Goal: Book appointment/travel/reservation

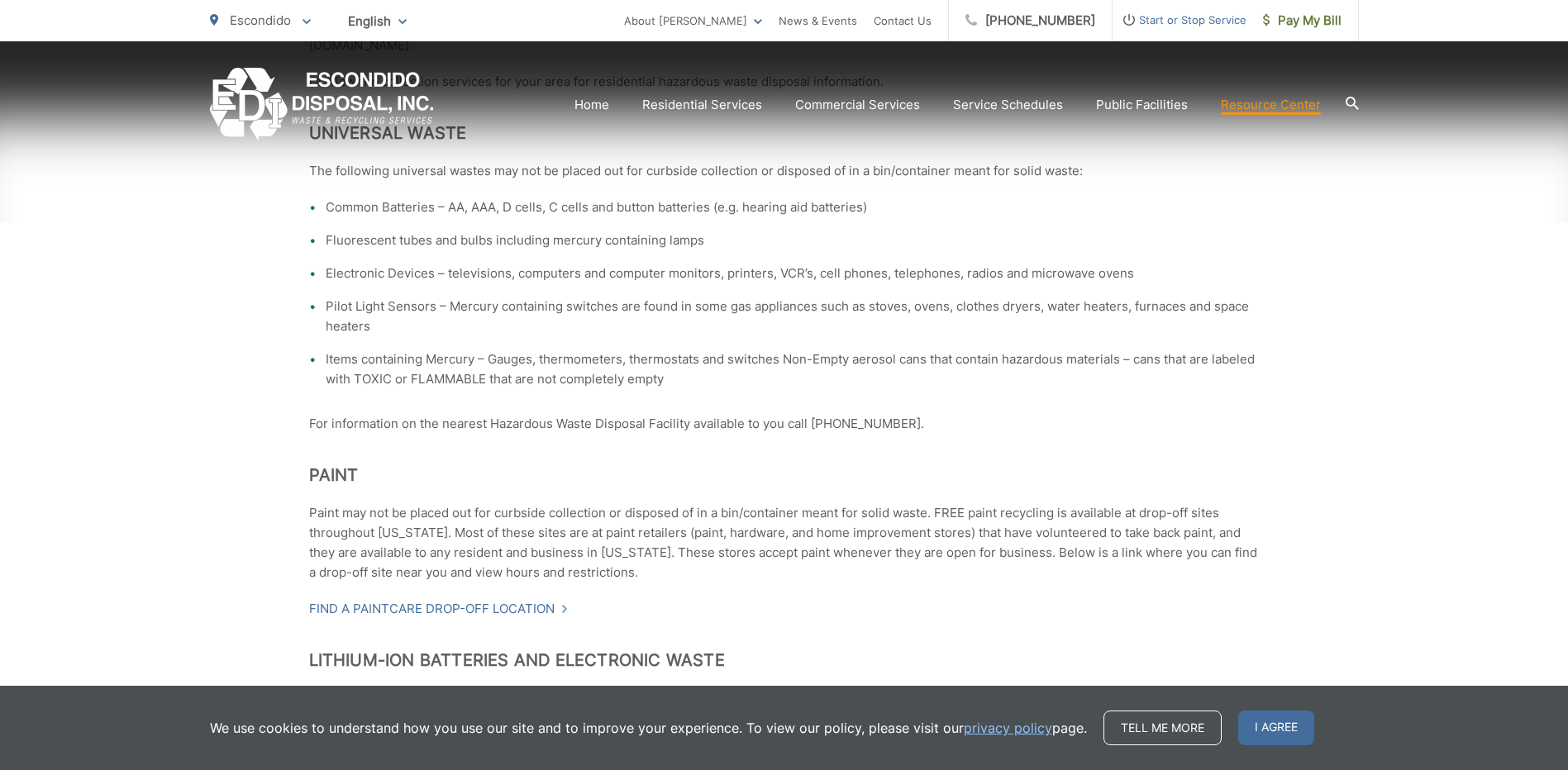
scroll to position [518, 0]
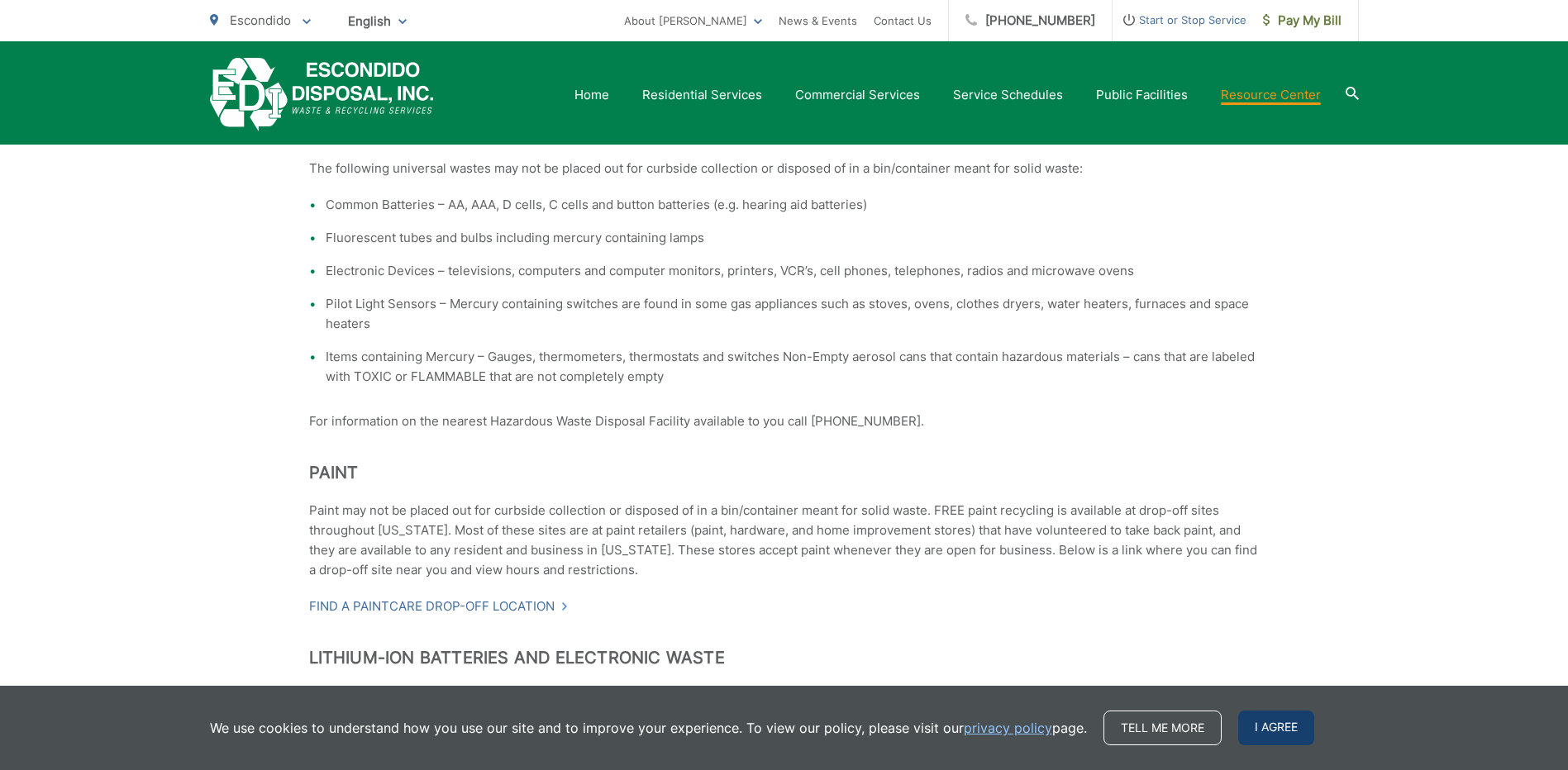
click at [1272, 723] on span "I agree" at bounding box center [1276, 728] width 76 height 35
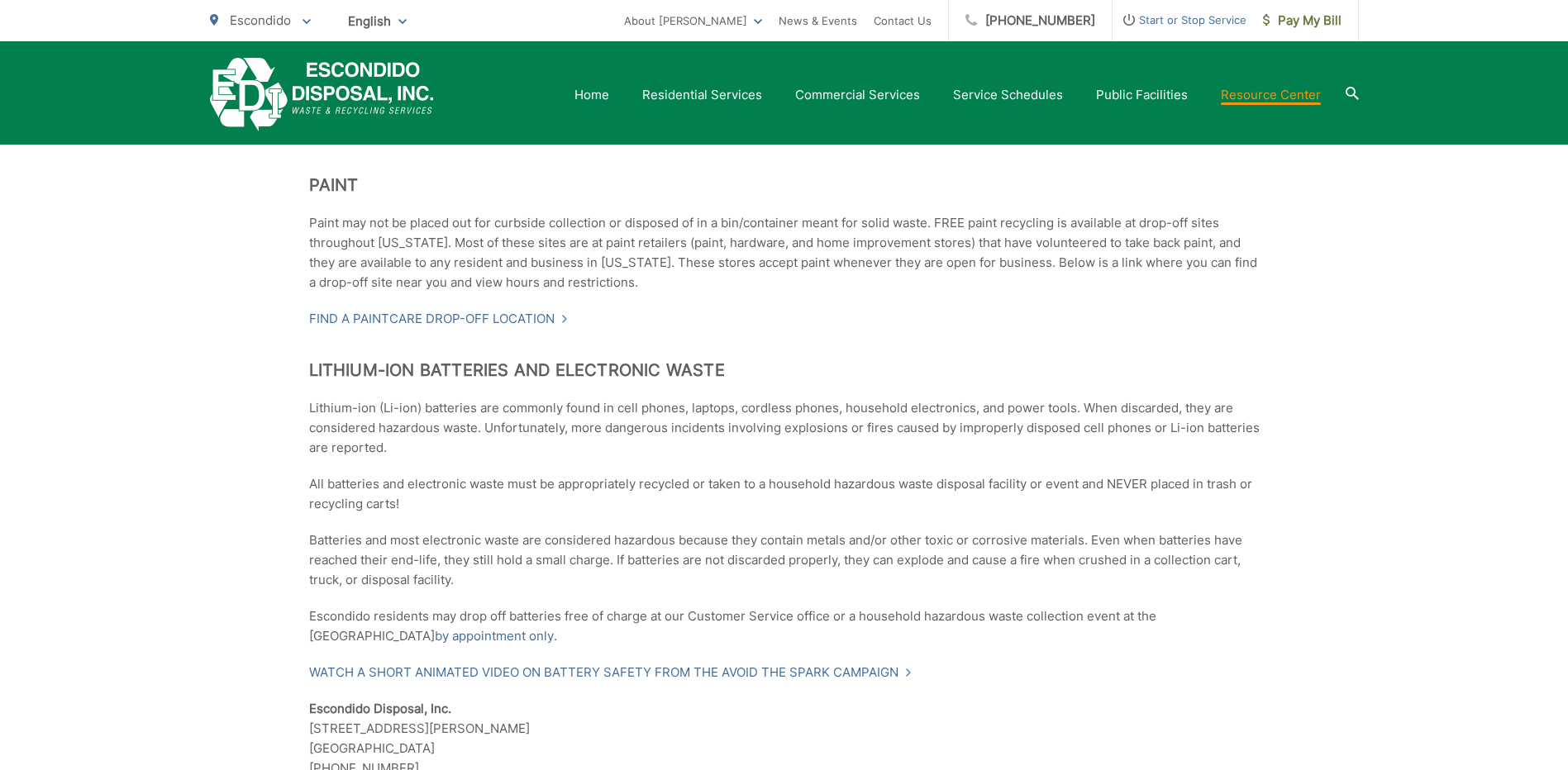
scroll to position [820, 0]
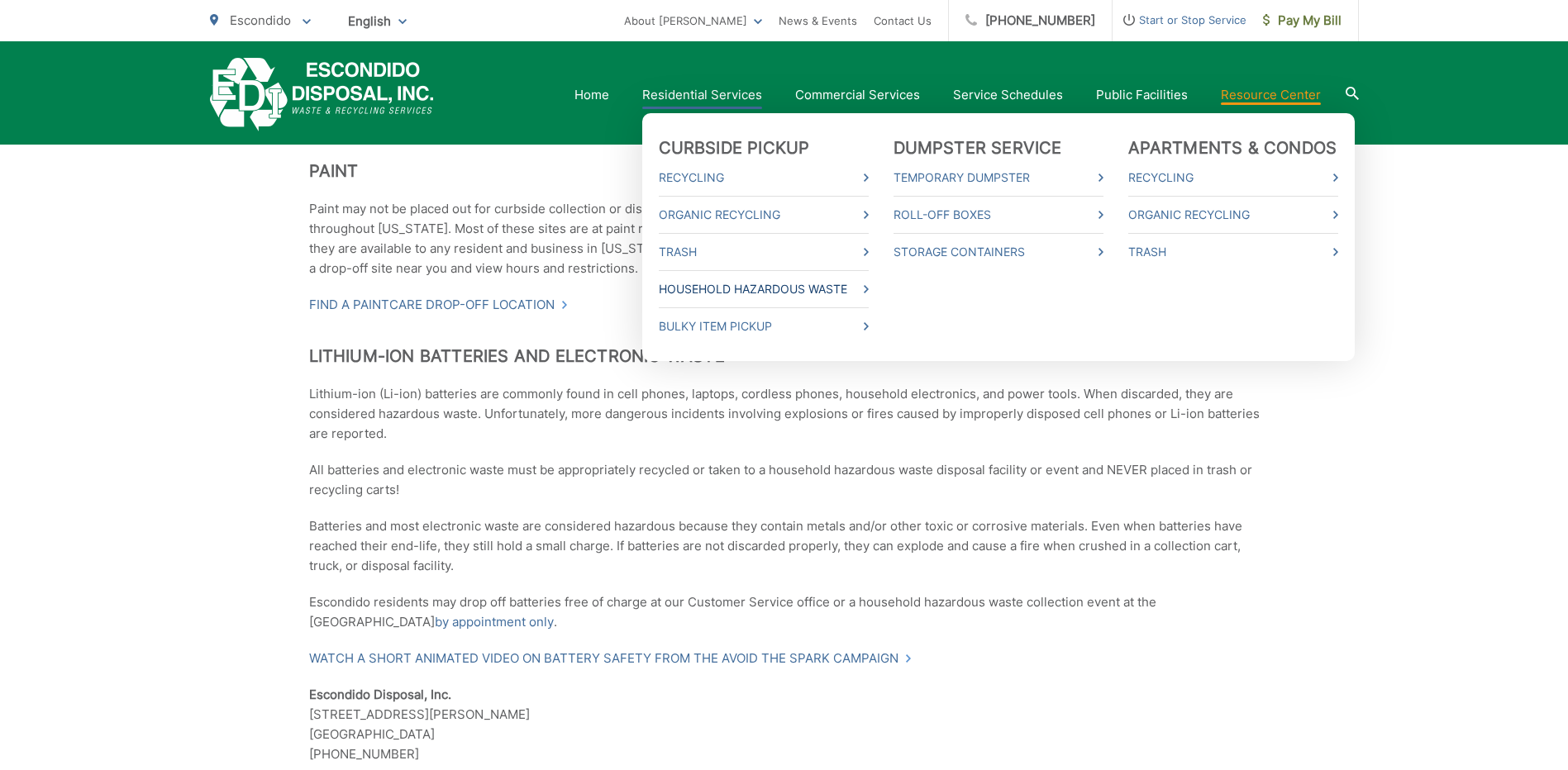
drag, startPoint x: 731, startPoint y: 290, endPoint x: 719, endPoint y: 287, distance: 12.4
click at [719, 287] on link "Household Hazardous Waste" at bounding box center [764, 289] width 210 height 19
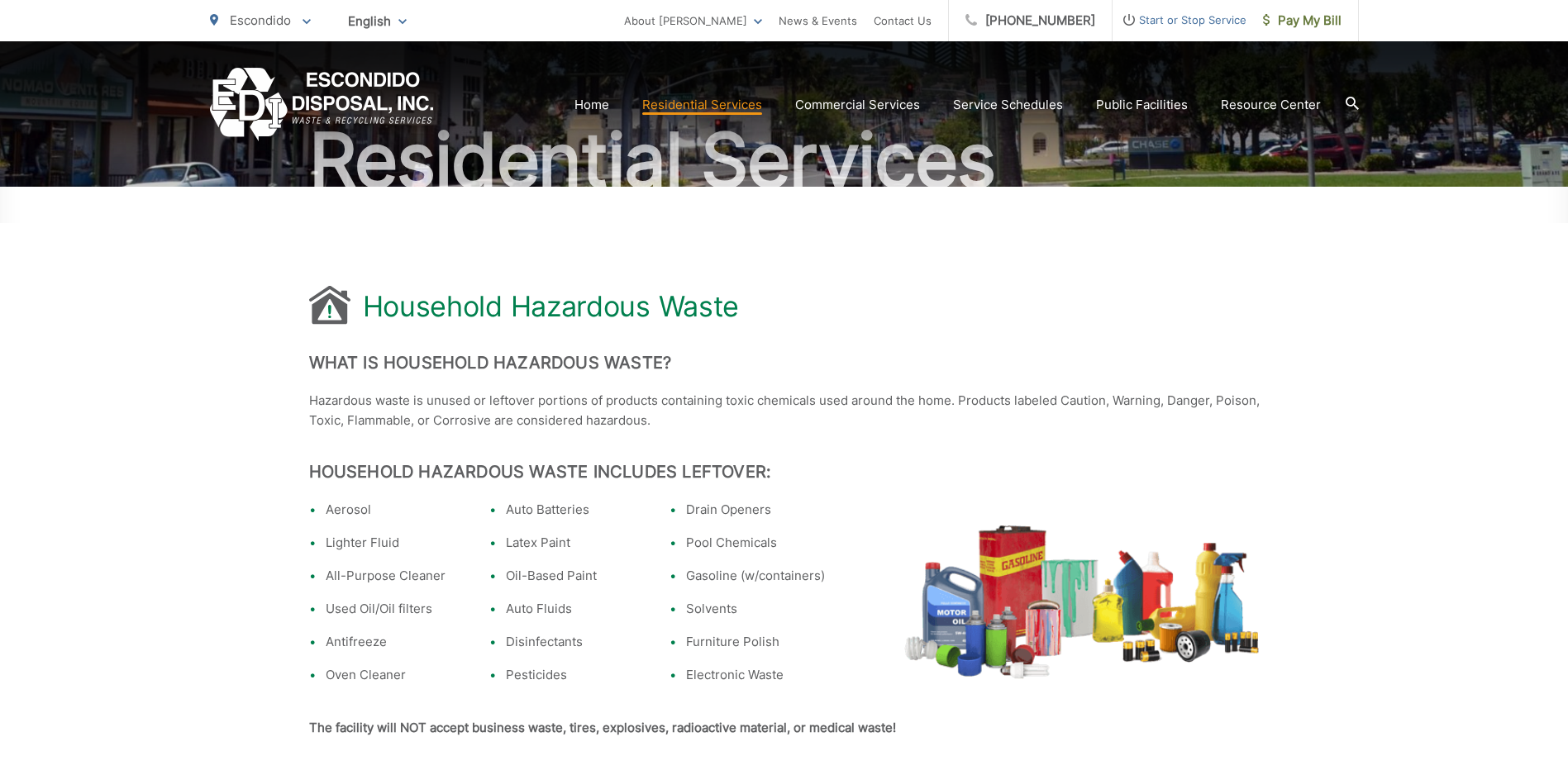
scroll to position [150, 0]
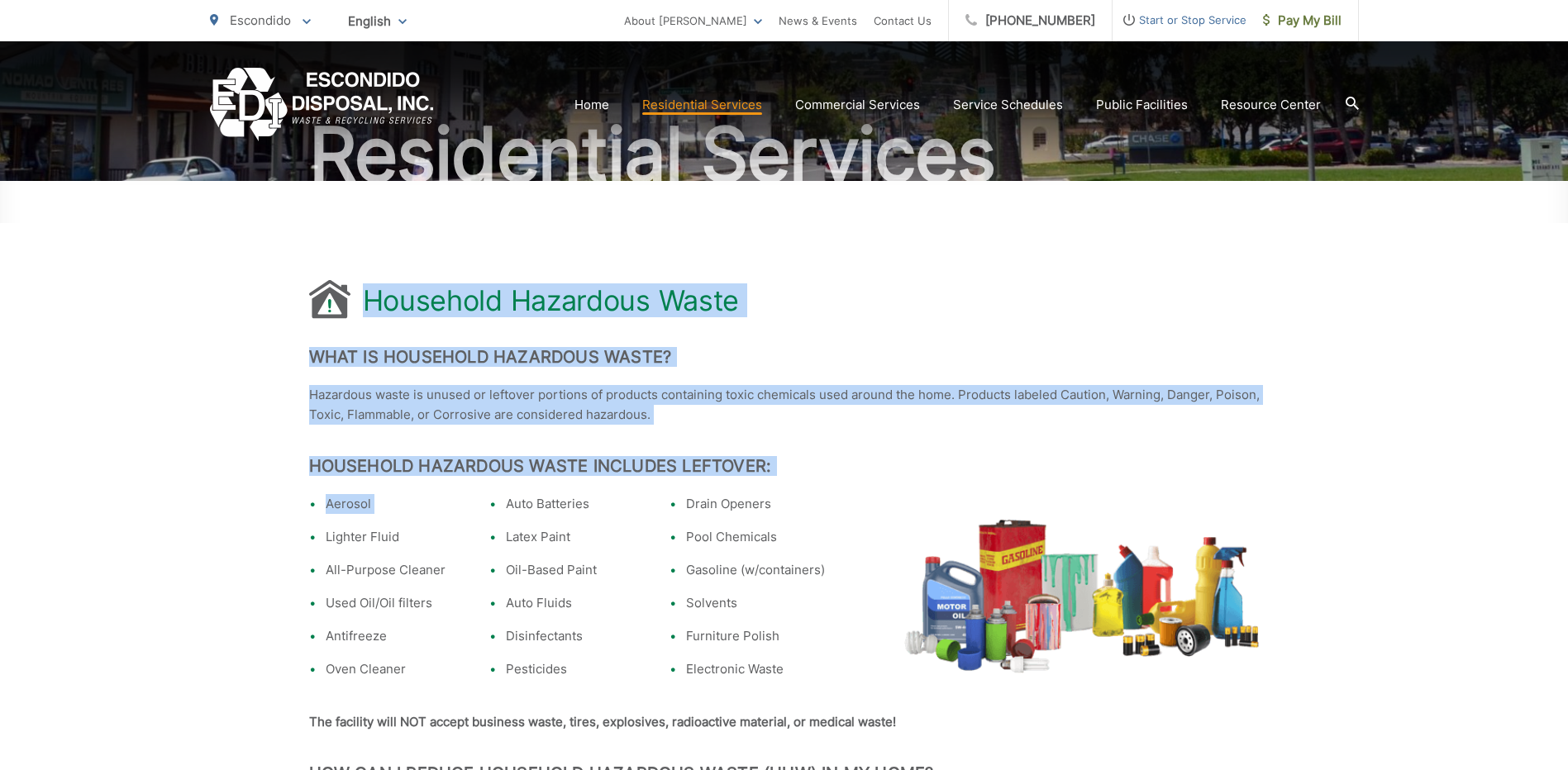
drag, startPoint x: 195, startPoint y: 544, endPoint x: 224, endPoint y: 293, distance: 252.7
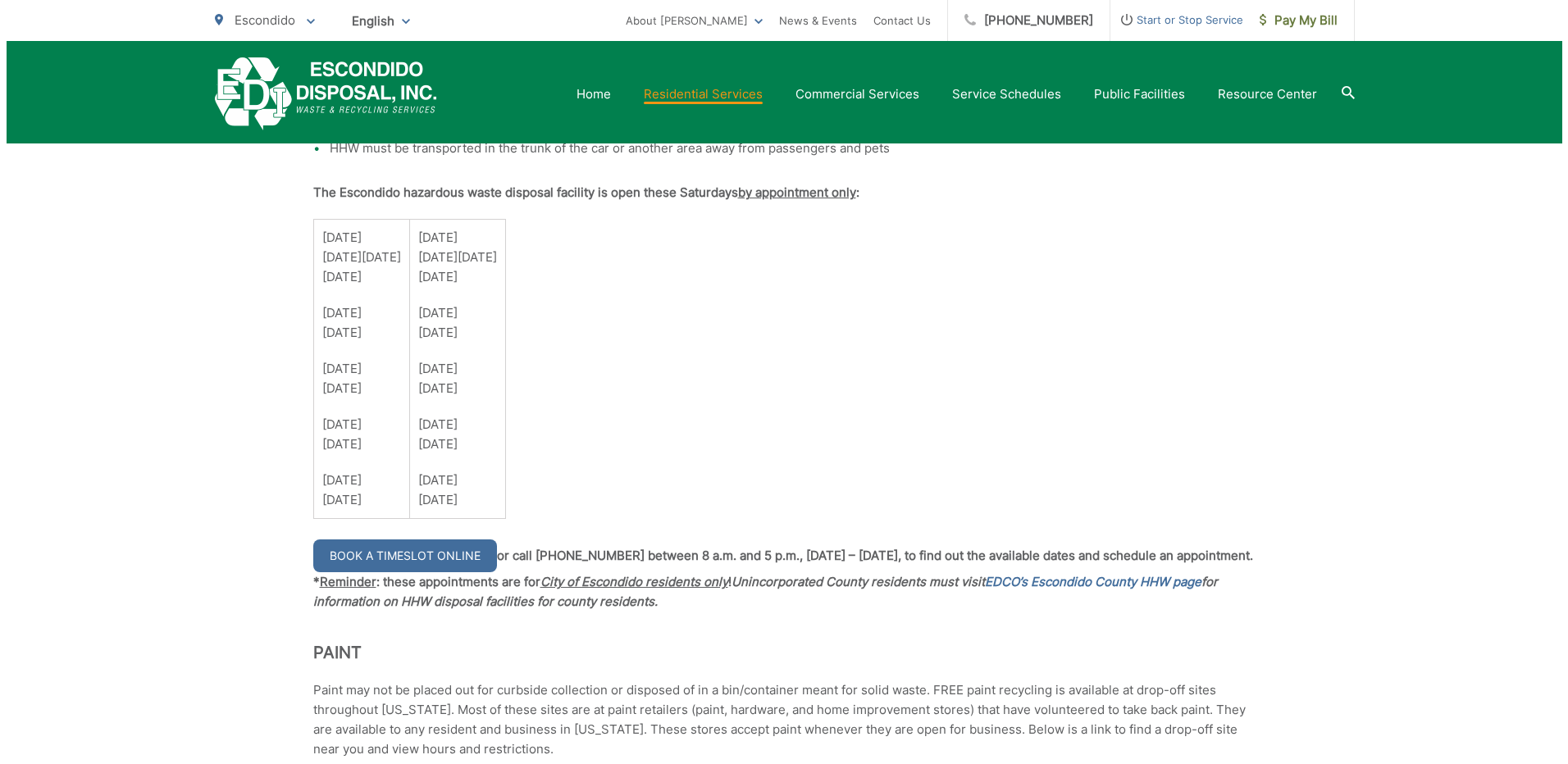
scroll to position [1193, 0]
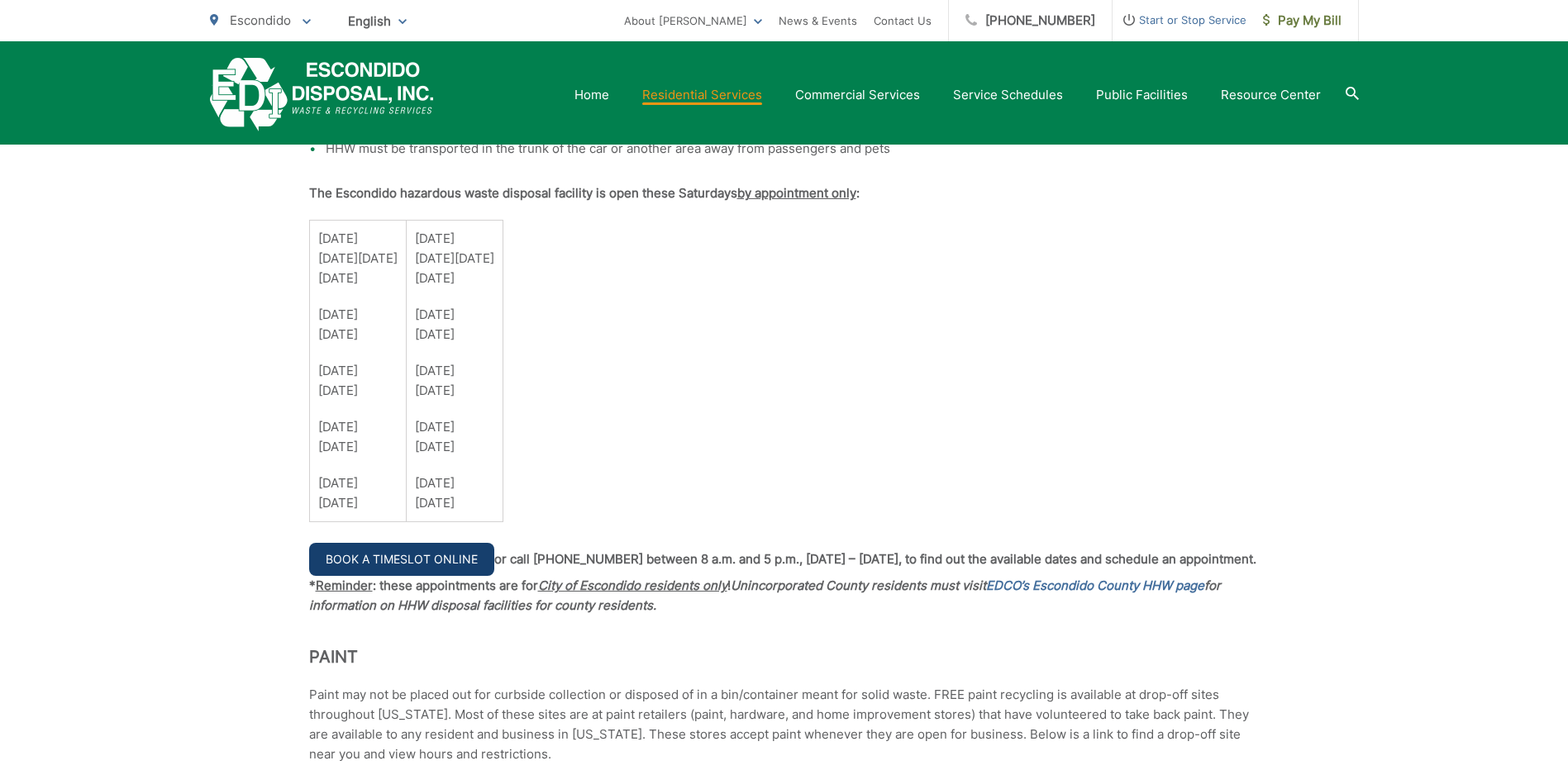
click at [350, 560] on link "Book a Timeslot Online" at bounding box center [401, 560] width 185 height 33
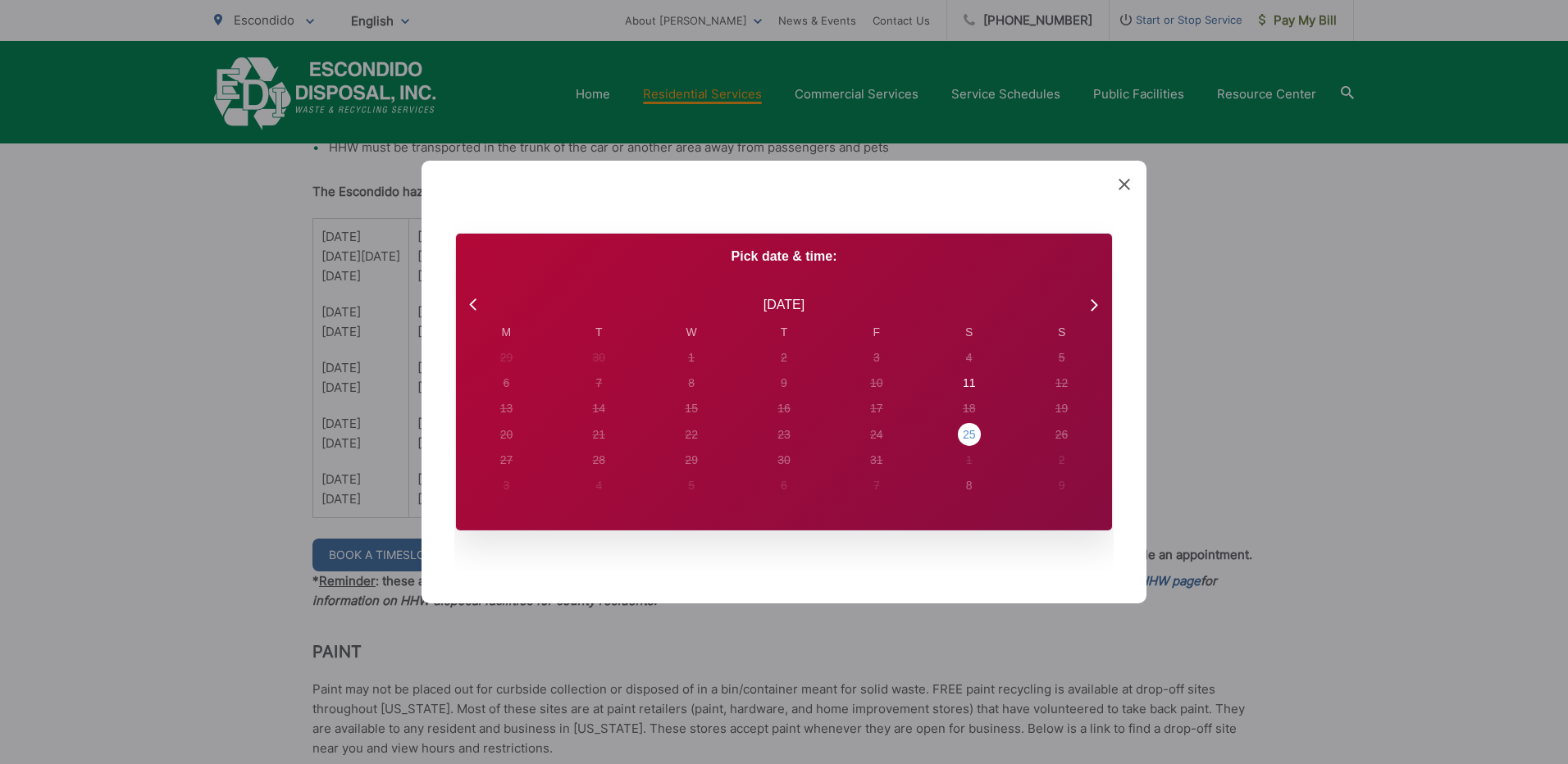
drag, startPoint x: 966, startPoint y: 430, endPoint x: 966, endPoint y: 439, distance: 9.0
drag, startPoint x: 966, startPoint y: 439, endPoint x: 1327, endPoint y: 390, distance: 364.3
drag, startPoint x: 1327, startPoint y: 390, endPoint x: 1258, endPoint y: 341, distance: 84.6
click at [1258, 341] on div "Created with Sketch. Book Appointment Bringing anyone with you? Number of Addit…" at bounding box center [784, 382] width 1568 height 764
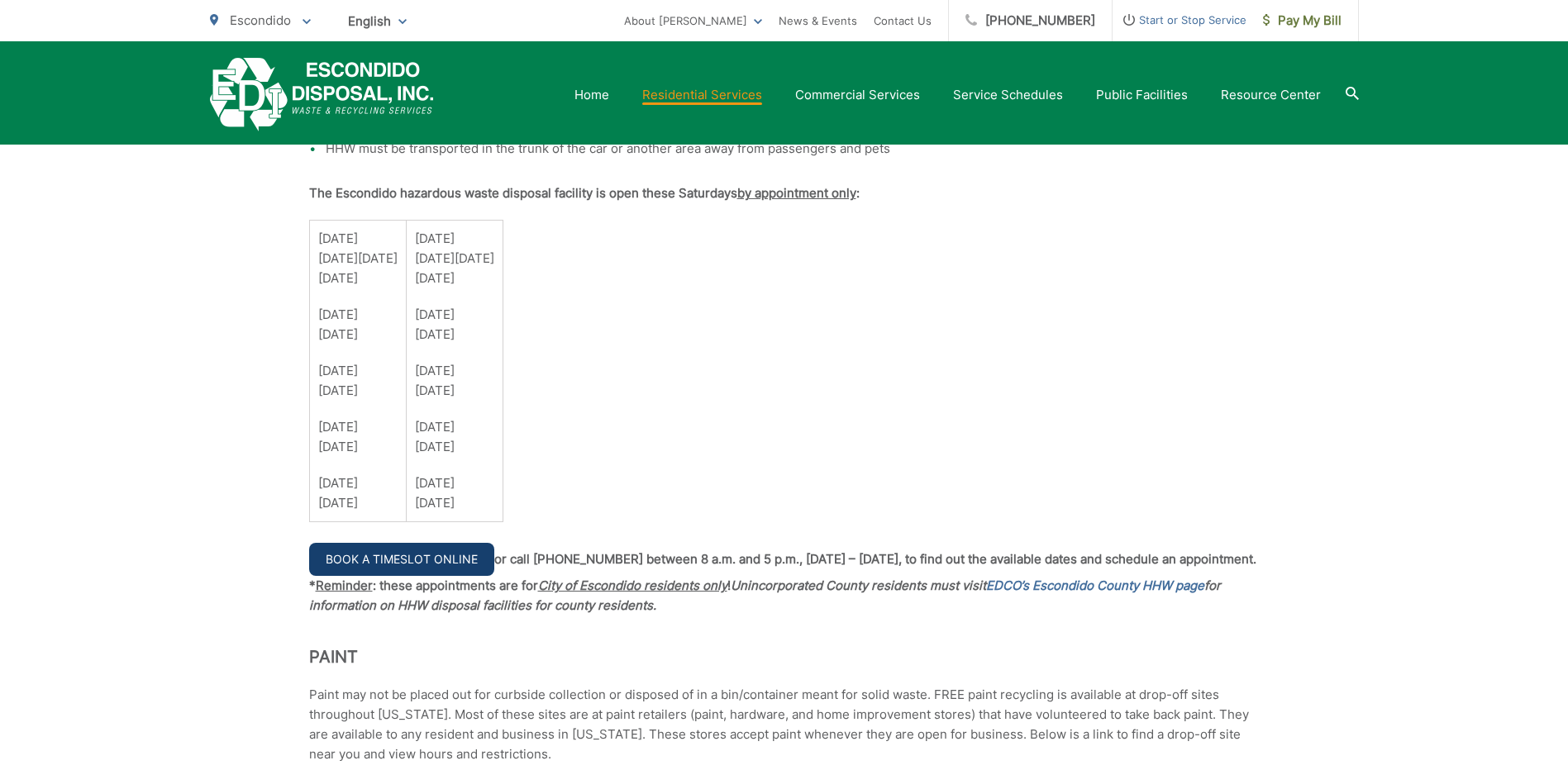
click at [431, 554] on link "Book a Timeslot Online" at bounding box center [401, 560] width 185 height 33
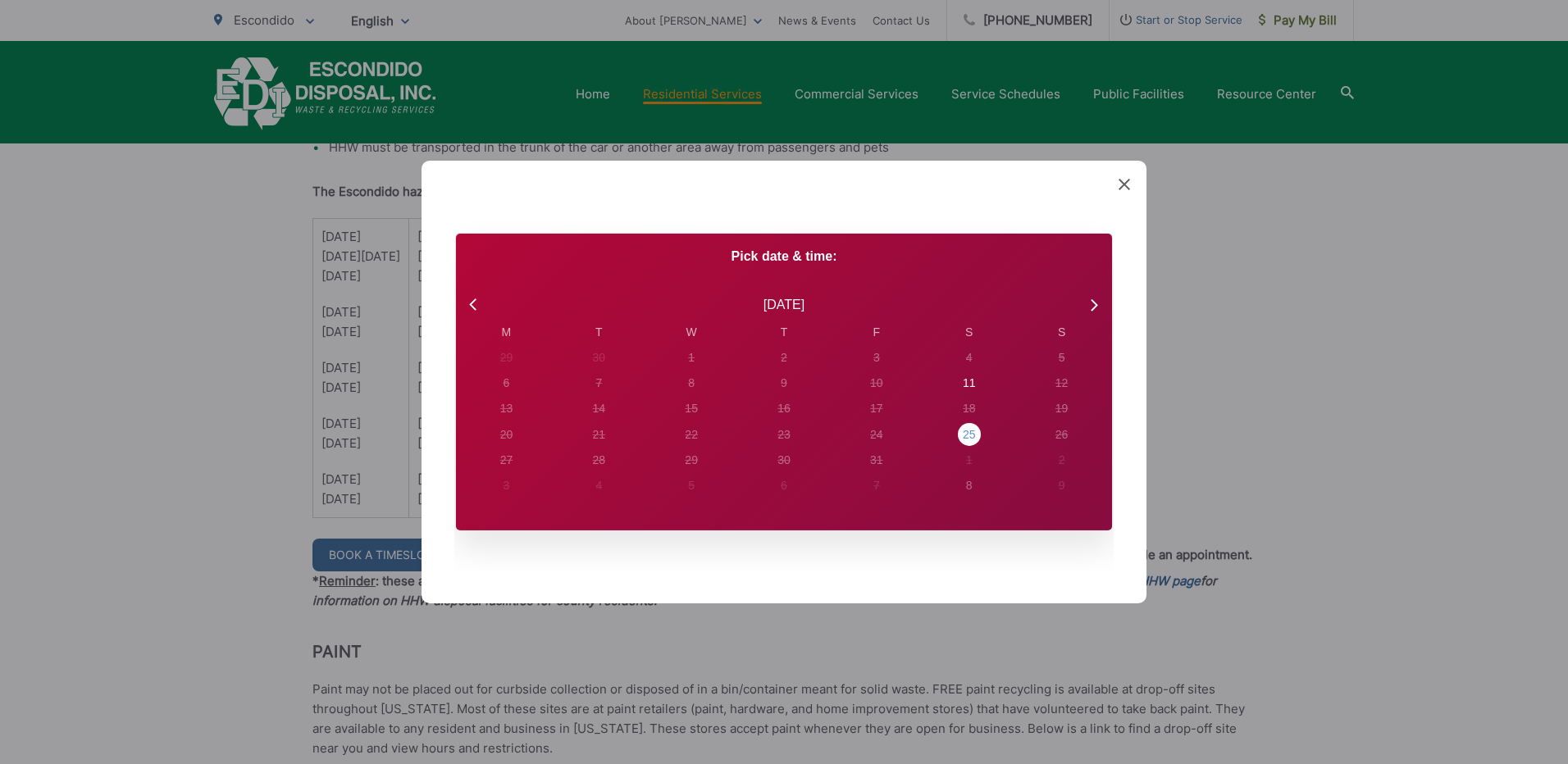
click at [971, 435] on div "25" at bounding box center [969, 435] width 14 height 17
radio input "true"
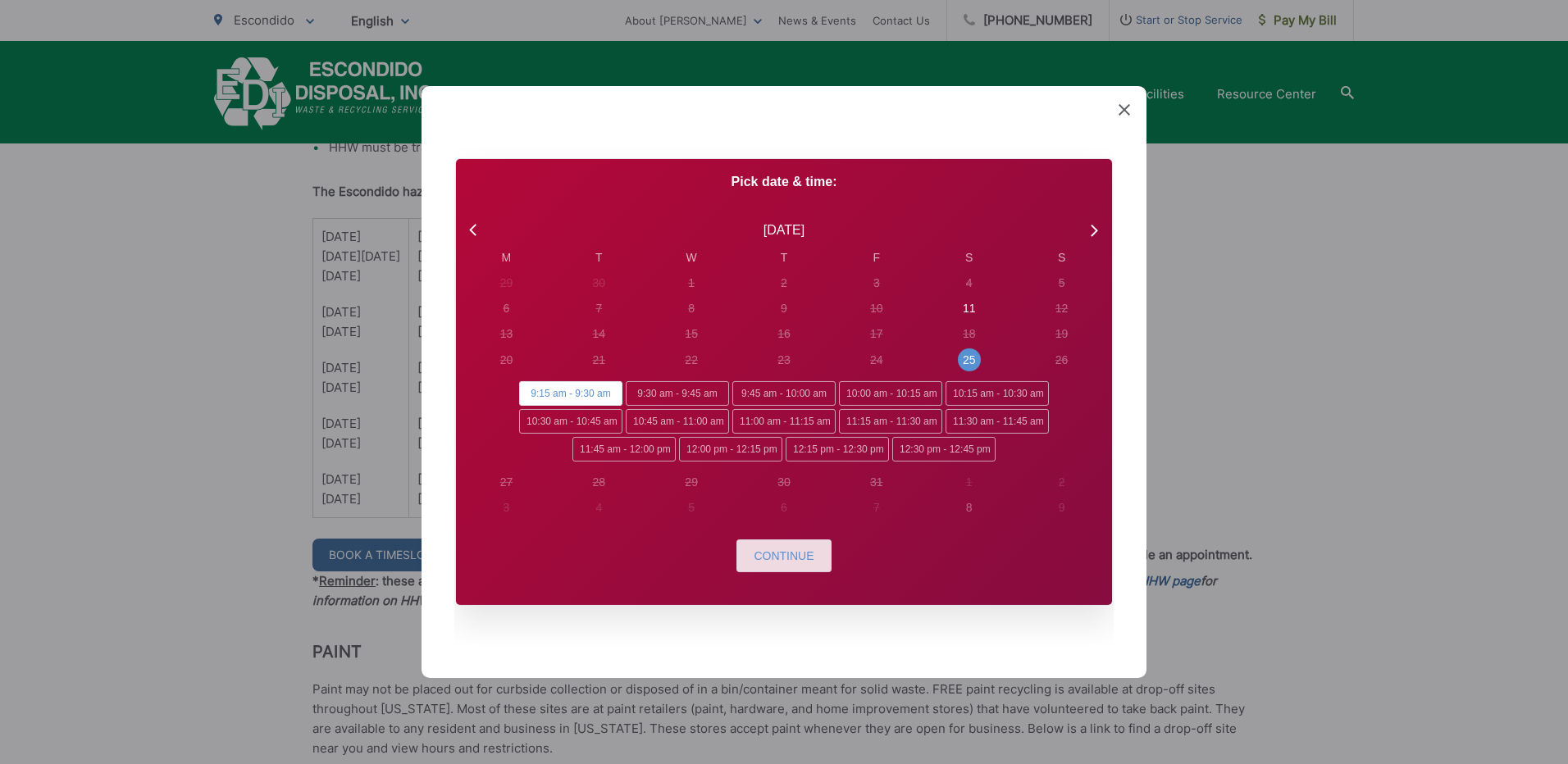
drag, startPoint x: 780, startPoint y: 554, endPoint x: 764, endPoint y: 552, distance: 16.1
drag, startPoint x: 764, startPoint y: 552, endPoint x: 578, endPoint y: 390, distance: 246.7
click at [578, 390] on span "9:15 am - 9:30 am" at bounding box center [570, 394] width 103 height 25
click at [529, 390] on input "9:15 am - 9:30 am" at bounding box center [524, 386] width 11 height 11
click at [578, 390] on span "9:15 am - 9:30 am" at bounding box center [570, 394] width 103 height 25
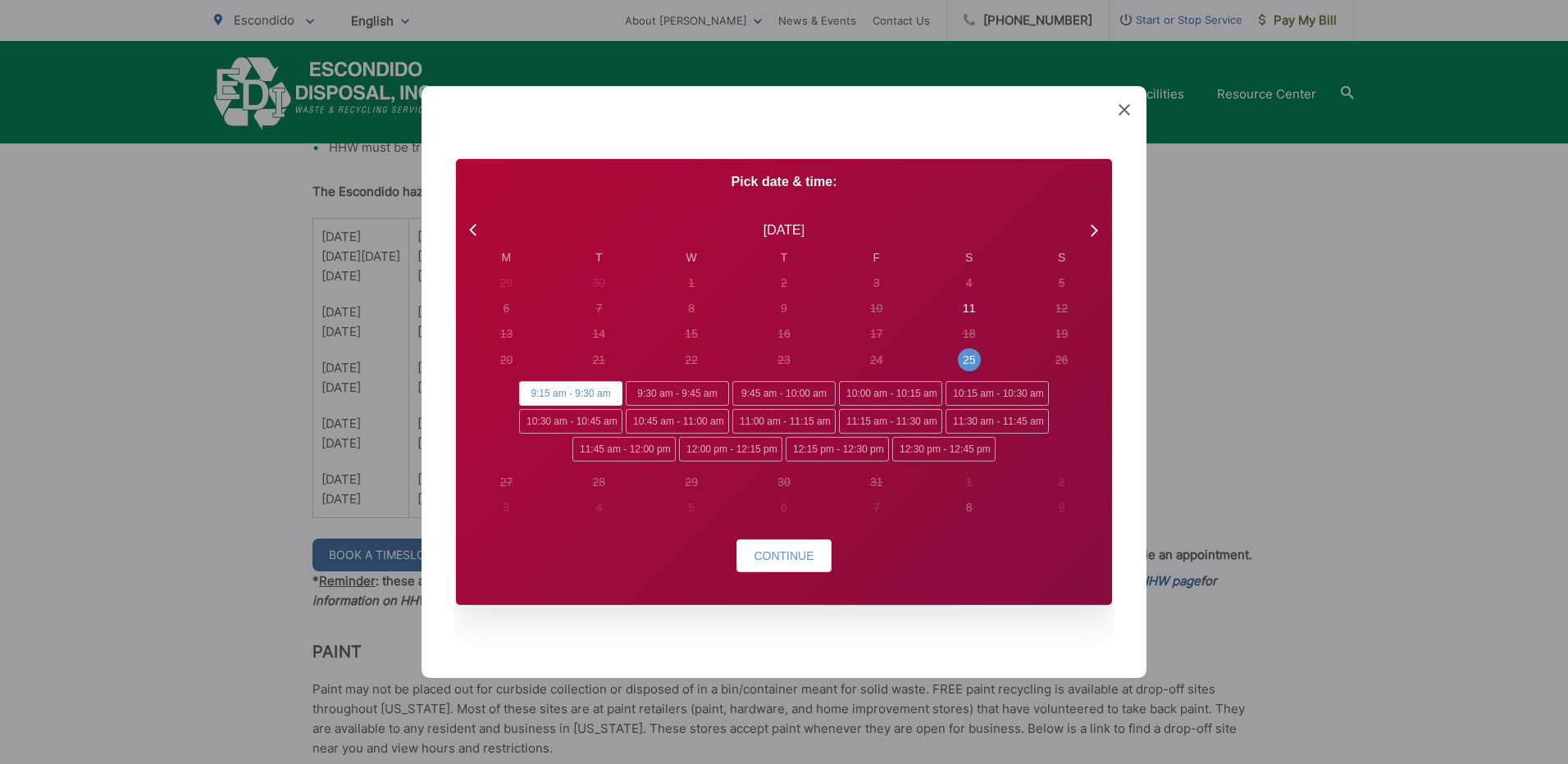
click at [529, 390] on input "9:15 am - 9:30 am" at bounding box center [524, 386] width 11 height 11
click at [765, 556] on span "Continue" at bounding box center [783, 557] width 60 height 14
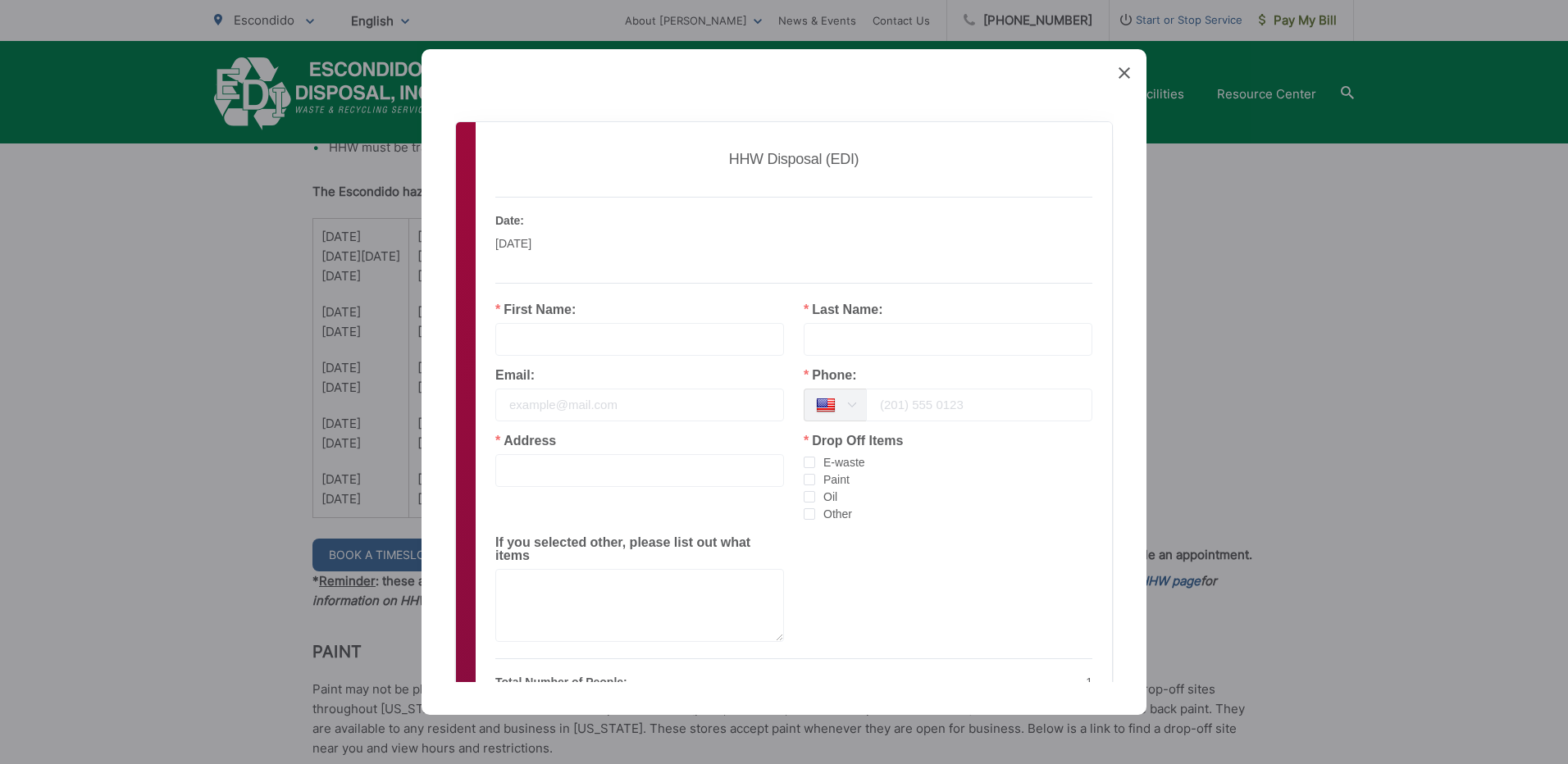
click at [544, 338] on input "text" at bounding box center [639, 340] width 288 height 33
click at [563, 341] on input "text" at bounding box center [639, 340] width 288 height 33
type input "Armen"
click at [849, 341] on input "text" at bounding box center [947, 340] width 288 height 33
type input "Assatourian"
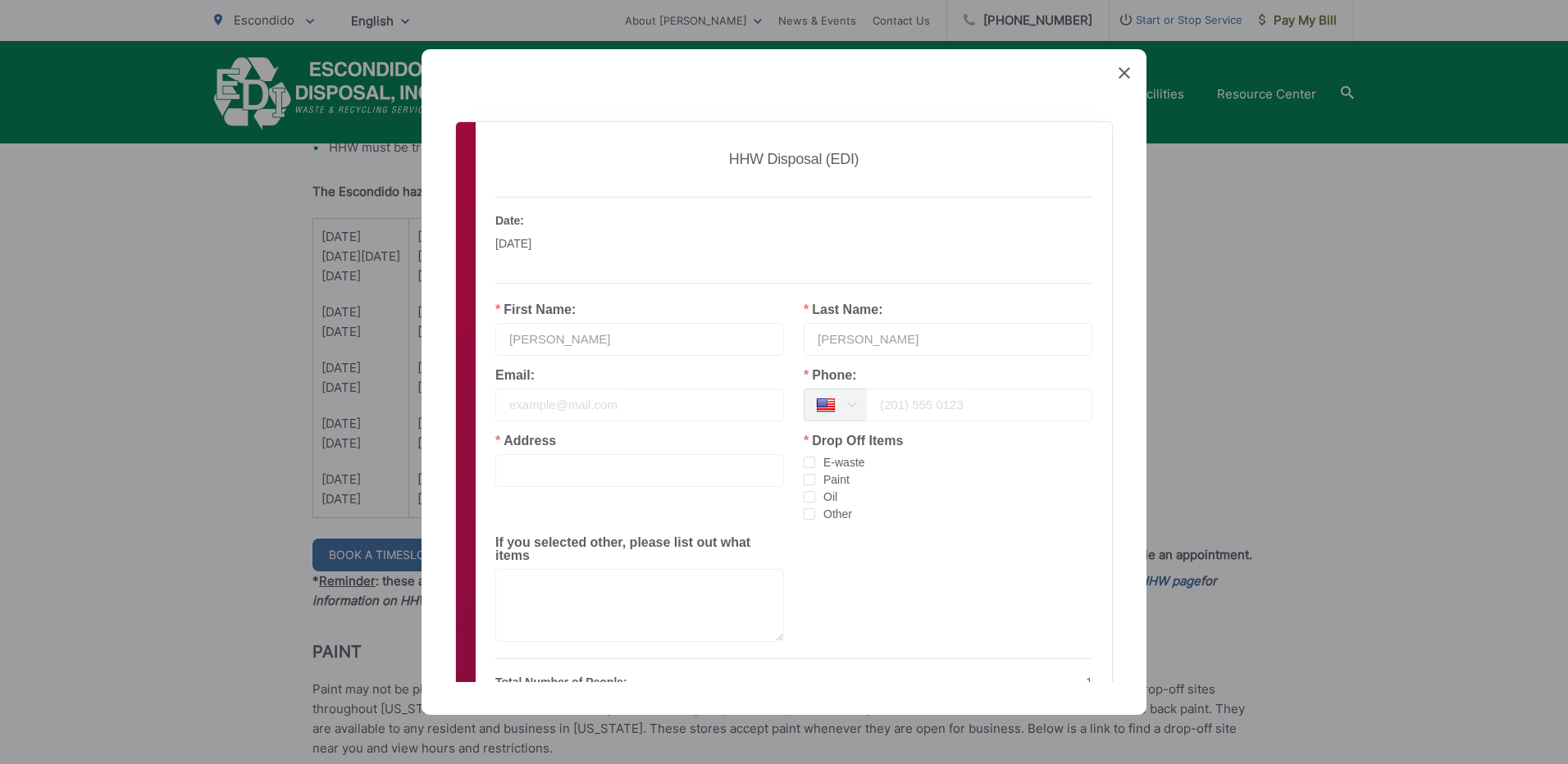
click at [569, 411] on input "email" at bounding box center [639, 405] width 288 height 33
click at [609, 406] on input "tourian510@" at bounding box center [639, 405] width 288 height 33
type input "tourian510@yahoo.com"
click at [900, 415] on input "tel" at bounding box center [979, 405] width 227 height 33
click at [596, 470] on input "text" at bounding box center [639, 471] width 288 height 33
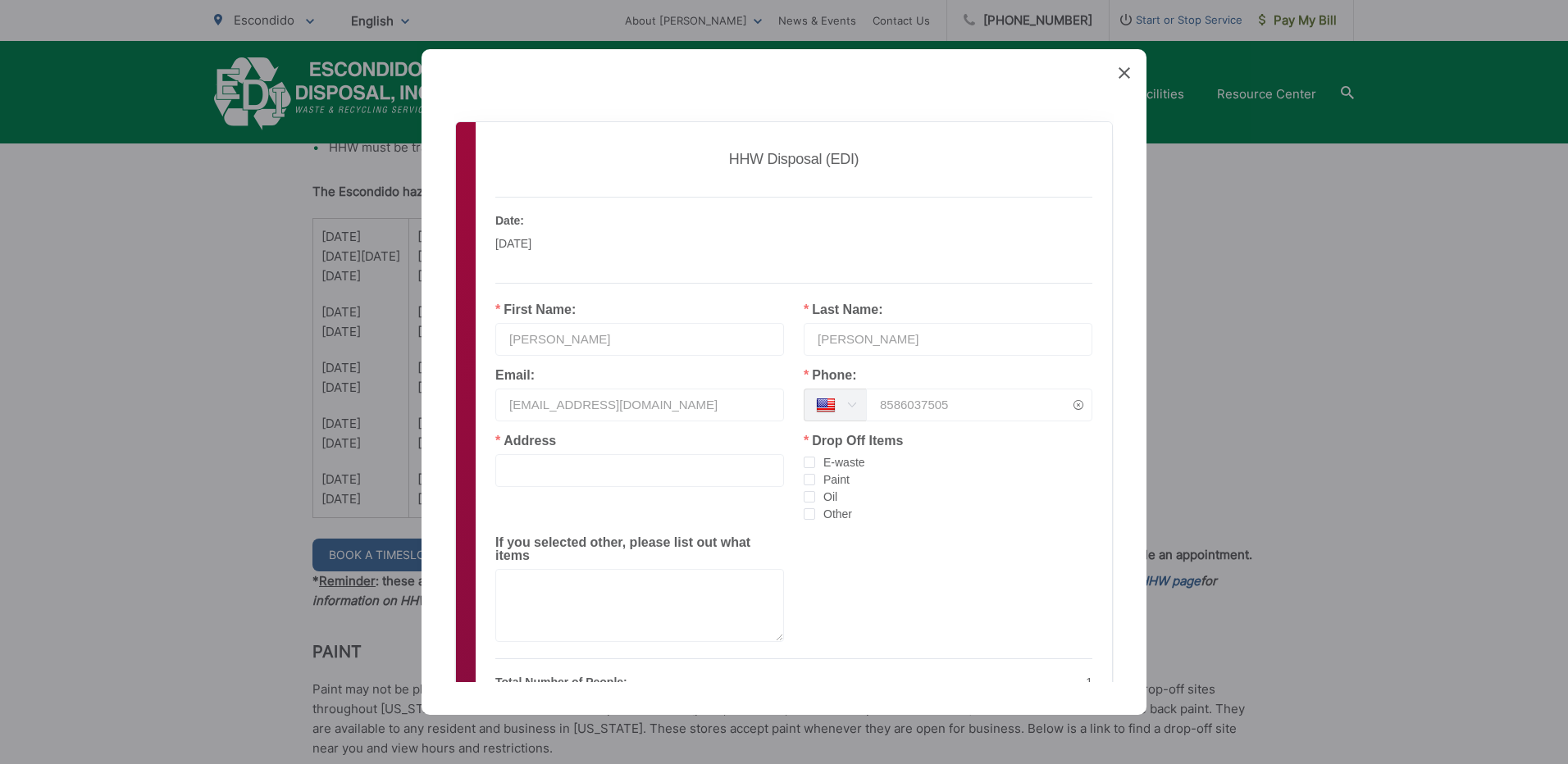
click at [842, 403] on icon at bounding box center [851, 405] width 20 height 33
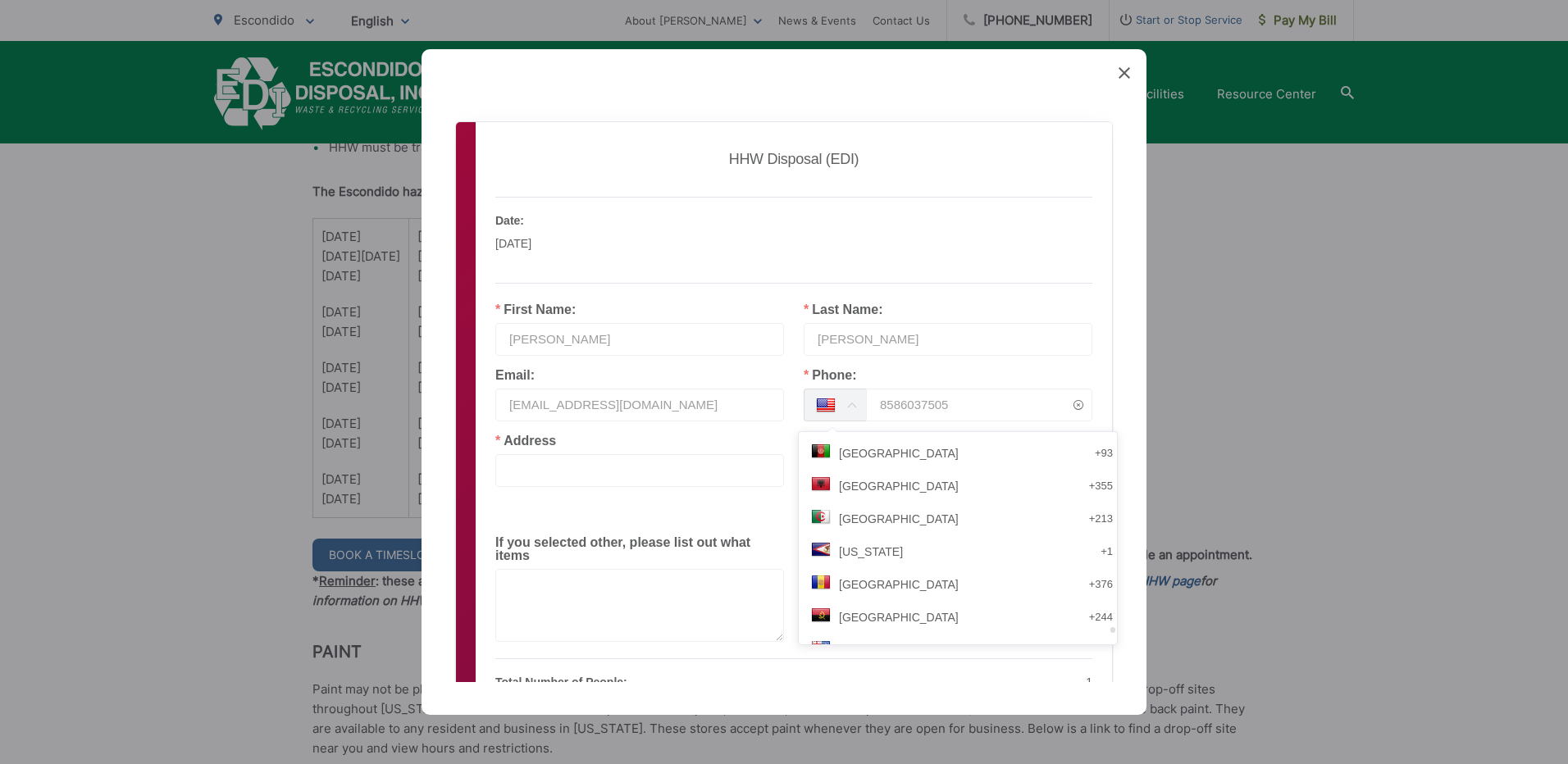
scroll to position [6812, 0]
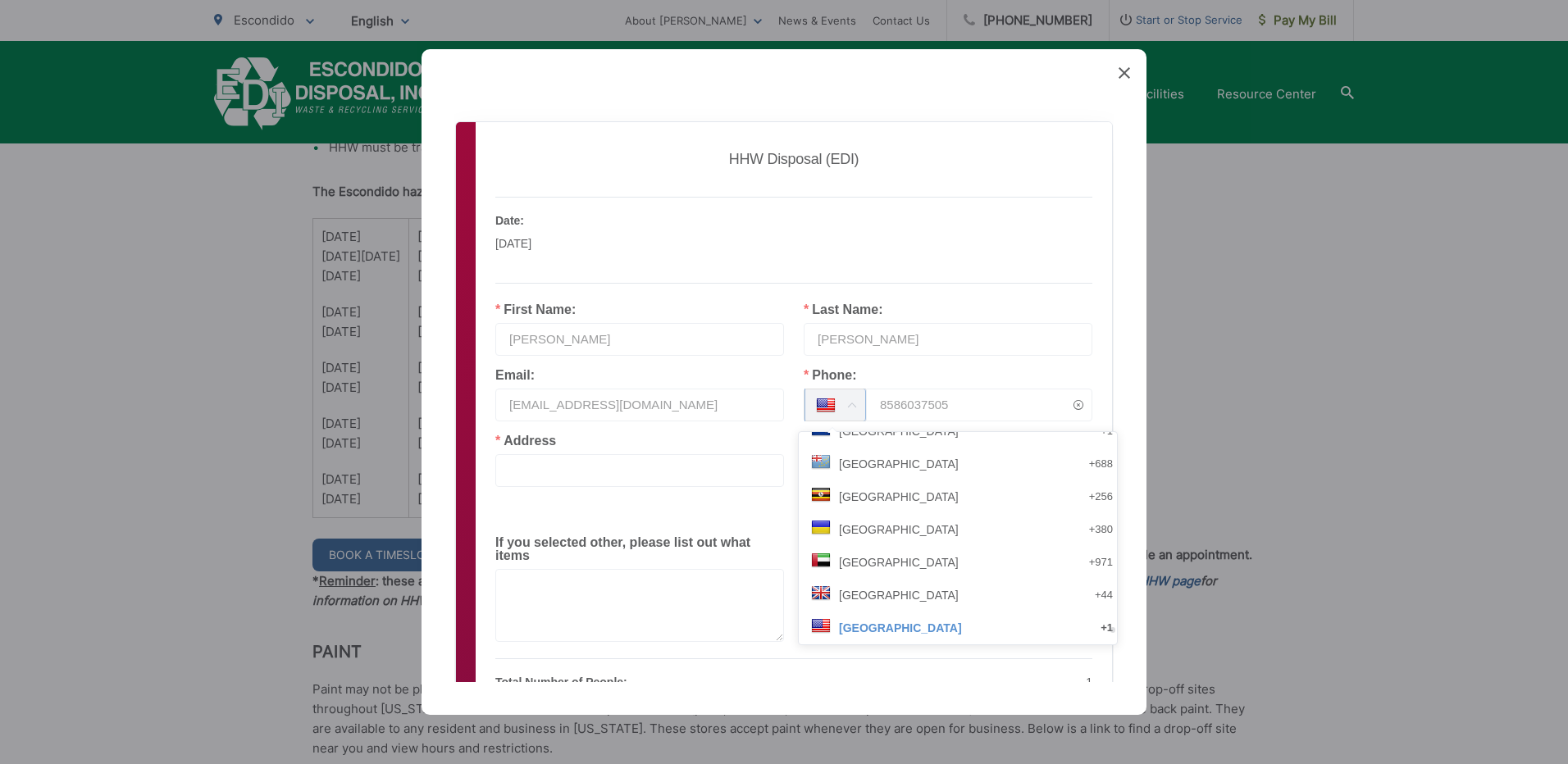
click at [980, 410] on input "8586037505" at bounding box center [979, 405] width 227 height 33
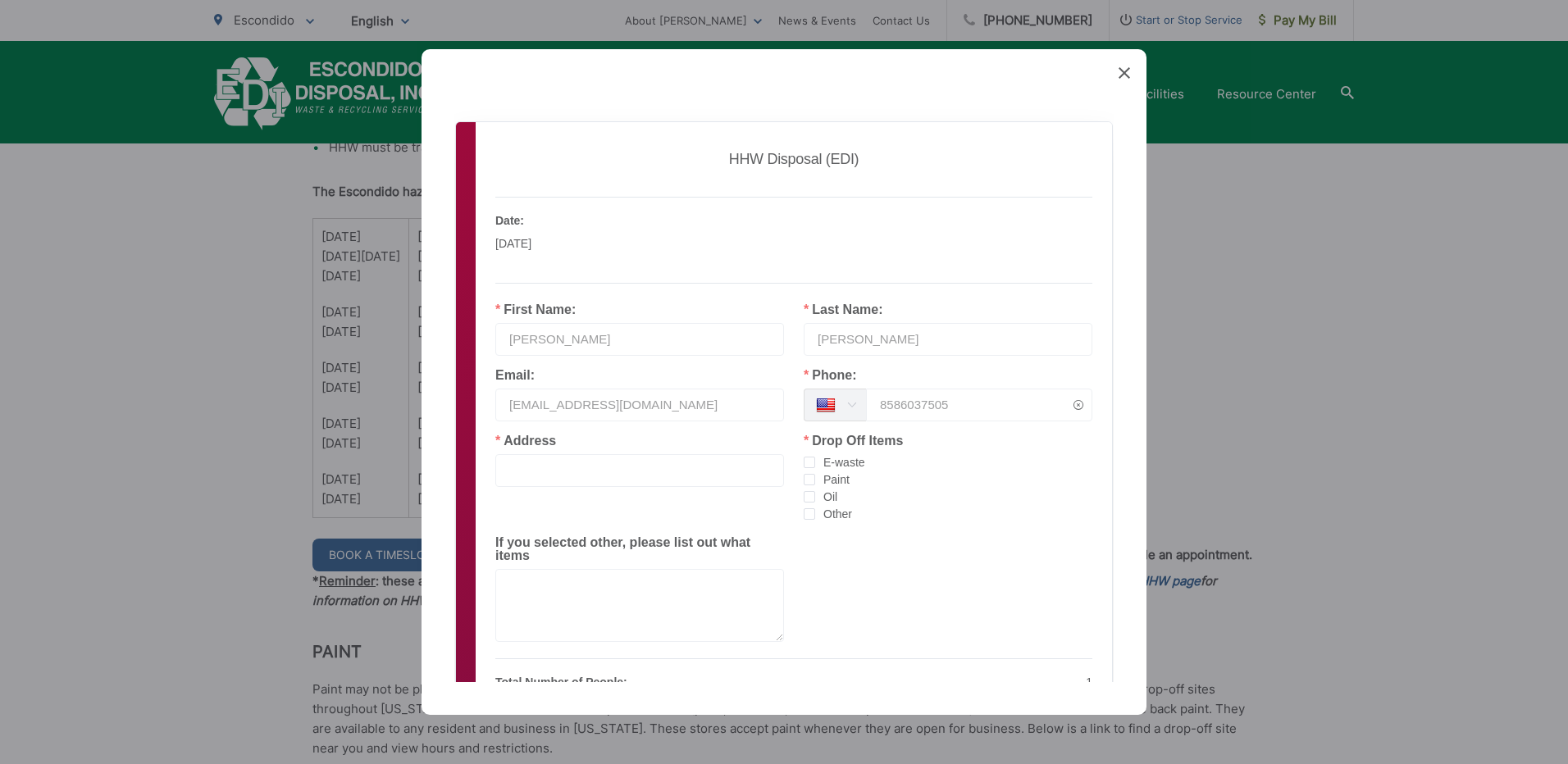
type input "18586037505"
type input "2087 Laura Dr"
click at [803, 461] on span "checkbox-group" at bounding box center [809, 463] width 12 height 12
click at [815, 457] on input "E-waste" at bounding box center [815, 457] width 0 height 0
click at [803, 471] on label "E-waste" at bounding box center [947, 463] width 288 height 17
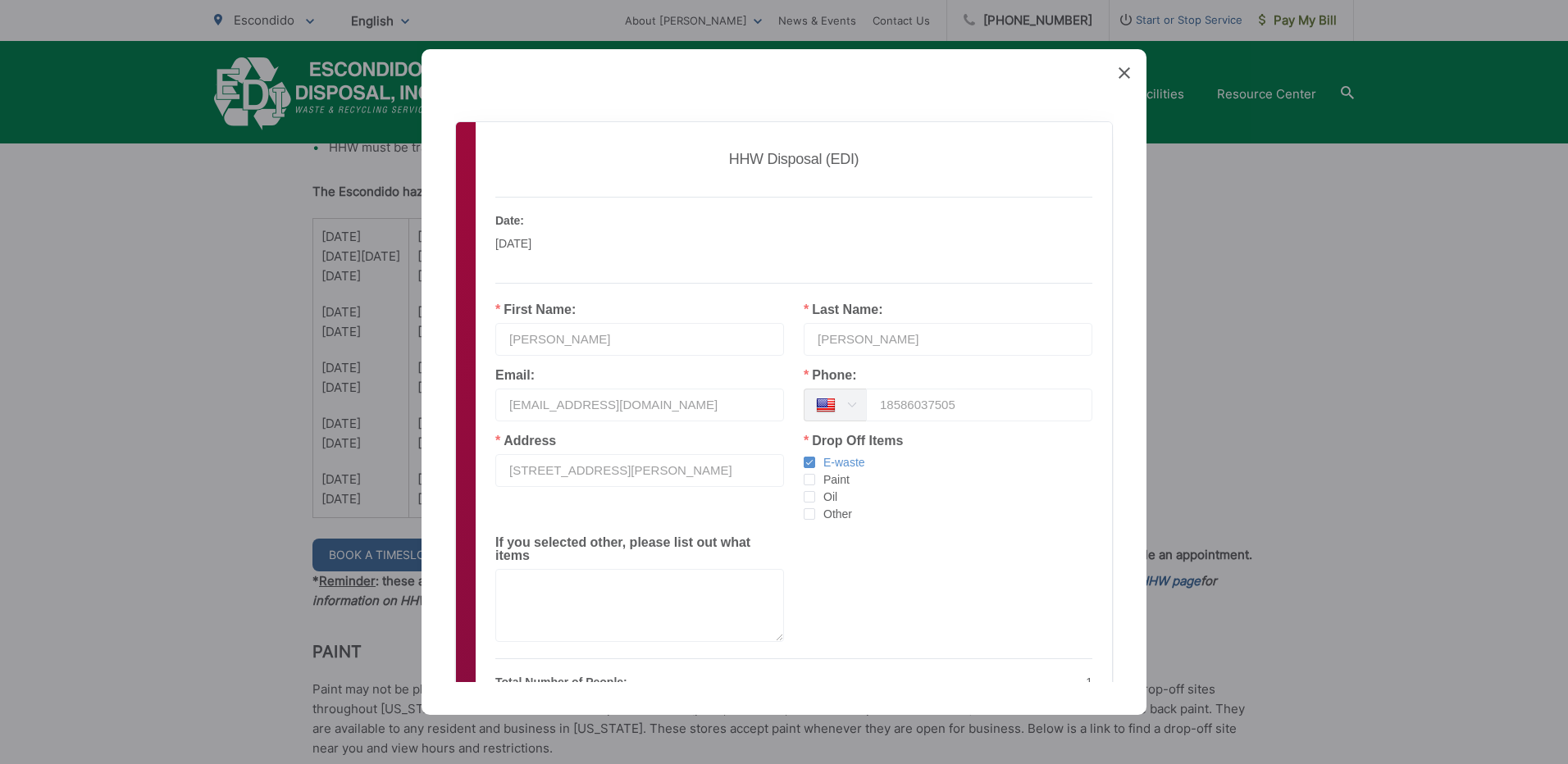
click at [815, 457] on input "E-waste" at bounding box center [815, 457] width 0 height 0
click at [803, 481] on span "checkbox-group" at bounding box center [809, 479] width 12 height 12
click at [815, 474] on input "Paint" at bounding box center [815, 474] width 0 height 0
click at [803, 463] on span "checkbox-group" at bounding box center [809, 463] width 12 height 12
click at [815, 457] on input "E-waste" at bounding box center [815, 457] width 0 height 0
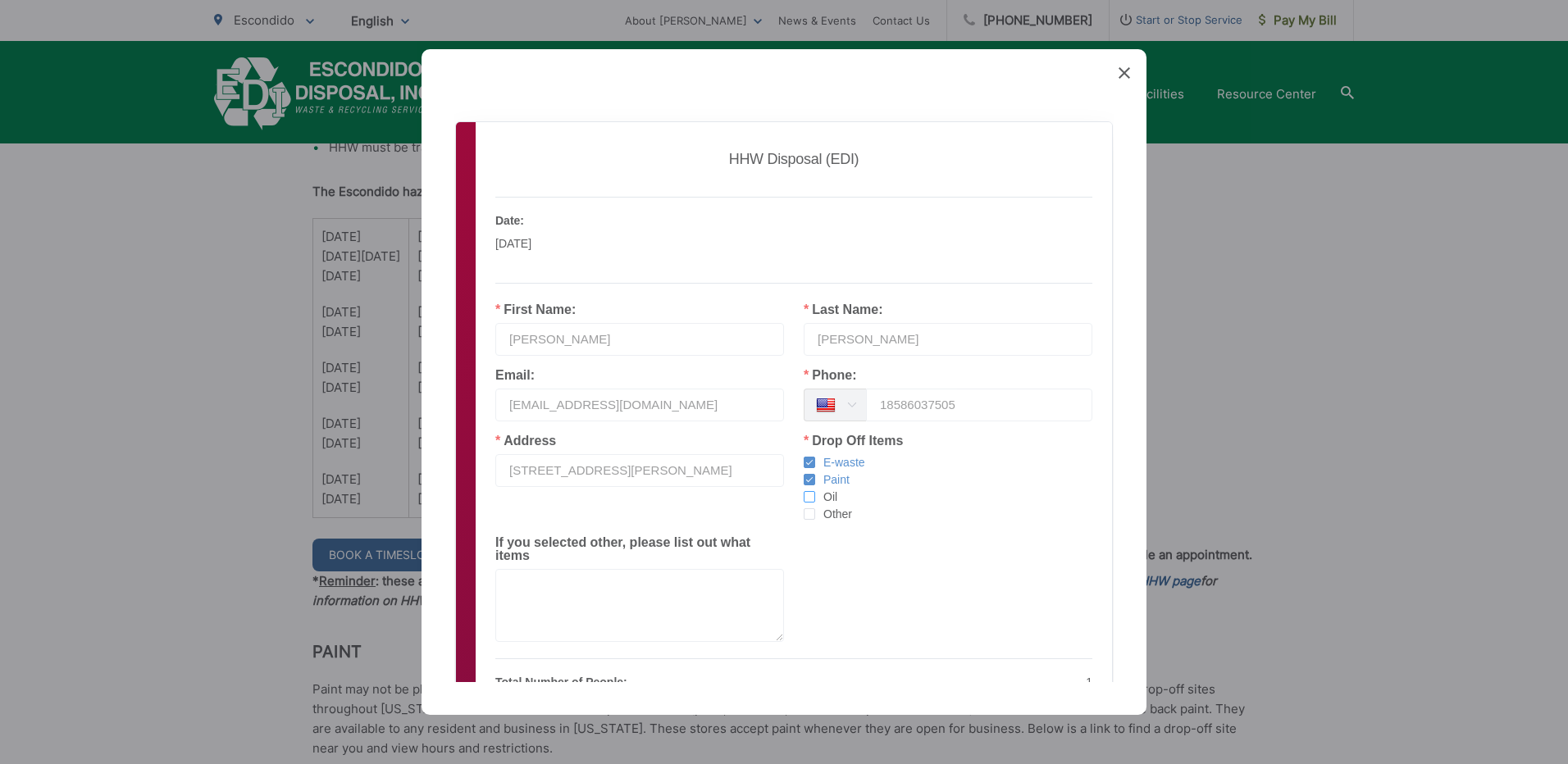
click at [803, 499] on span "checkbox-group" at bounding box center [809, 497] width 12 height 12
click at [815, 491] on input "Oil" at bounding box center [815, 491] width 0 height 0
click at [803, 516] on span "checkbox-group" at bounding box center [809, 514] width 12 height 12
click at [815, 508] on input "Other" at bounding box center [815, 508] width 0 height 0
click at [534, 572] on textarea at bounding box center [639, 606] width 288 height 73
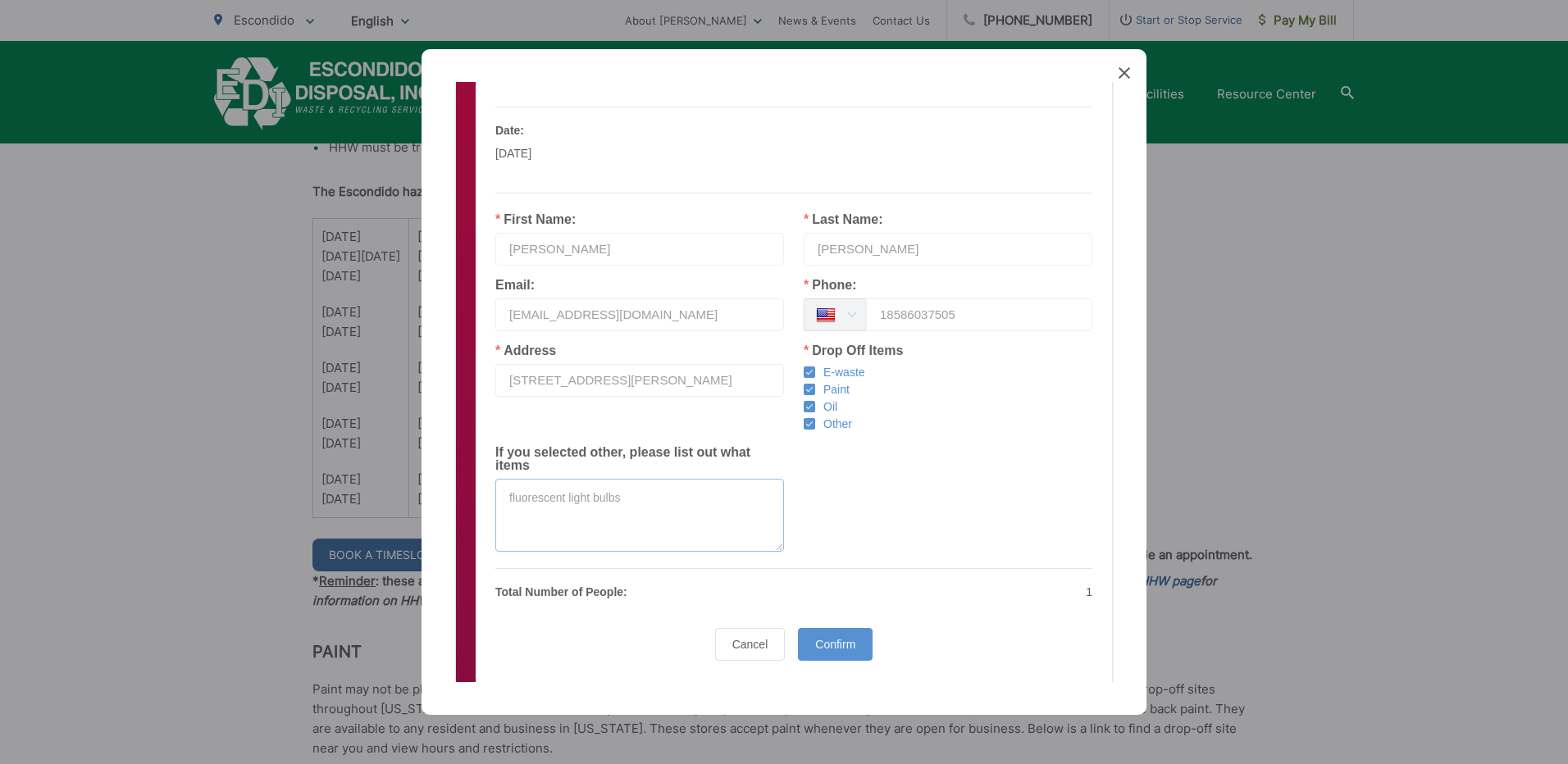
scroll to position [92, 0]
type textarea "fluorescent light bulbs"
drag, startPoint x: 928, startPoint y: 63, endPoint x: 1114, endPoint y: 68, distance: 186.1
click at [1114, 68] on div "Created with Sketch. Book Appointment Bringing anyone with you? Number of Addit…" at bounding box center [784, 382] width 725 height 666
click at [815, 637] on span "Confirm" at bounding box center [835, 643] width 41 height 14
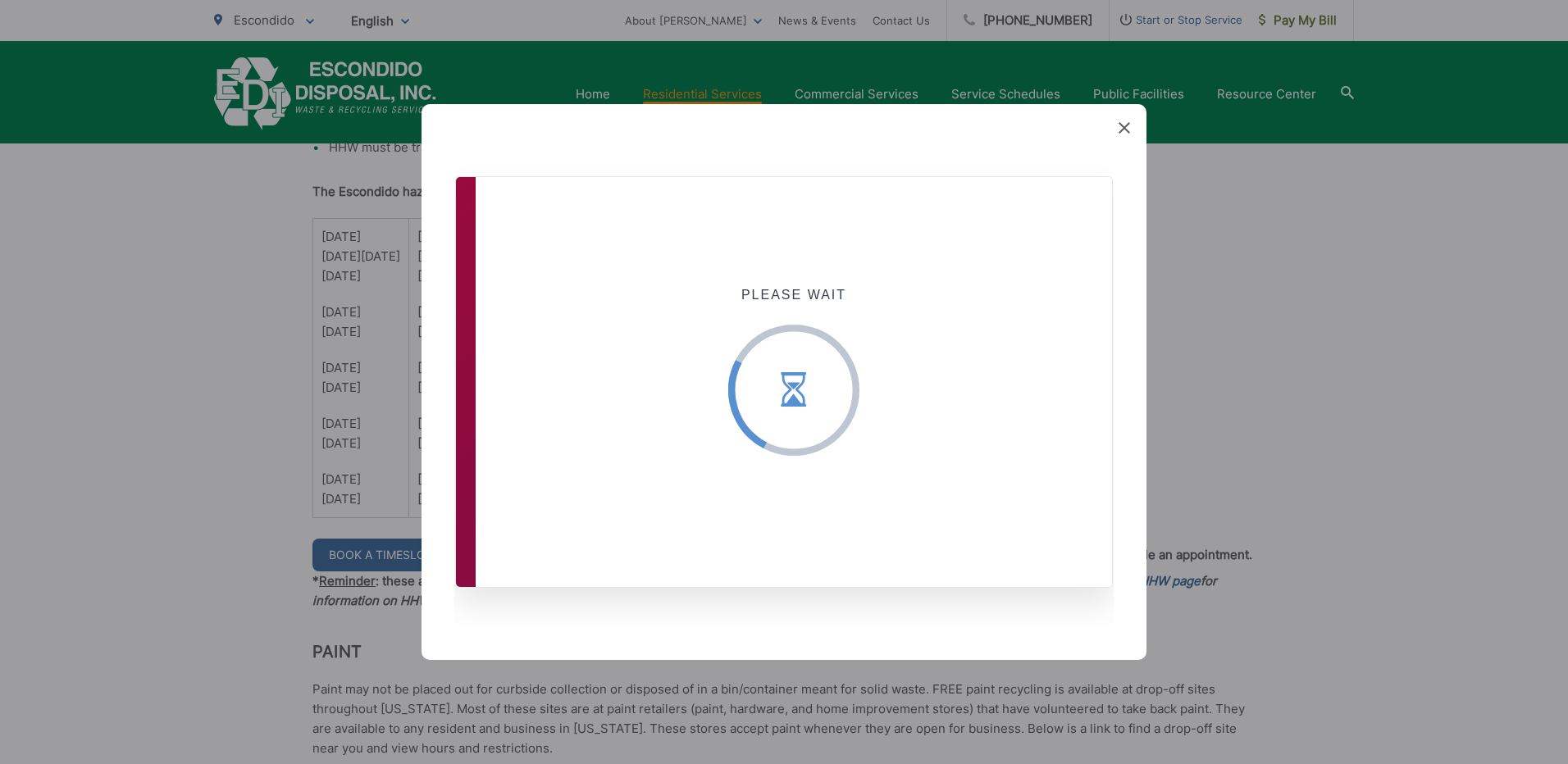
scroll to position [0, 0]
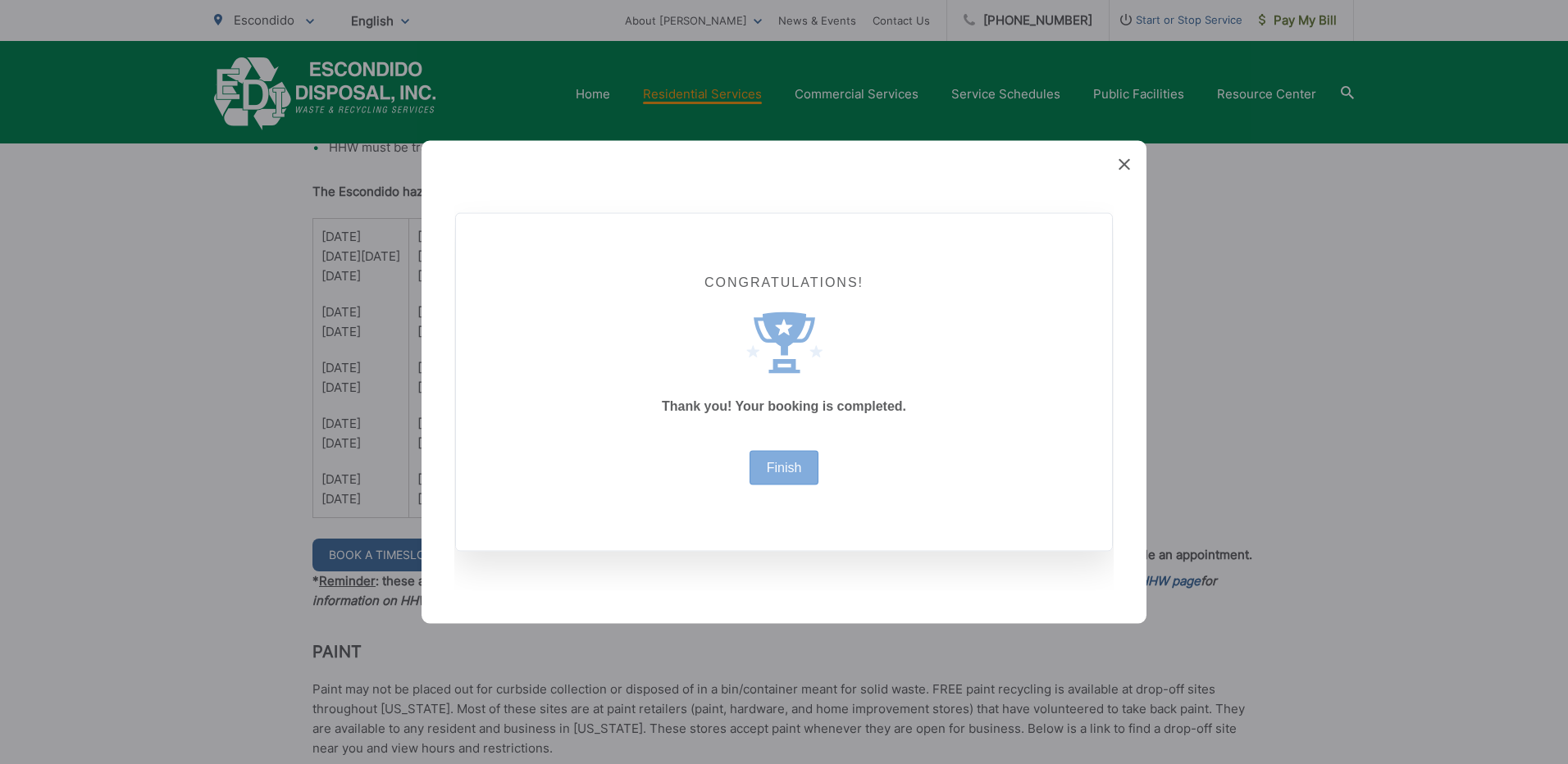
click at [784, 459] on div "Finish" at bounding box center [784, 469] width 69 height 35
click at [783, 468] on link "Finish" at bounding box center [784, 469] width 36 height 14
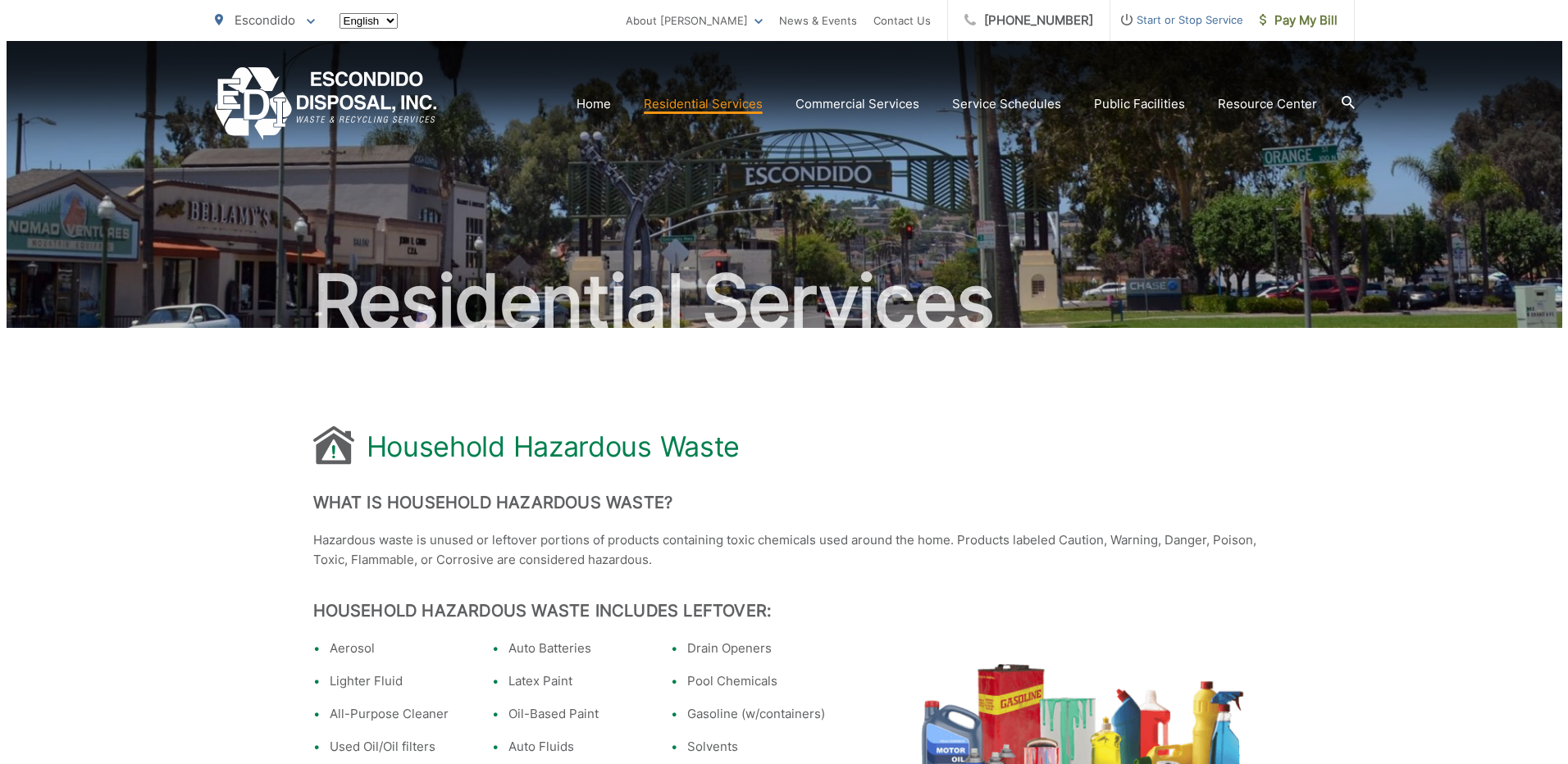
scroll to position [1193, 0]
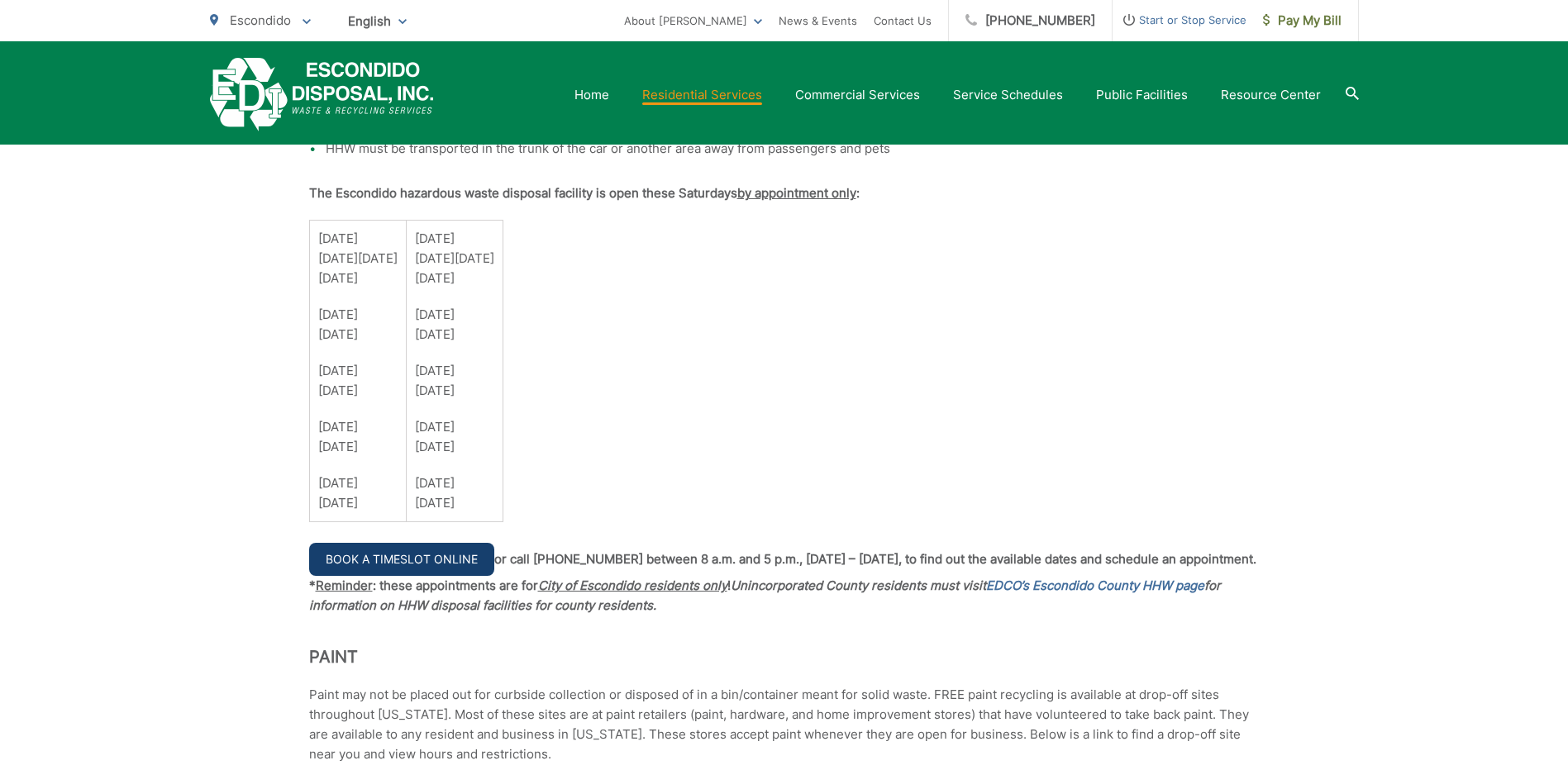
click at [388, 554] on link "Book a Timeslot Online" at bounding box center [401, 560] width 185 height 33
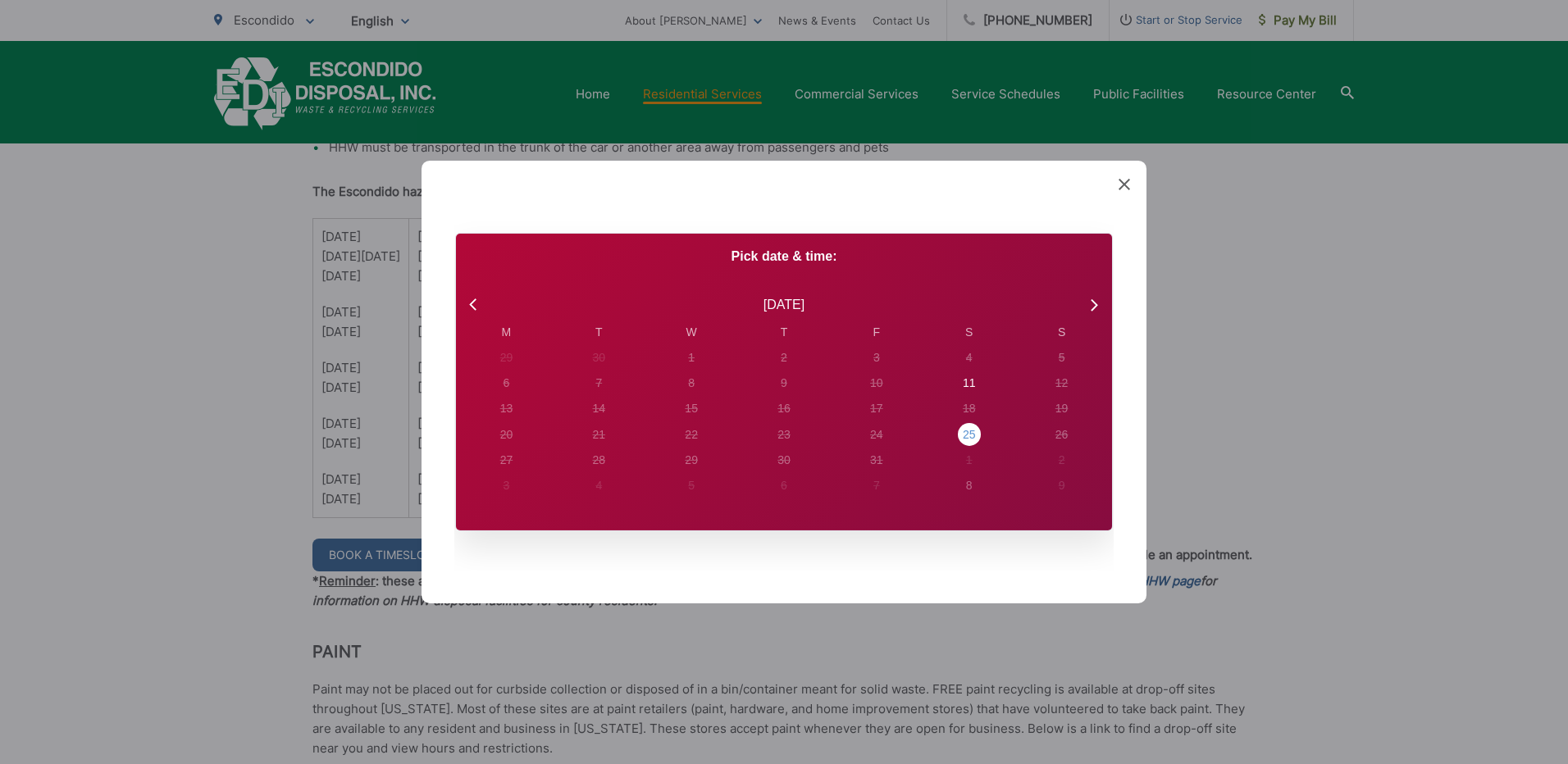
click at [971, 432] on div "25" at bounding box center [969, 435] width 14 height 17
radio input "true"
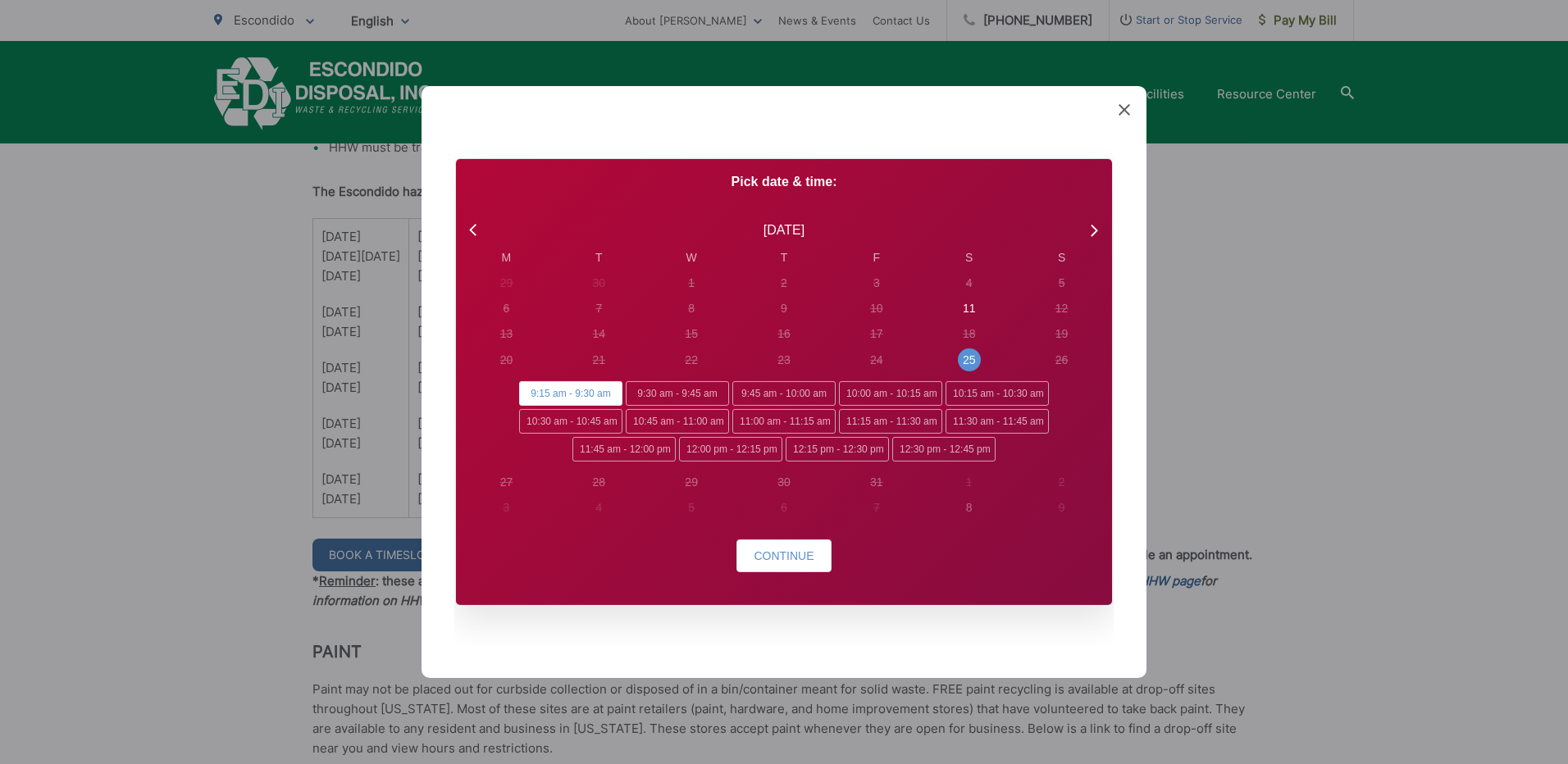
click at [1124, 108] on icon at bounding box center [1124, 110] width 12 height 12
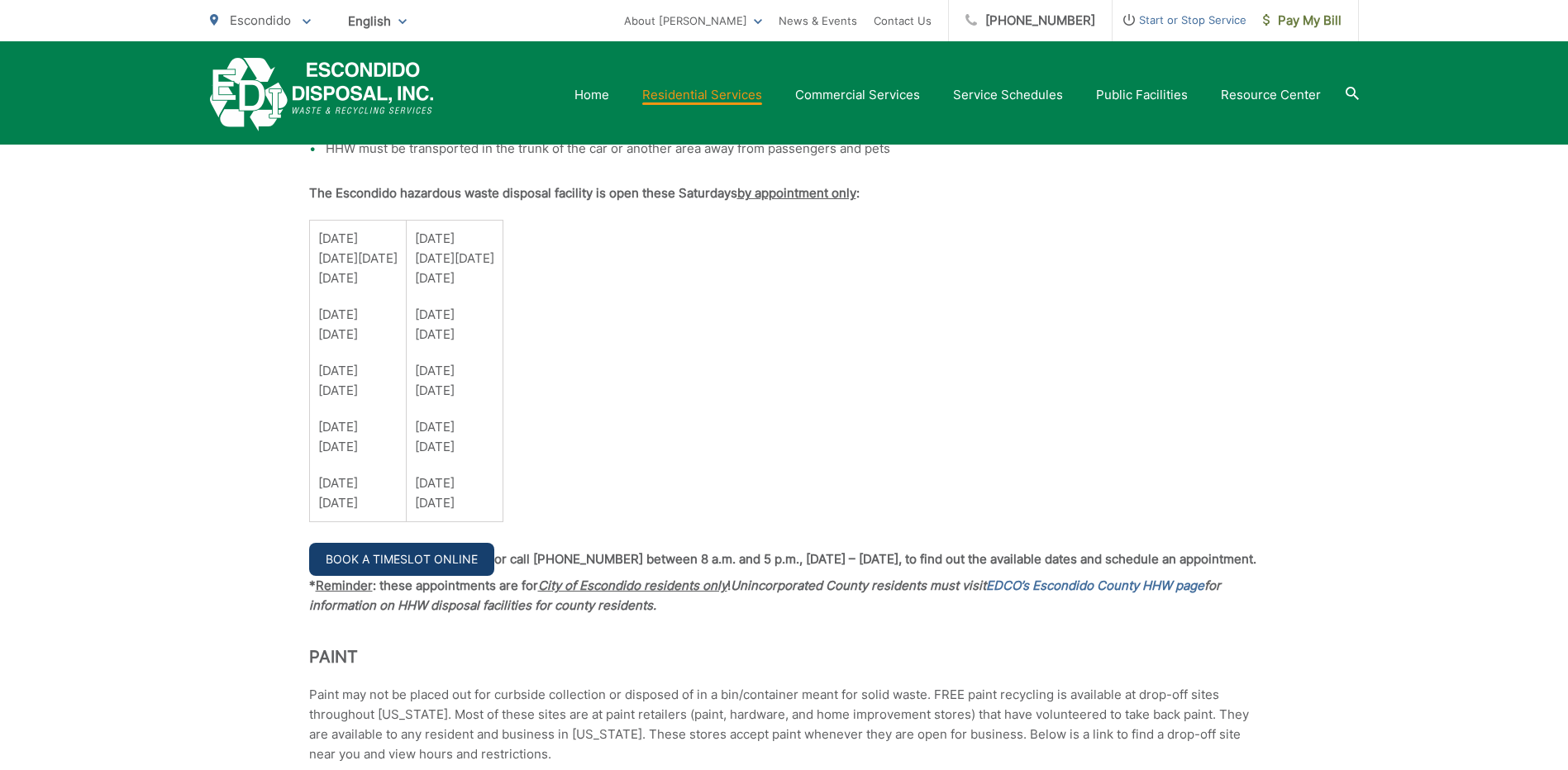
click at [389, 556] on link "Book a Timeslot Online" at bounding box center [401, 560] width 185 height 33
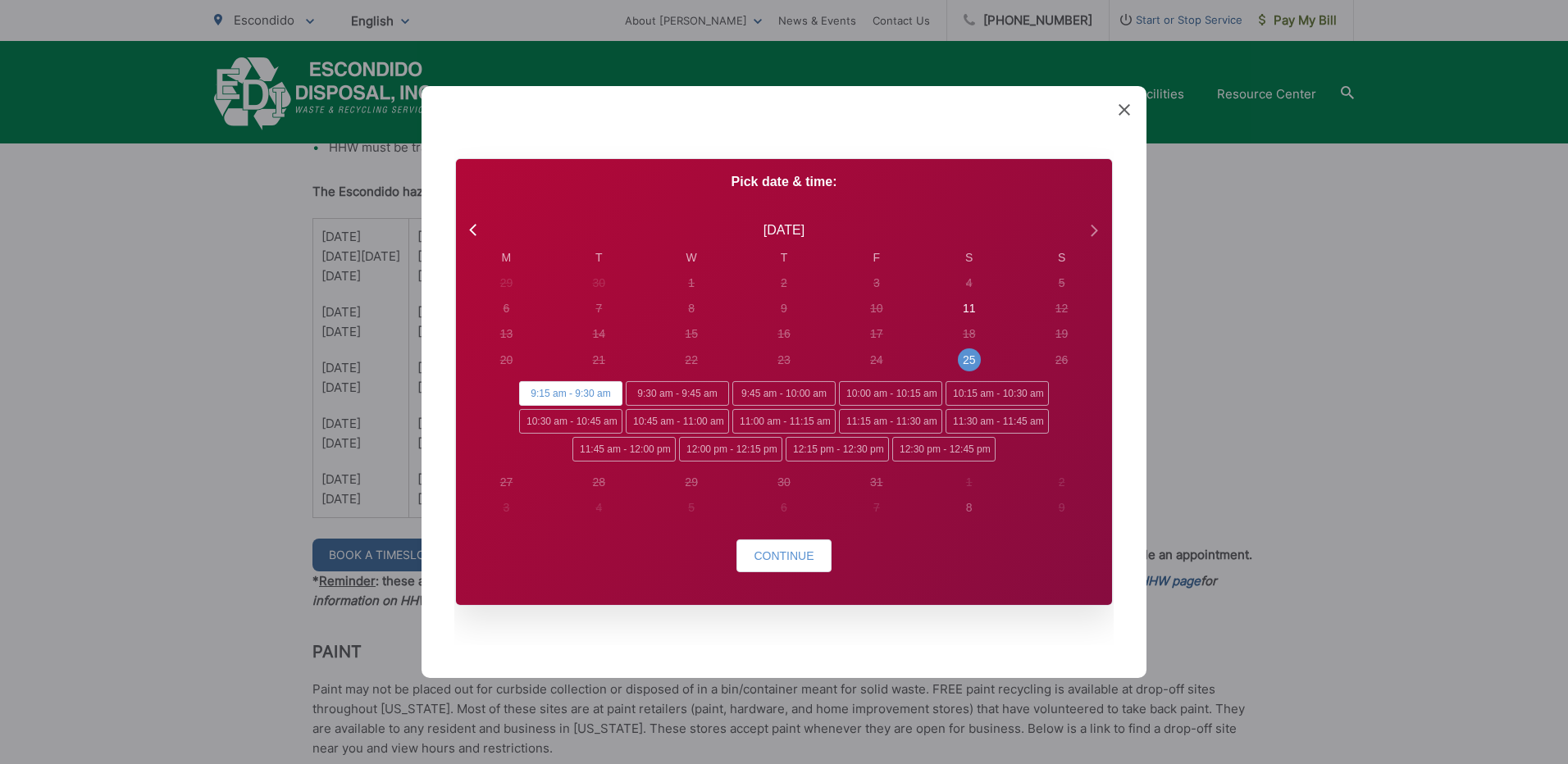
click at [1094, 230] on icon at bounding box center [1093, 231] width 21 height 21
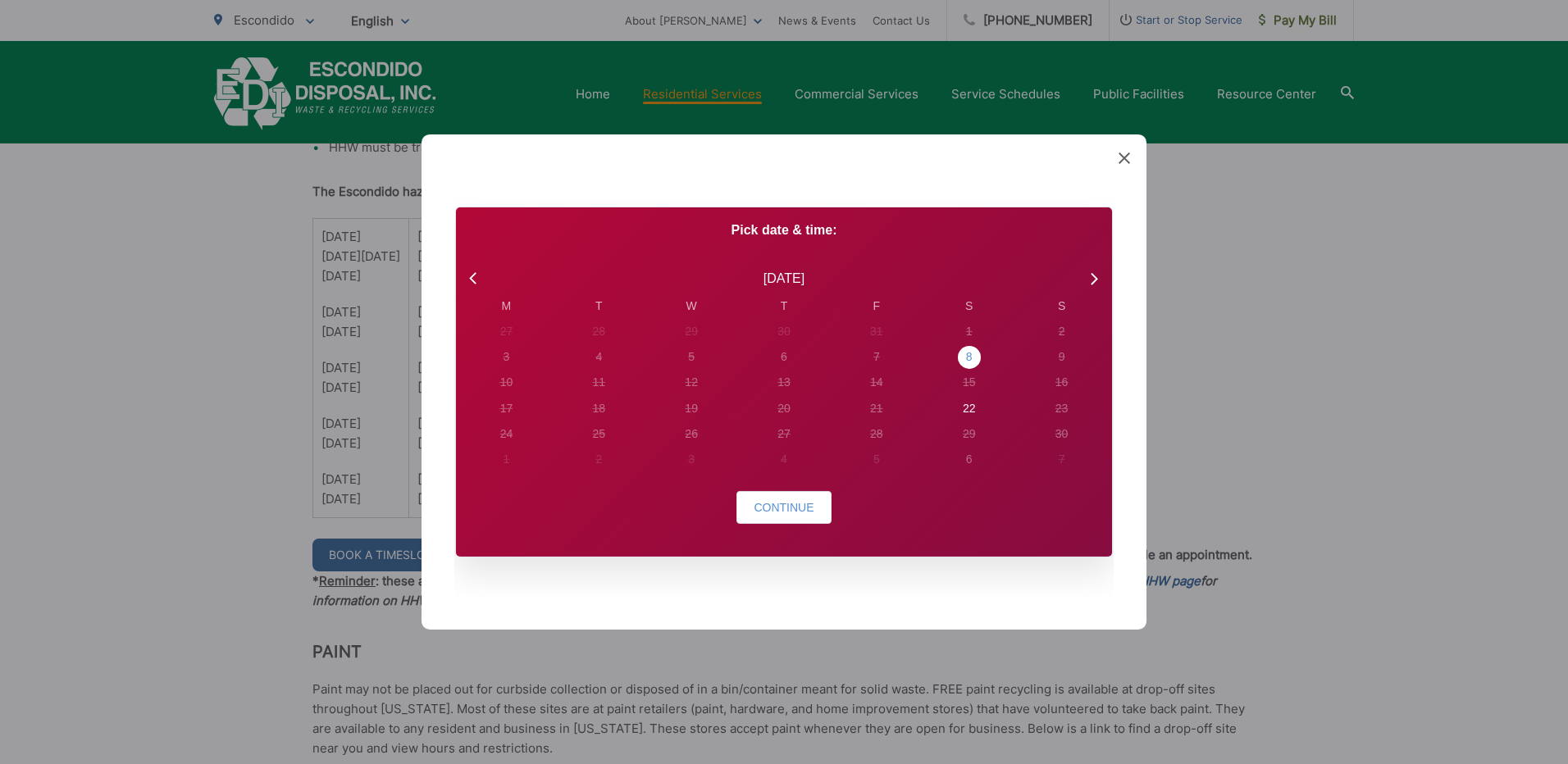
click at [968, 355] on div "8" at bounding box center [969, 357] width 7 height 17
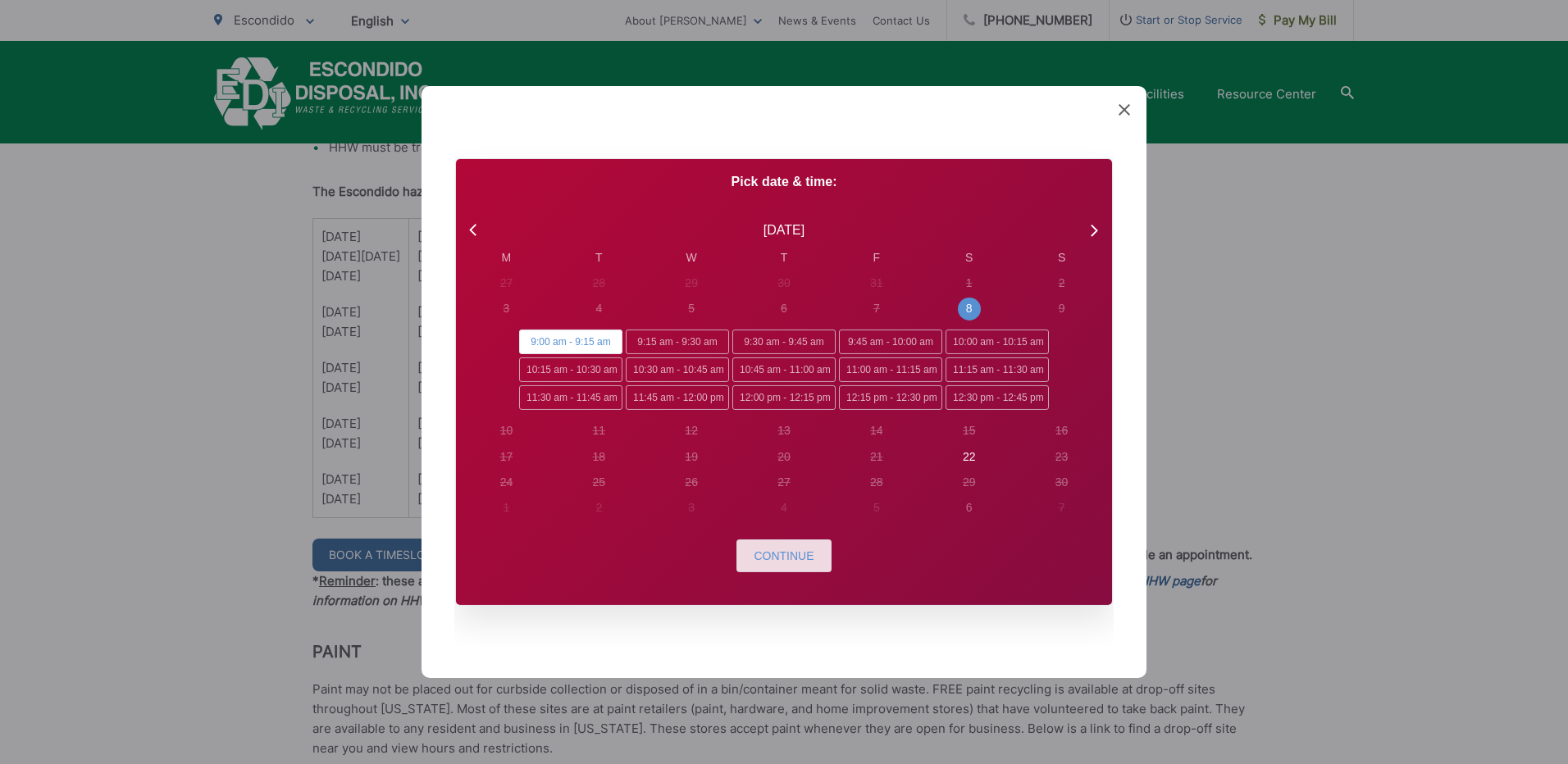
click at [780, 553] on span "Continue" at bounding box center [783, 557] width 60 height 14
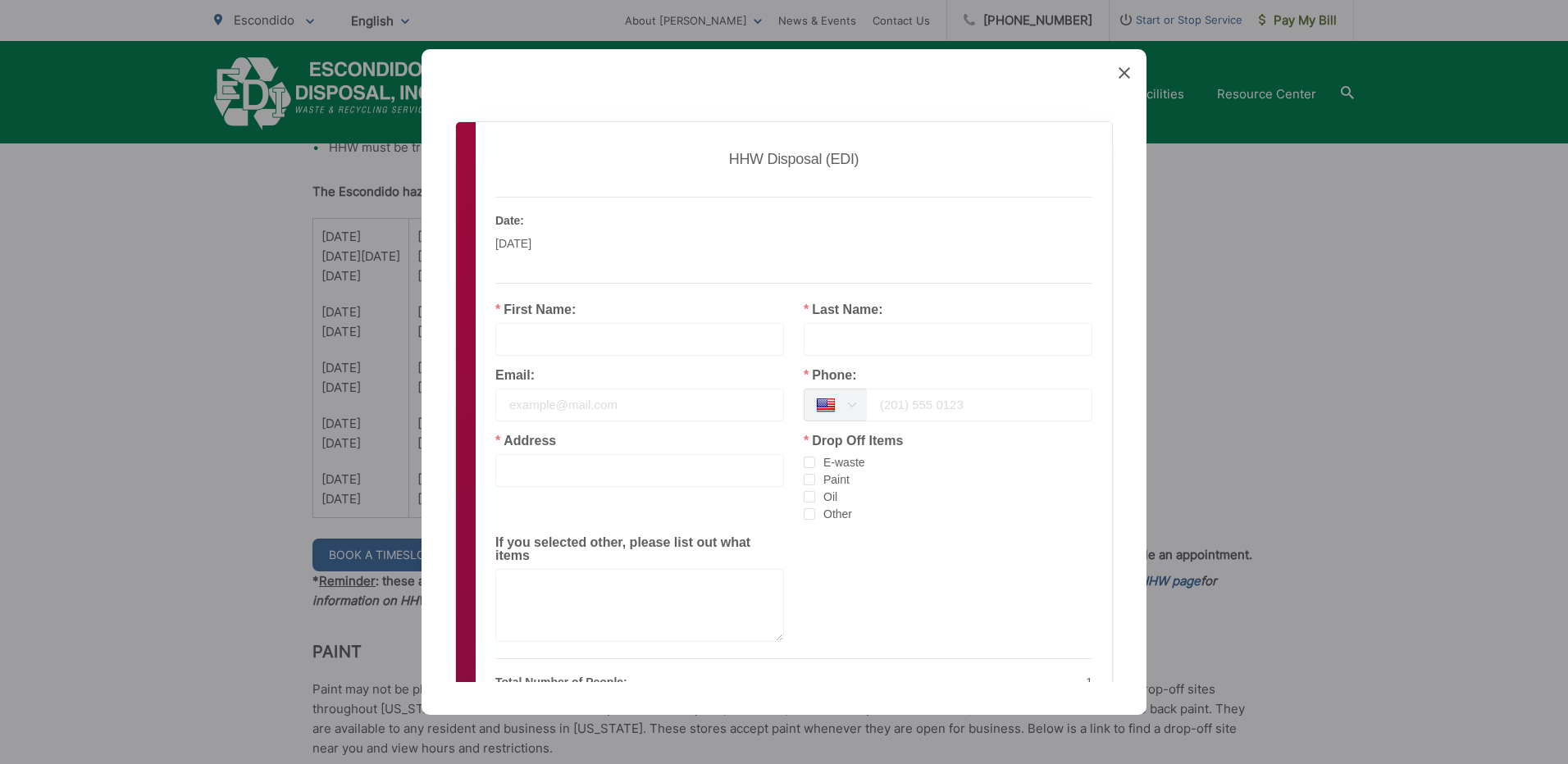
click at [608, 337] on input "text" at bounding box center [639, 340] width 288 height 33
type input "Armen"
type input "Assatourian"
type input "tourian510@yahoo.com"
type input "2087 Laura Dr"
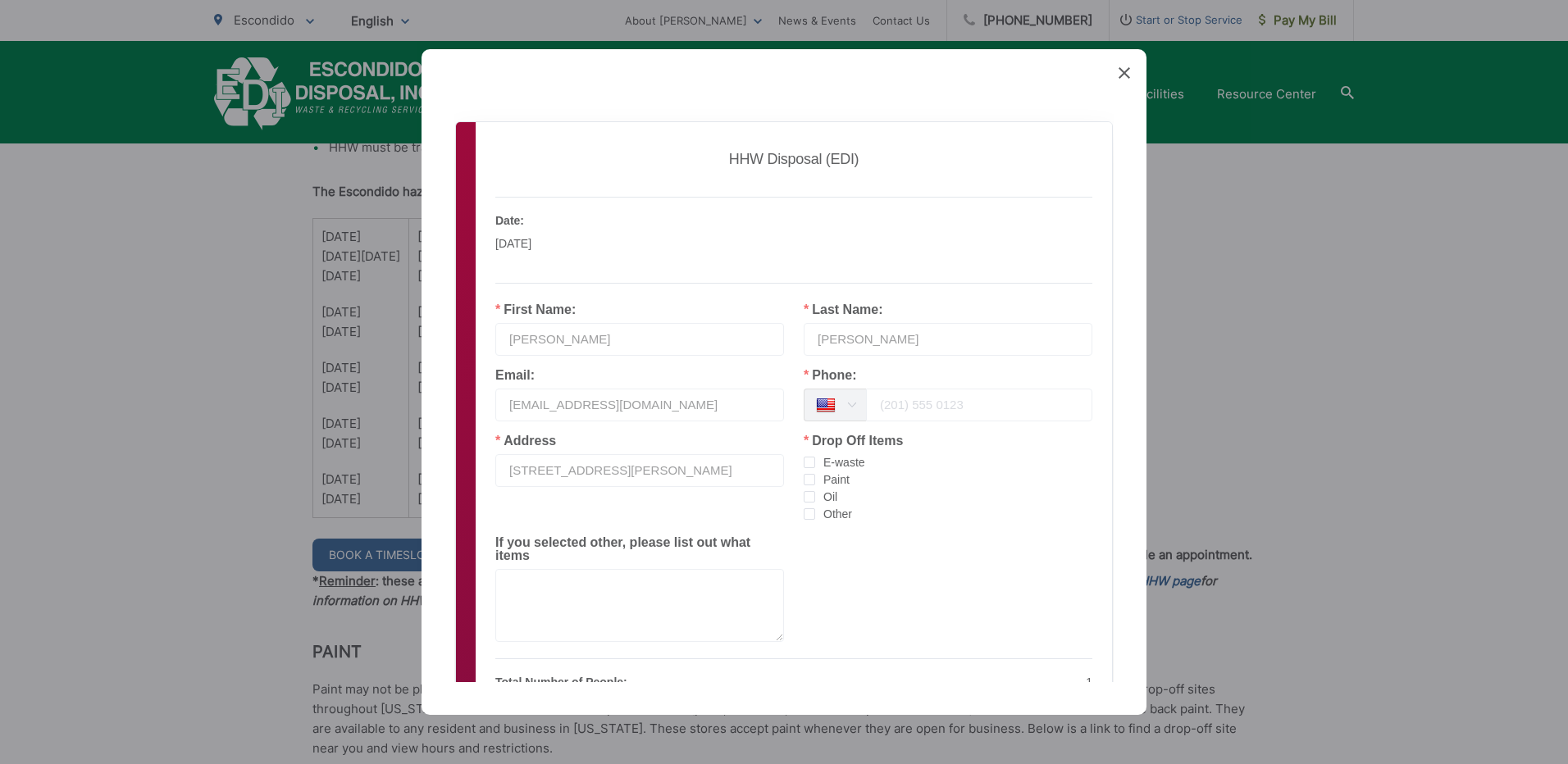
click at [923, 402] on input "tel" at bounding box center [979, 405] width 227 height 33
click at [901, 408] on input "(858)603-7505" at bounding box center [979, 405] width 227 height 33
type input "(858 )603-7505"
click at [620, 468] on input "2087 Laura Dr" at bounding box center [639, 471] width 288 height 33
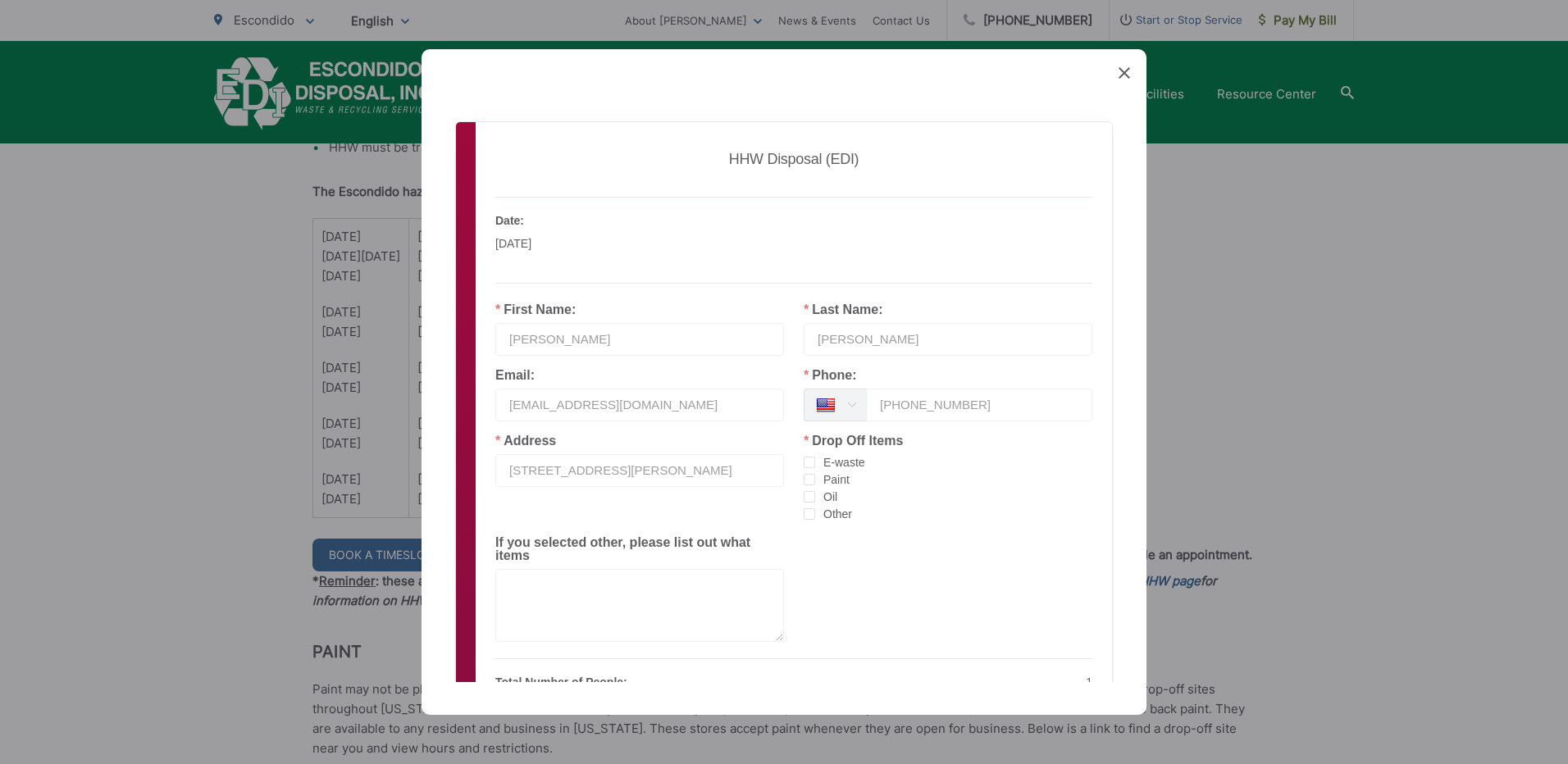
click at [1003, 571] on div "Address 2087 Laura Dr Drop Off Items E-waste Paint Oil Other If you selected ot…" at bounding box center [794, 545] width 636 height 221
click at [804, 461] on span "checkbox-group" at bounding box center [809, 463] width 12 height 12
click at [815, 457] on input "E-waste" at bounding box center [815, 457] width 0 height 0
click at [804, 477] on span "checkbox-group" at bounding box center [809, 479] width 12 height 12
click at [815, 474] on input "Paint" at bounding box center [815, 474] width 0 height 0
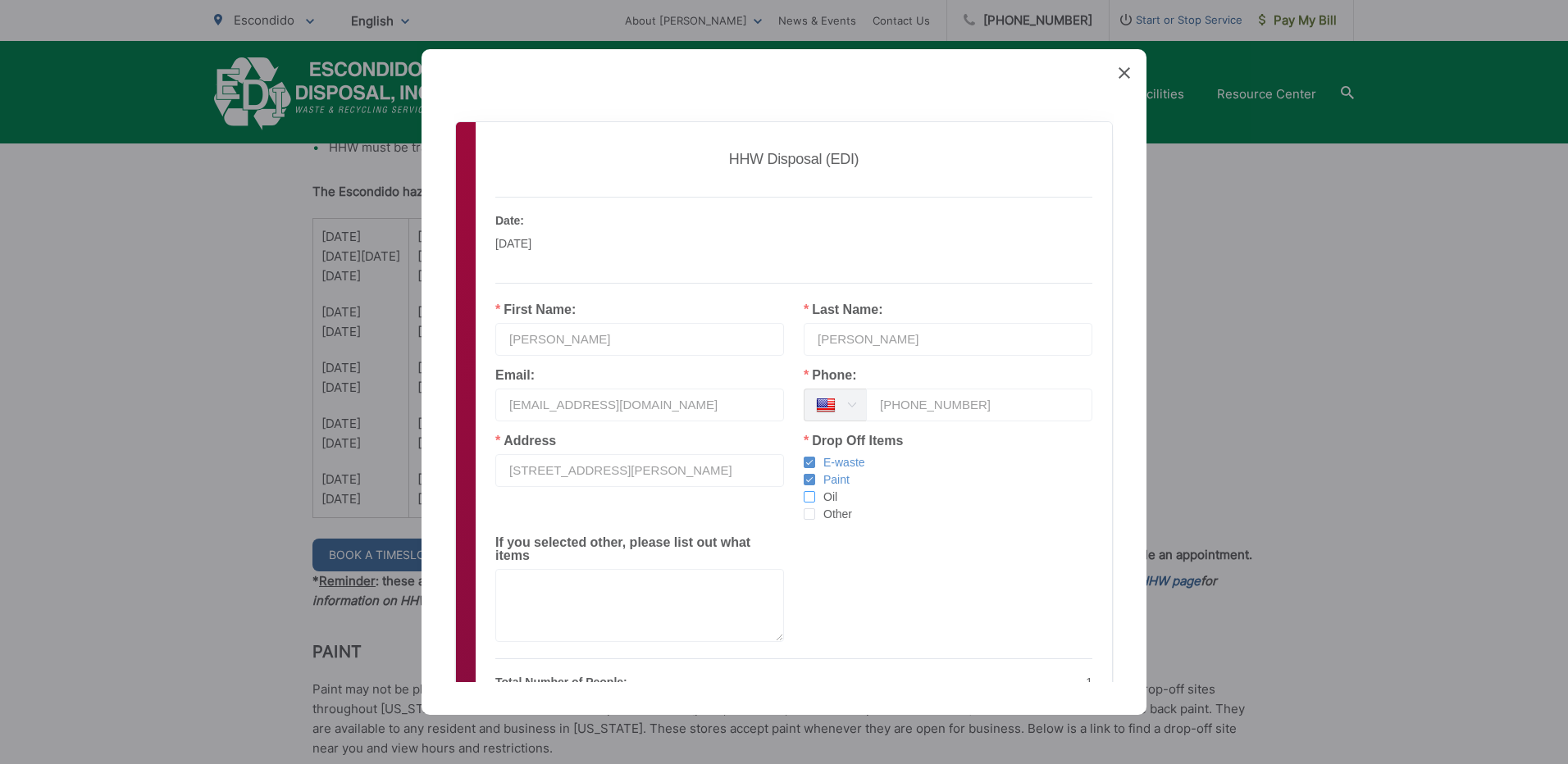
click at [803, 498] on span "checkbox-group" at bounding box center [809, 497] width 12 height 12
click at [815, 491] on input "Oil" at bounding box center [815, 491] width 0 height 0
click at [803, 512] on span "checkbox-group" at bounding box center [809, 514] width 12 height 12
click at [815, 508] on input "Other" at bounding box center [815, 508] width 0 height 0
click at [554, 585] on textarea at bounding box center [639, 606] width 288 height 73
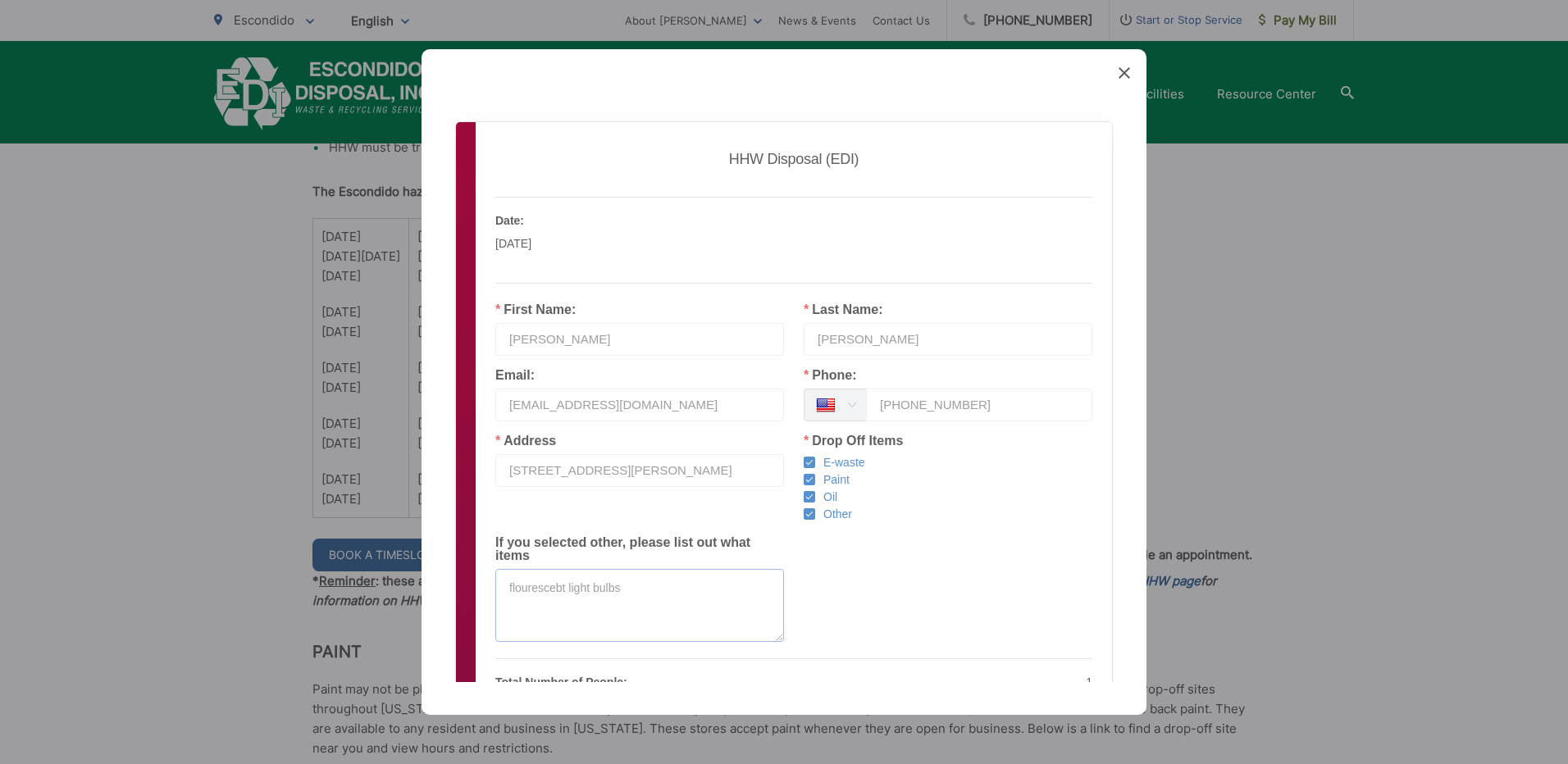
type textarea "flourescebt light bulbs"
click at [1114, 601] on div "Created with Sketch. Book Appointment Bringing anyone with you? Number of Addit…" at bounding box center [784, 382] width 725 height 666
click at [606, 472] on input "2087 Laura Dr" at bounding box center [639, 471] width 288 height 33
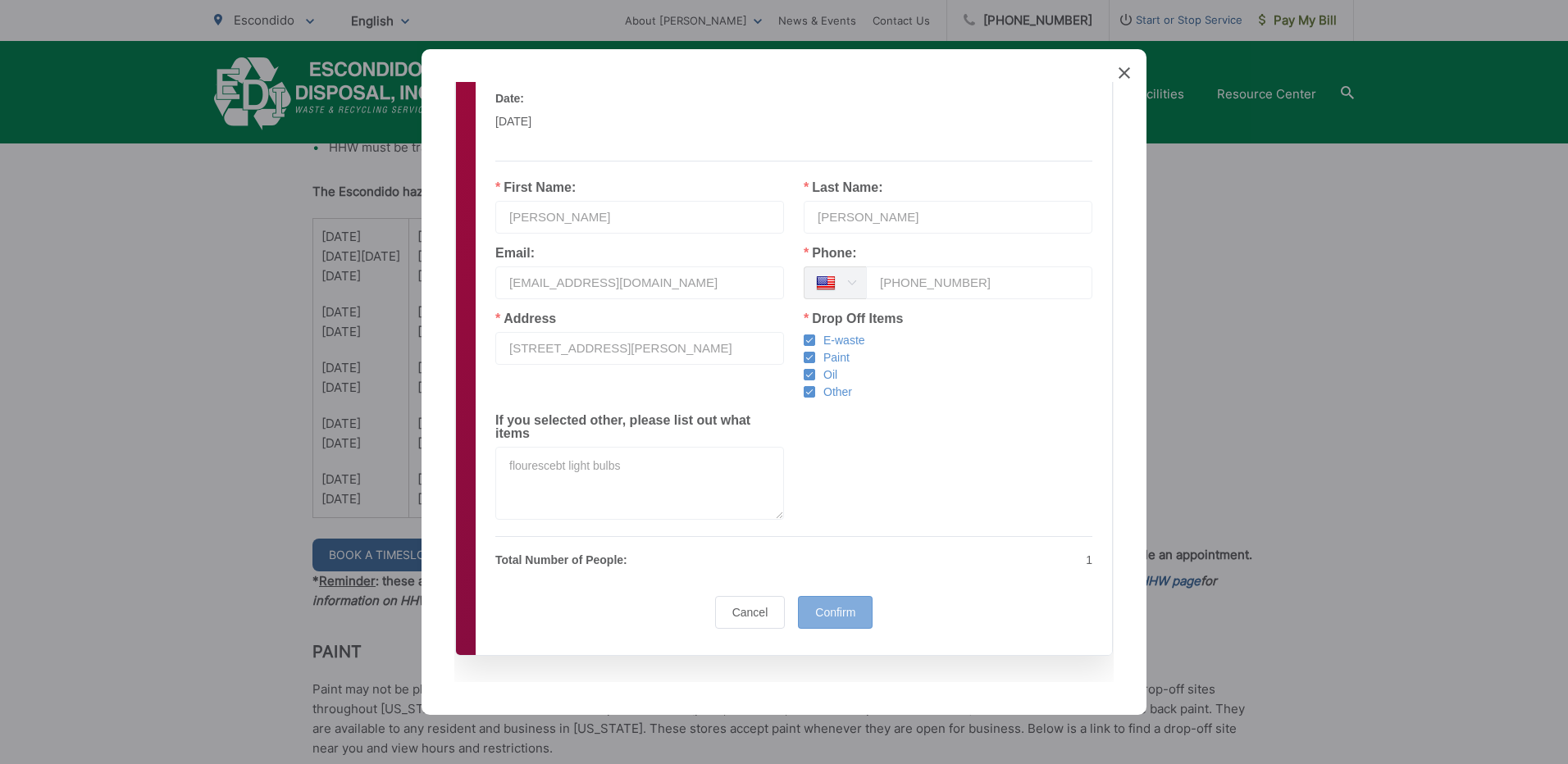
type input "2087 Laura Dr, Escondido"
click at [825, 606] on span "Confirm" at bounding box center [835, 613] width 41 height 14
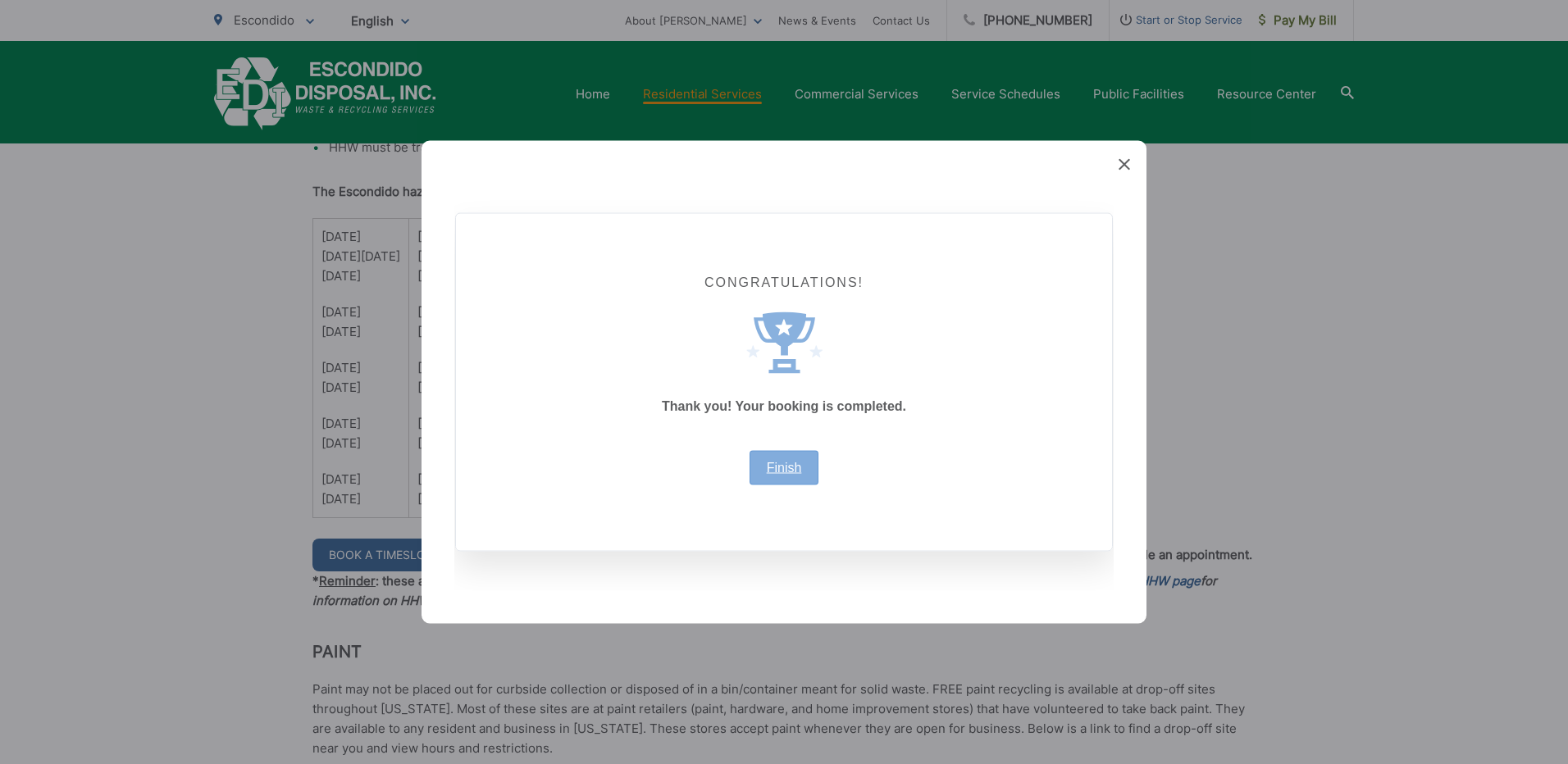
click at [777, 470] on link "Finish" at bounding box center [784, 469] width 36 height 14
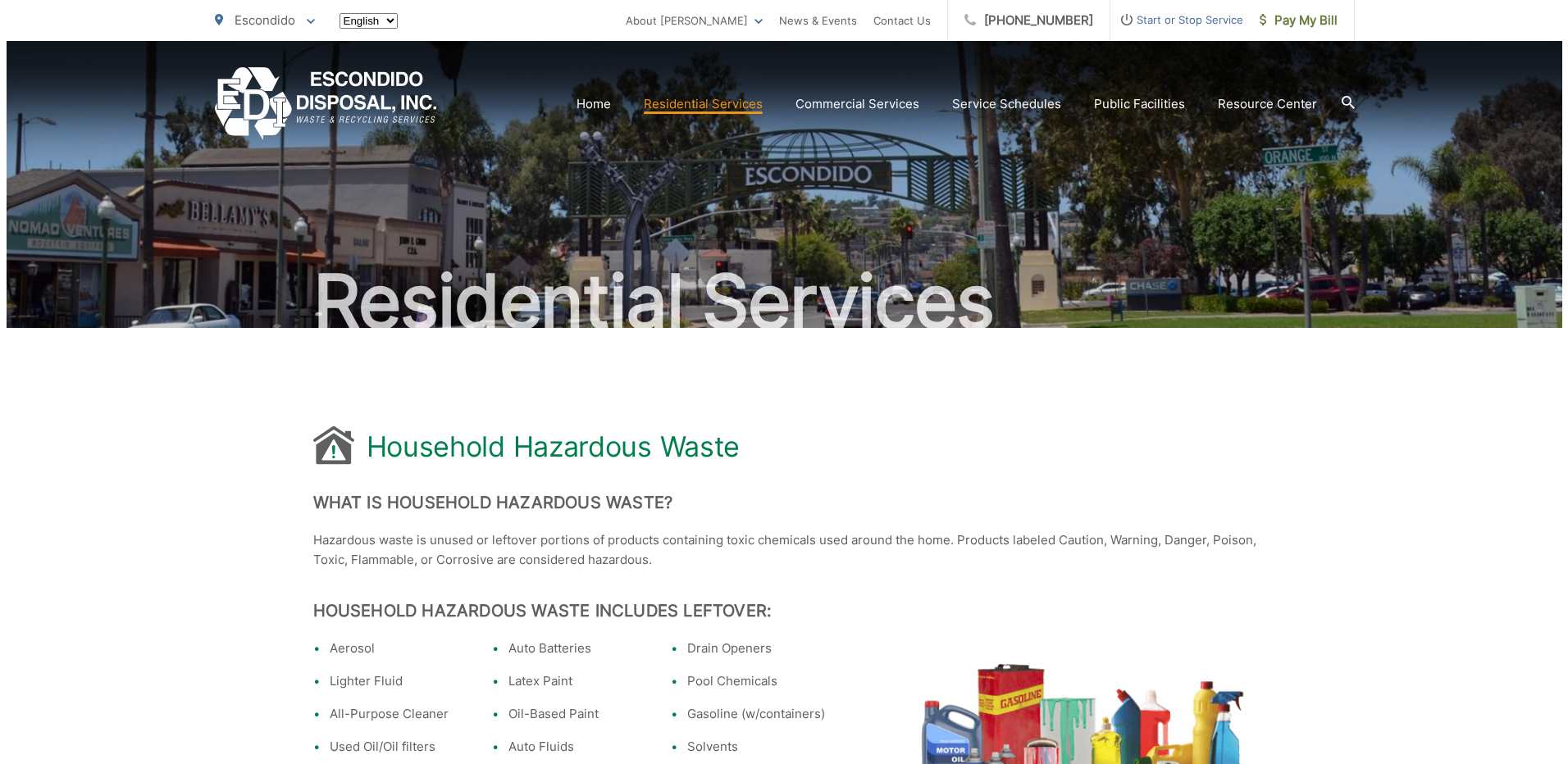
scroll to position [1193, 0]
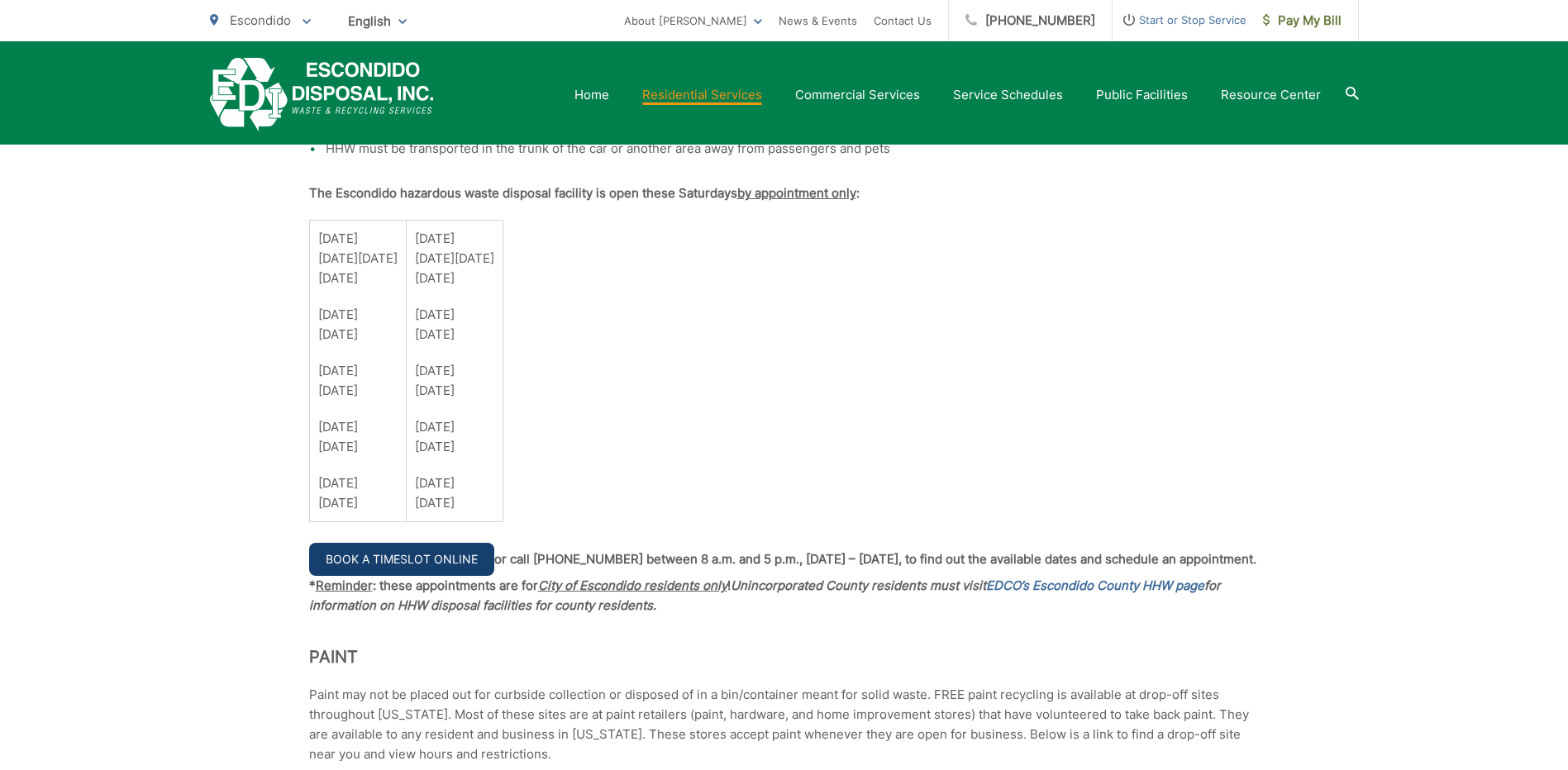
click at [379, 556] on link "Book a Timeslot Online" at bounding box center [401, 560] width 185 height 33
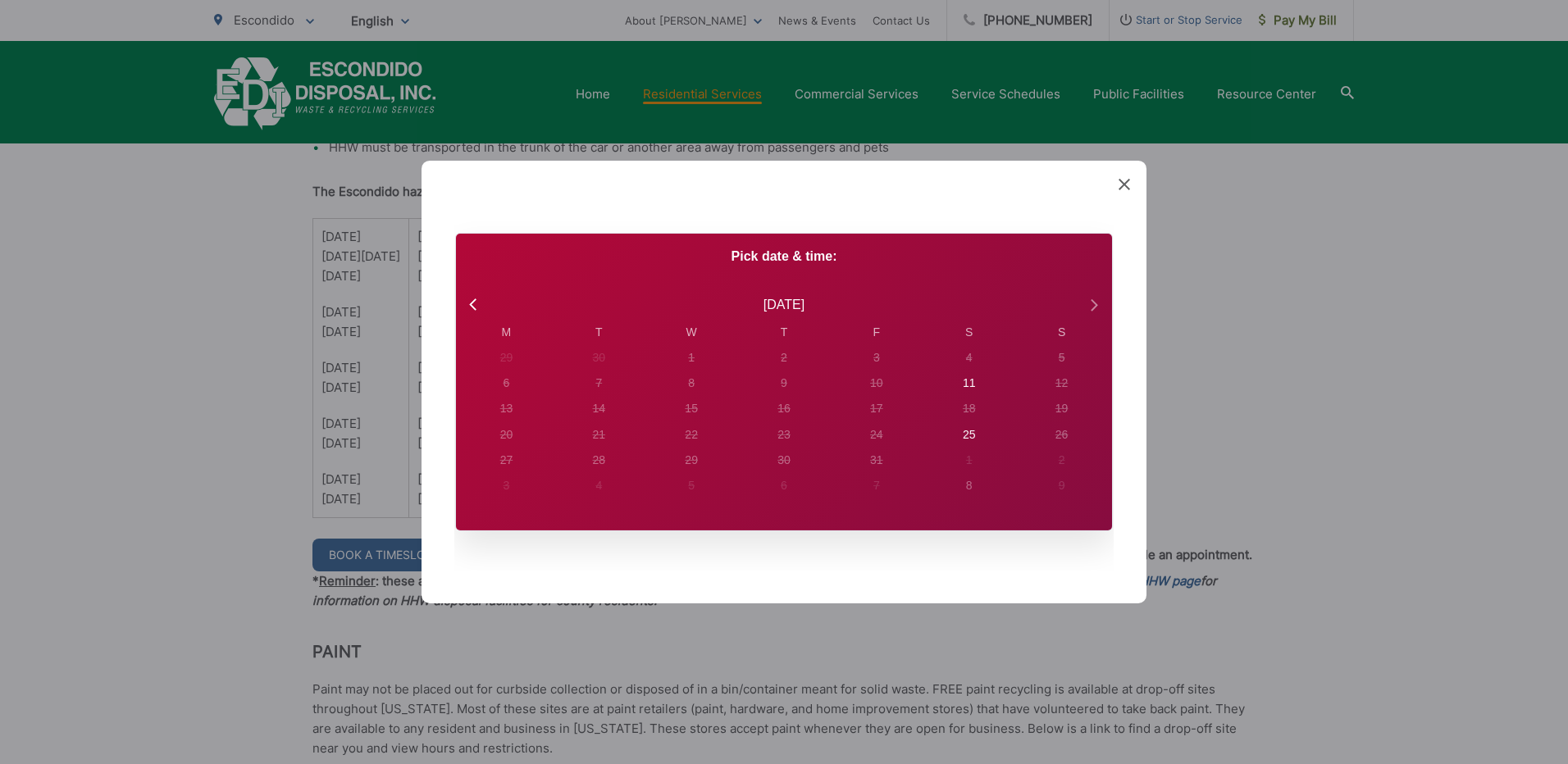
click at [1095, 302] on icon at bounding box center [1093, 305] width 21 height 21
click at [969, 380] on div "8" at bounding box center [969, 384] width 7 height 17
radio input "true"
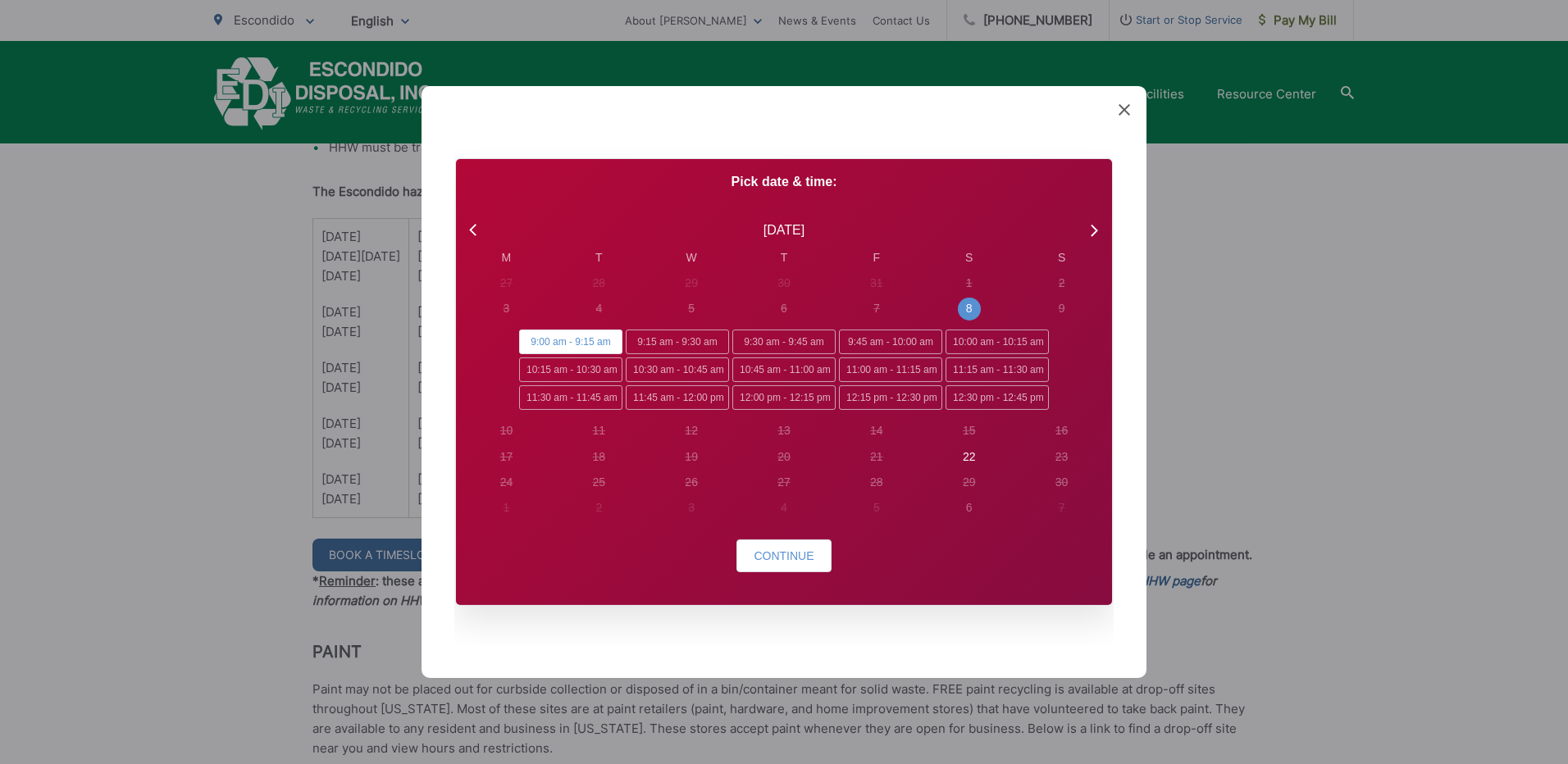
click at [1126, 102] on span at bounding box center [1124, 110] width 12 height 16
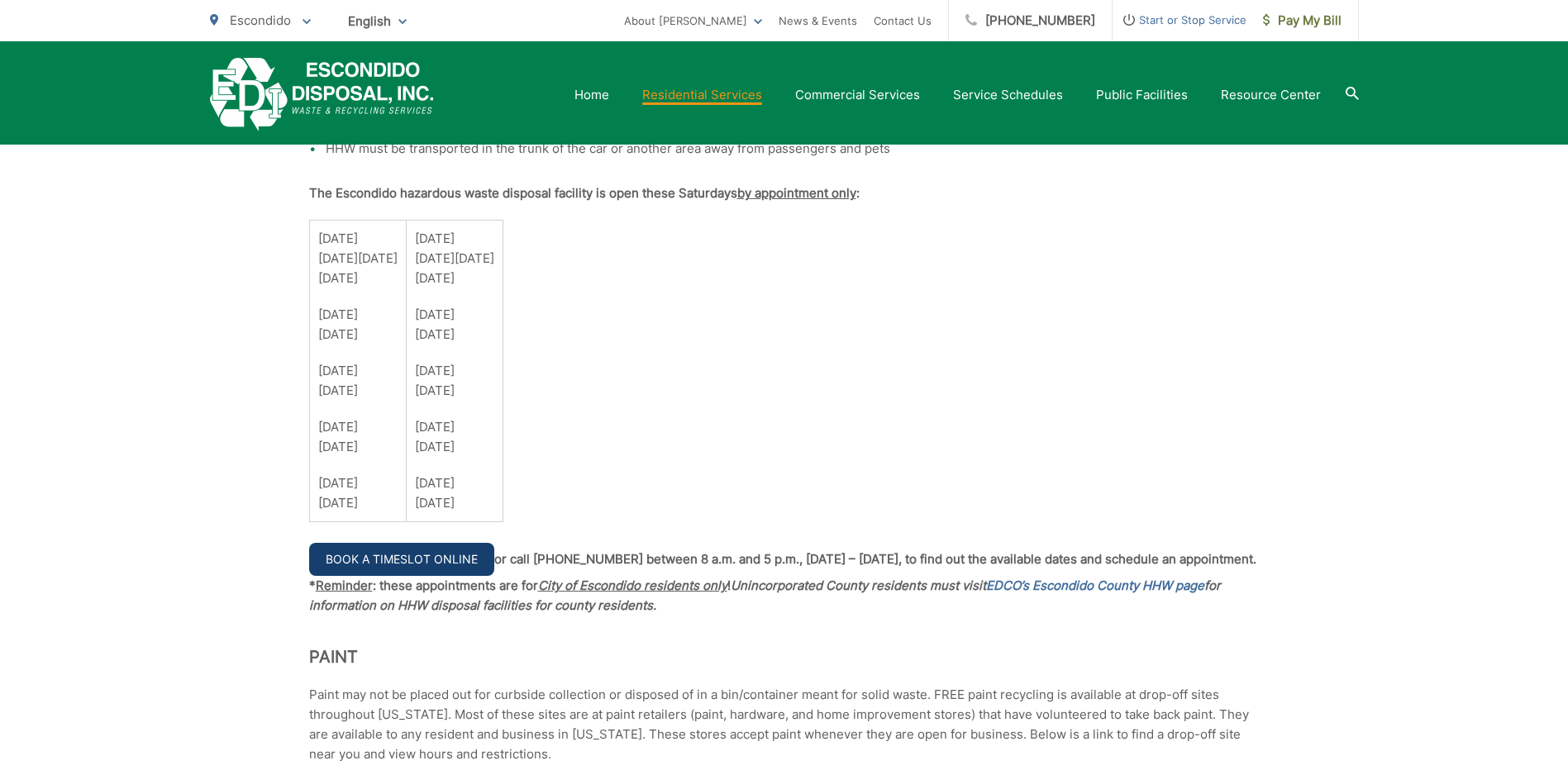
click at [411, 560] on link "Book a Timeslot Online" at bounding box center [401, 560] width 185 height 33
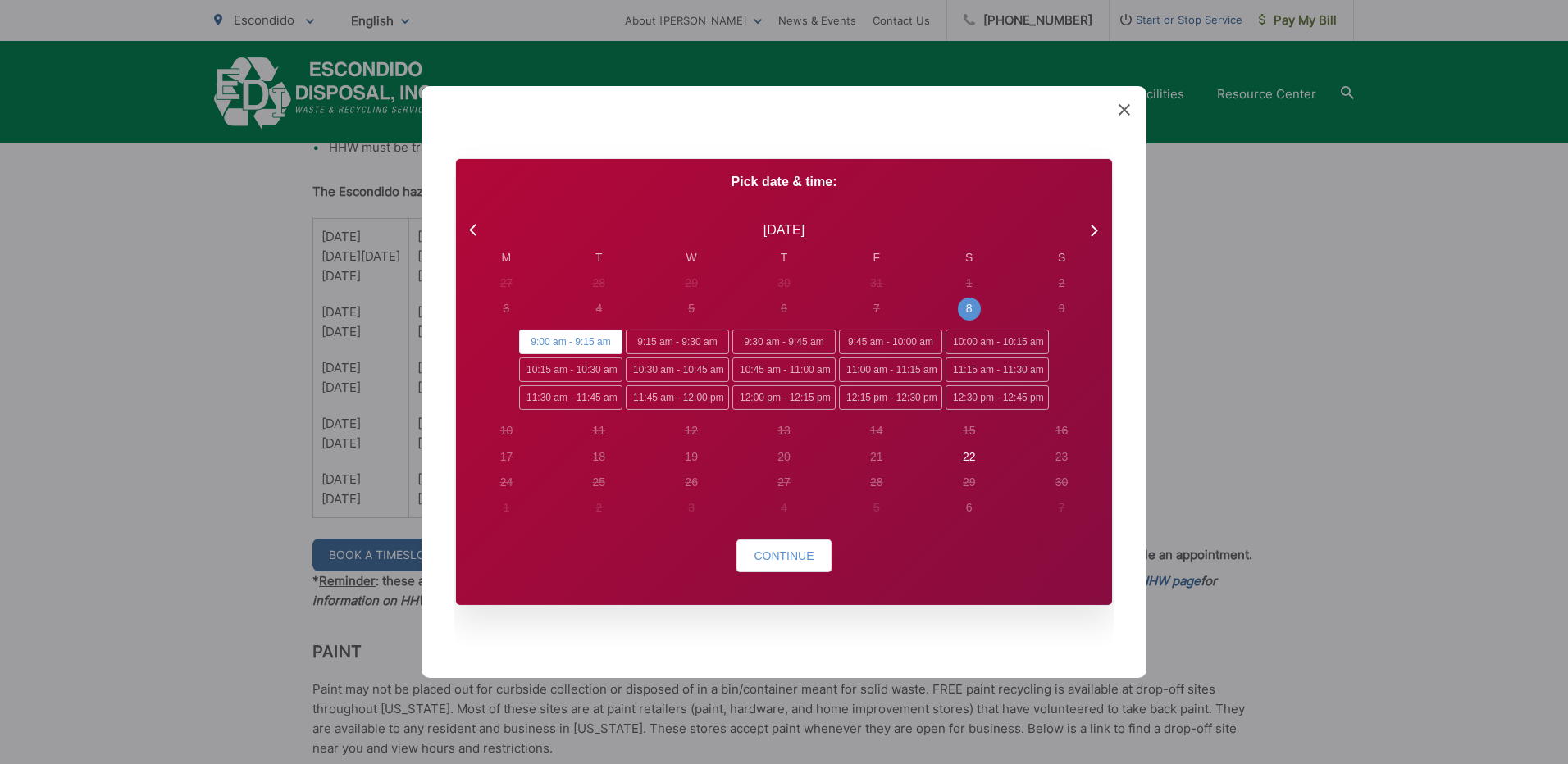
click at [1124, 107] on icon at bounding box center [1124, 110] width 12 height 12
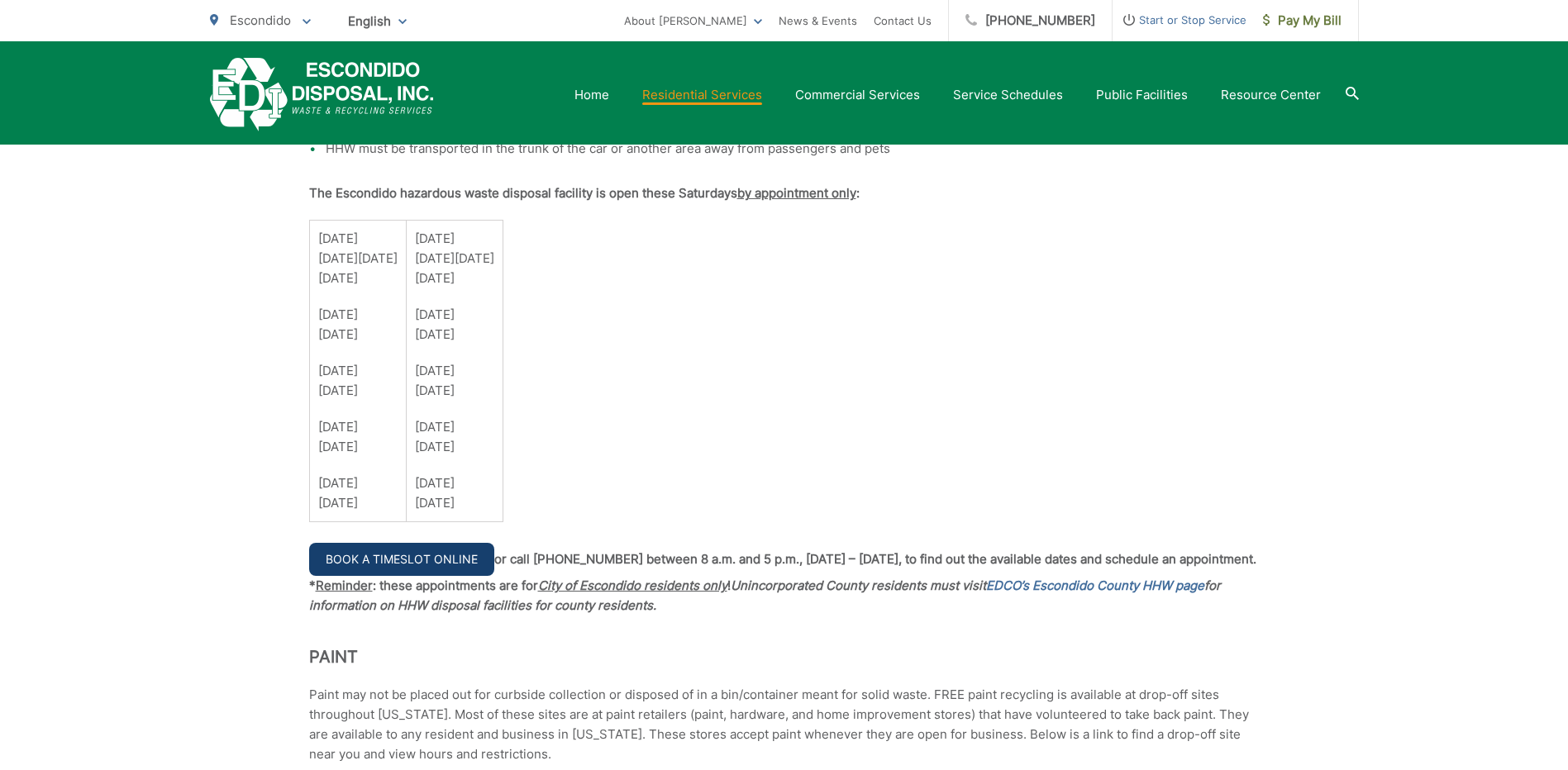
click at [419, 563] on link "Book a Timeslot Online" at bounding box center [401, 560] width 185 height 33
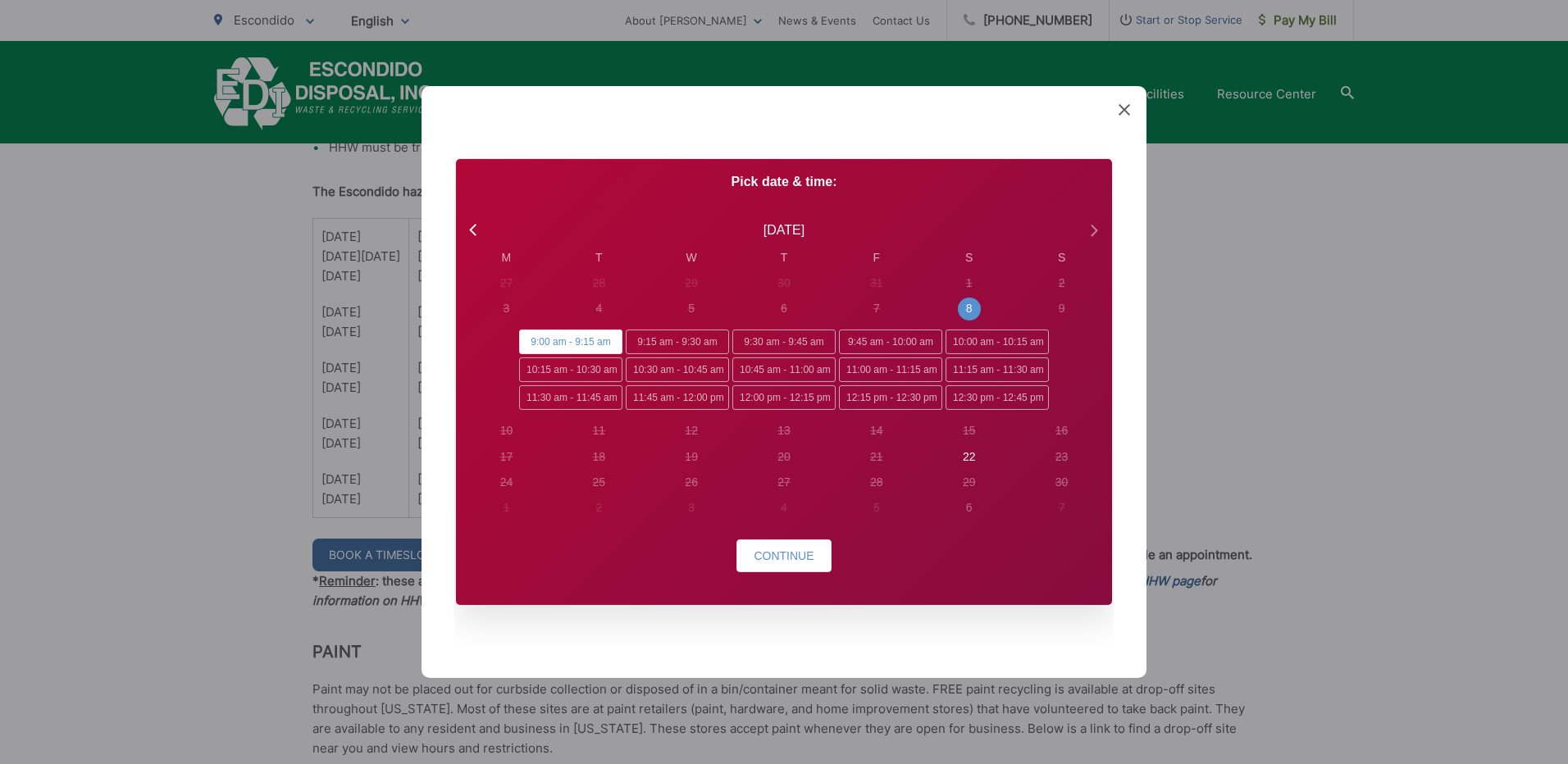
click at [1093, 229] on icon at bounding box center [1093, 231] width 21 height 21
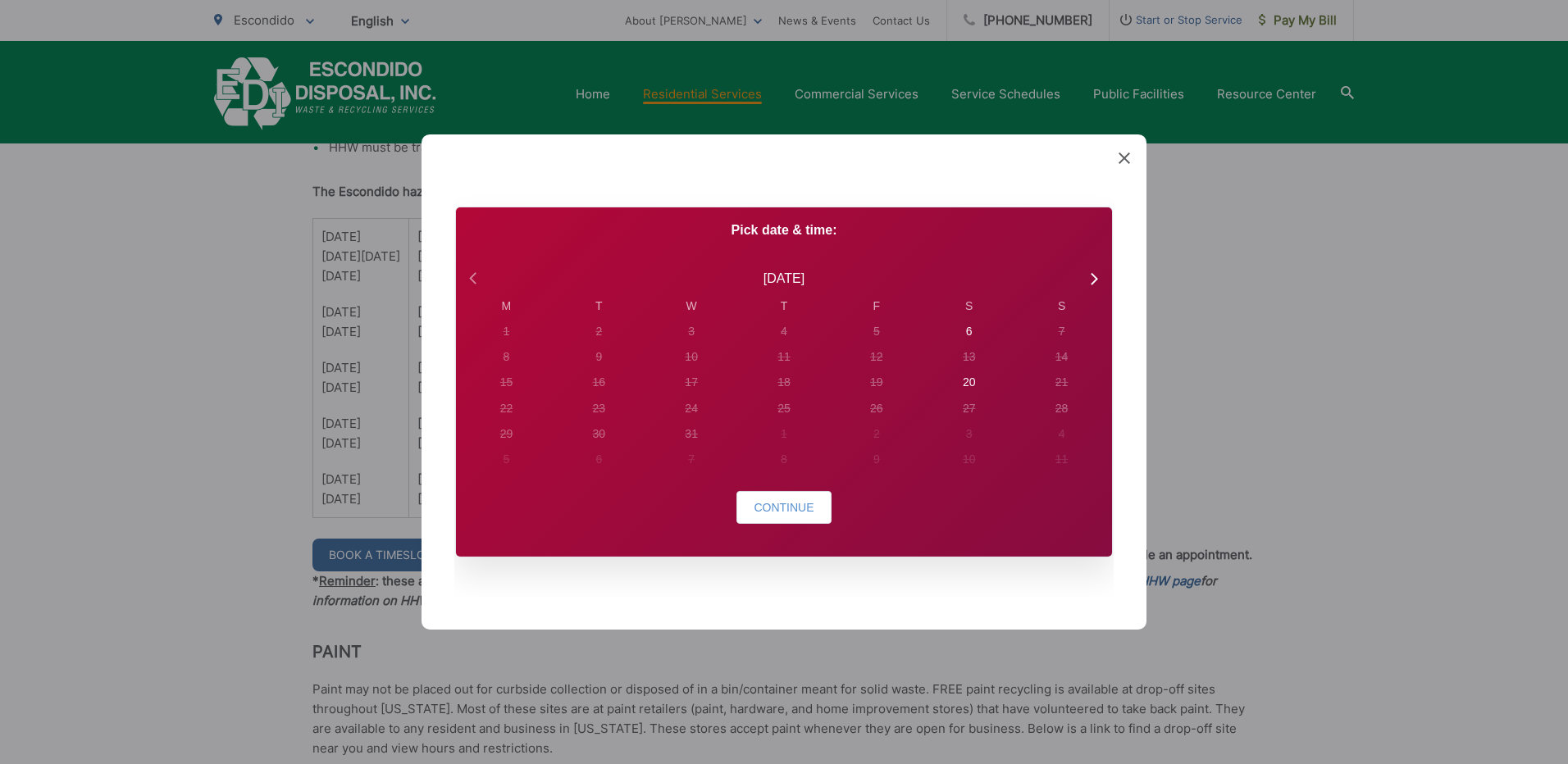
click at [470, 271] on icon at bounding box center [474, 279] width 21 height 21
click at [971, 407] on div "22" at bounding box center [969, 409] width 14 height 17
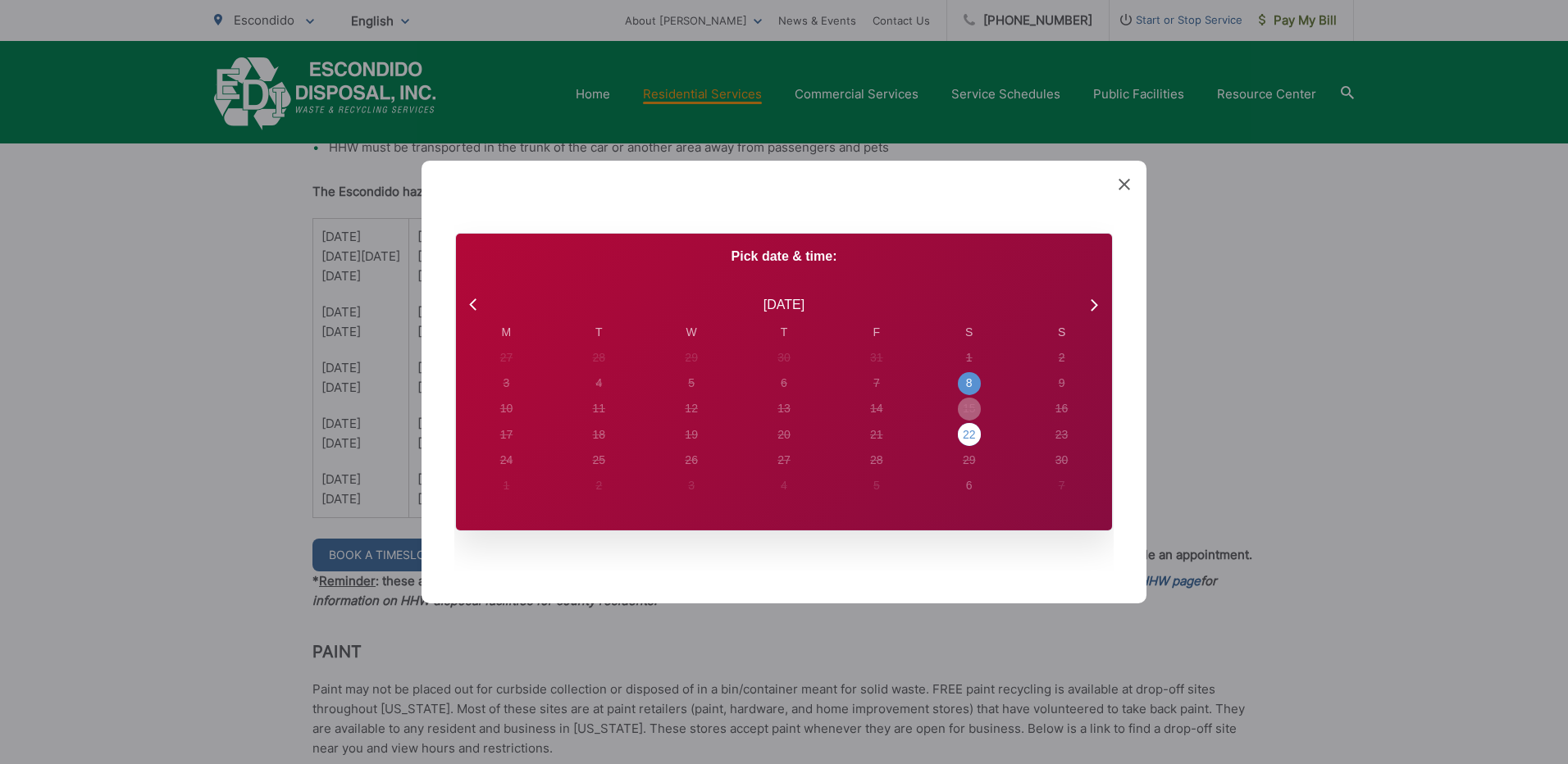
radio input "true"
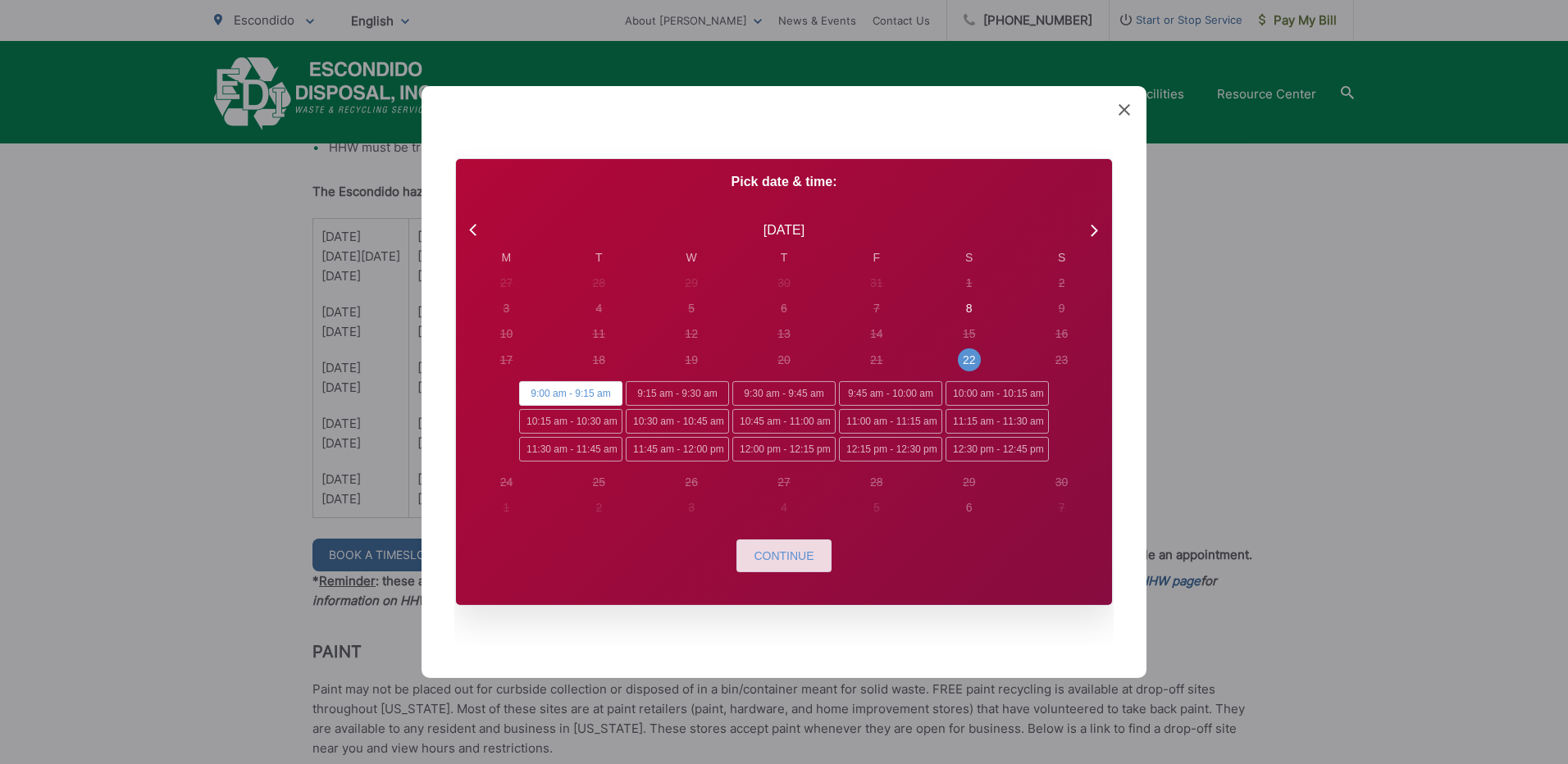
click at [779, 557] on span "Continue" at bounding box center [783, 557] width 60 height 14
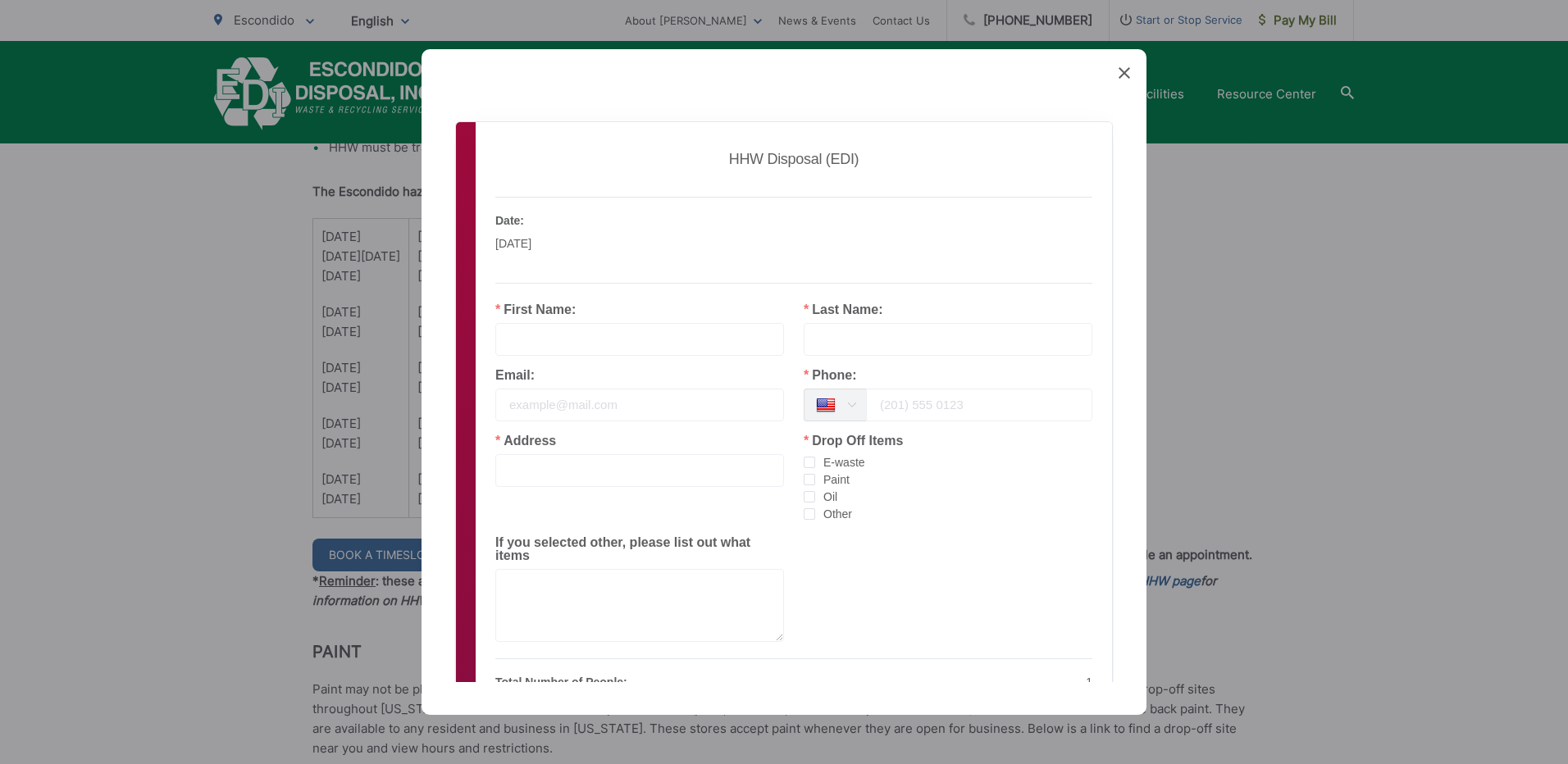
click at [609, 343] on input "text" at bounding box center [639, 340] width 288 height 33
type input "Armen"
type input "Assatourian"
type input "tourian510@yahoo.com"
type input "2087 Laura Dr, Escondido"
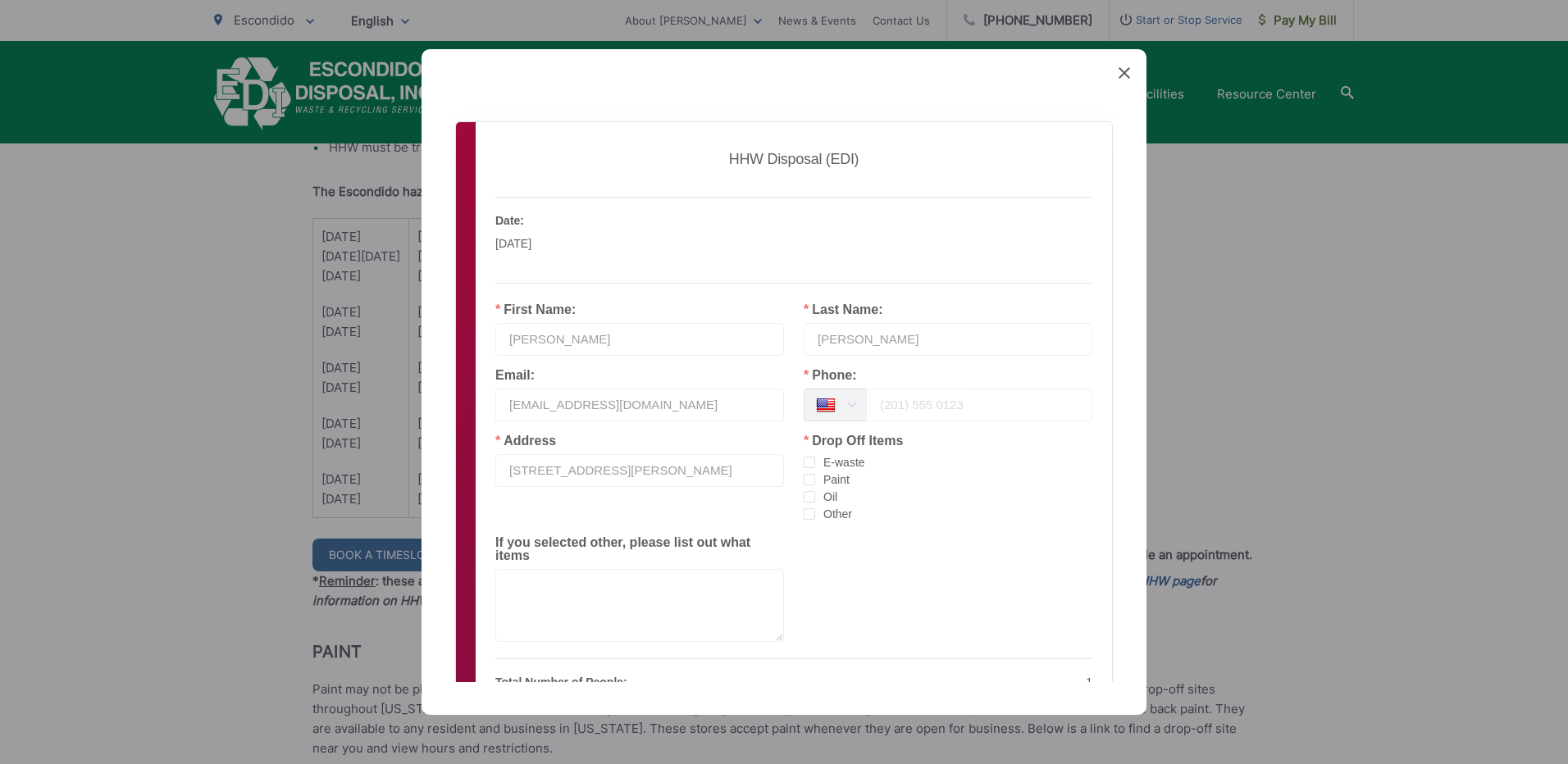
click at [977, 400] on input "tel" at bounding box center [979, 405] width 227 height 33
type input "(858 )603-7505"
click at [803, 461] on span "checkbox-group" at bounding box center [809, 463] width 12 height 12
click at [815, 457] on input "E-waste" at bounding box center [815, 457] width 0 height 0
click at [803, 480] on span "checkbox-group" at bounding box center [809, 479] width 12 height 12
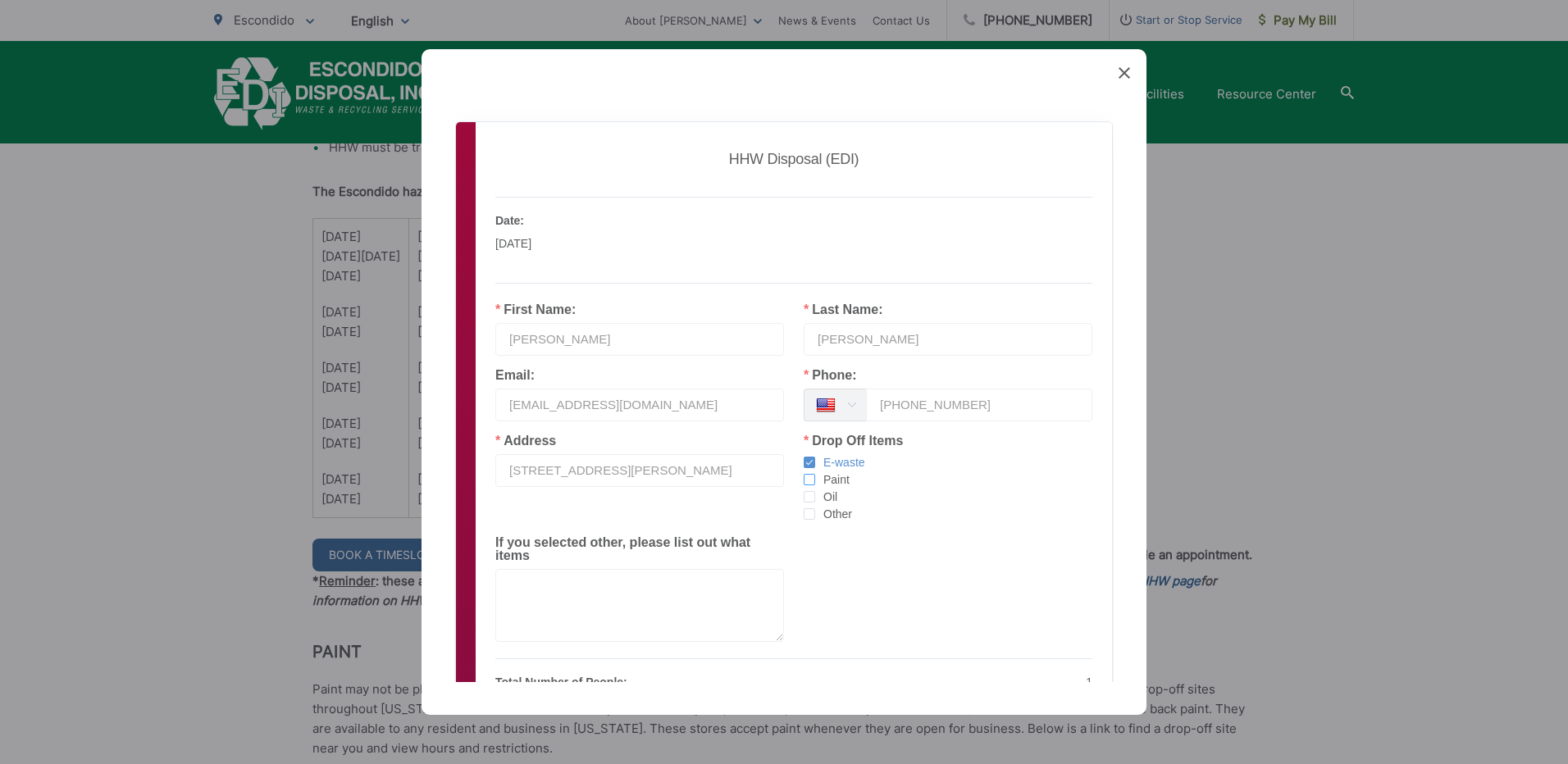
click at [815, 474] on input "Paint" at bounding box center [815, 474] width 0 height 0
click at [803, 496] on span "checkbox-group" at bounding box center [809, 497] width 12 height 12
click at [815, 491] on input "Oil" at bounding box center [815, 491] width 0 height 0
click at [807, 512] on span "checkbox-group" at bounding box center [809, 514] width 12 height 12
click at [815, 508] on input "Other" at bounding box center [815, 508] width 0 height 0
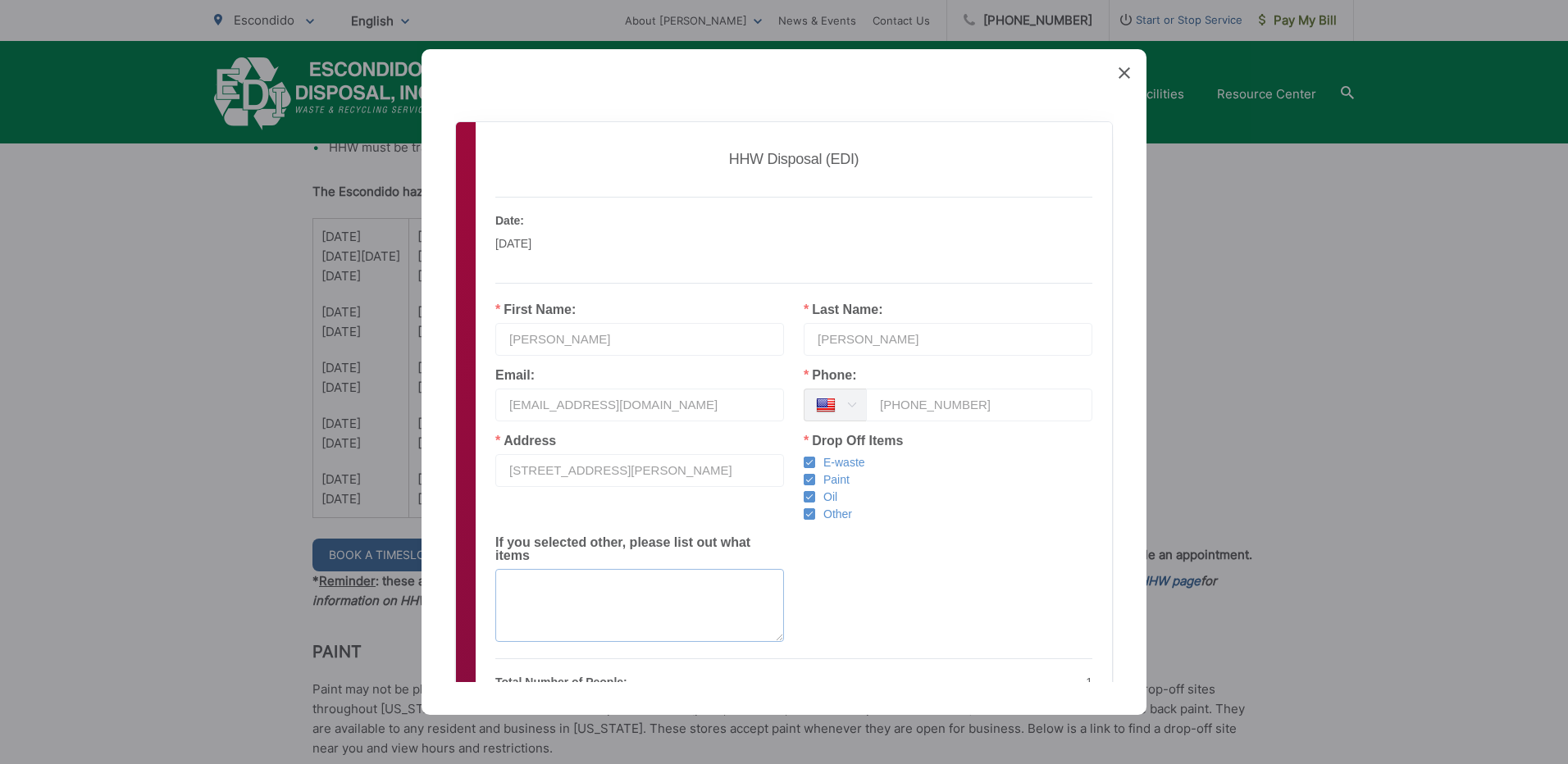
click at [606, 592] on textarea at bounding box center [639, 606] width 288 height 73
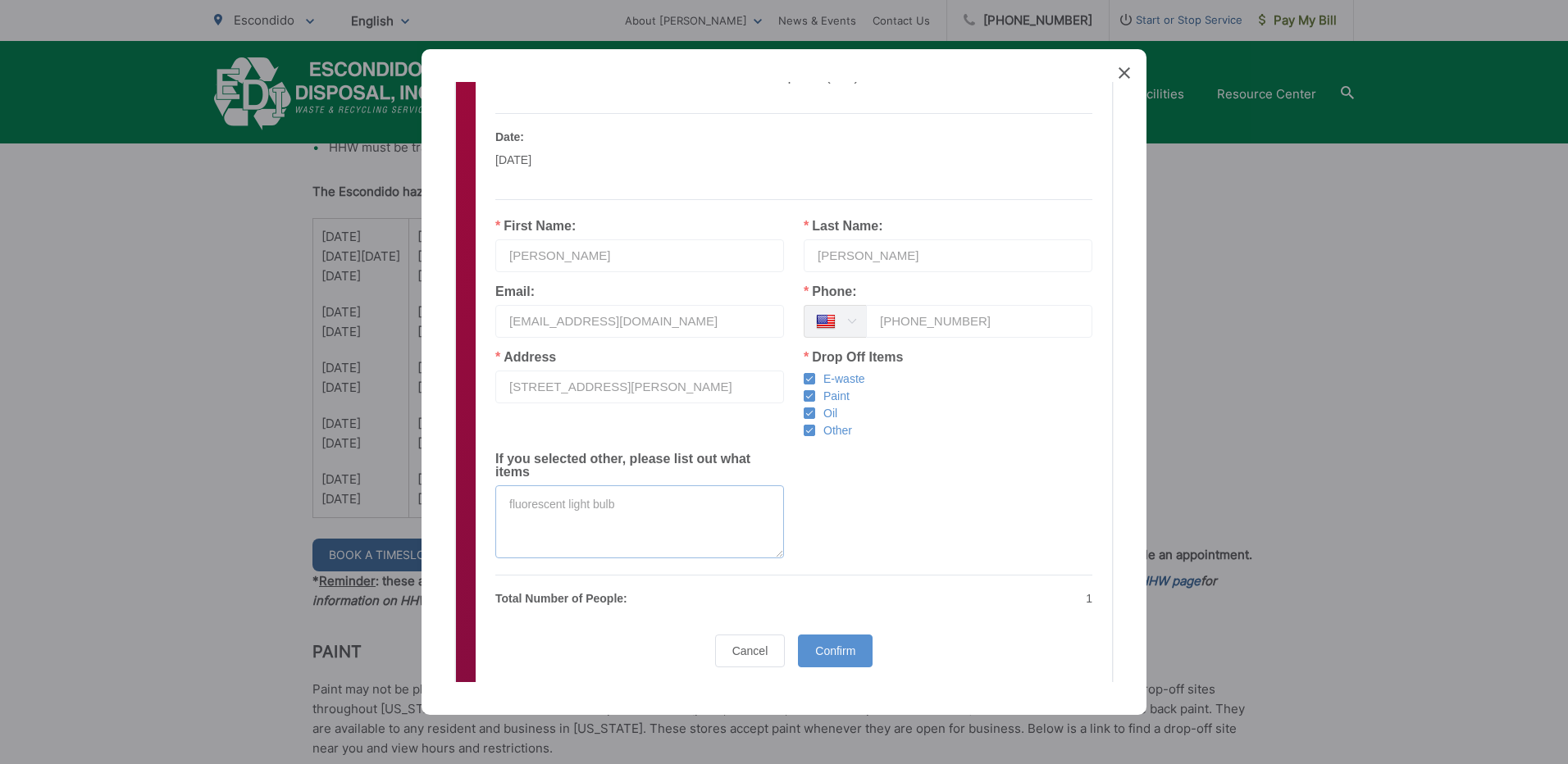
scroll to position [123, 0]
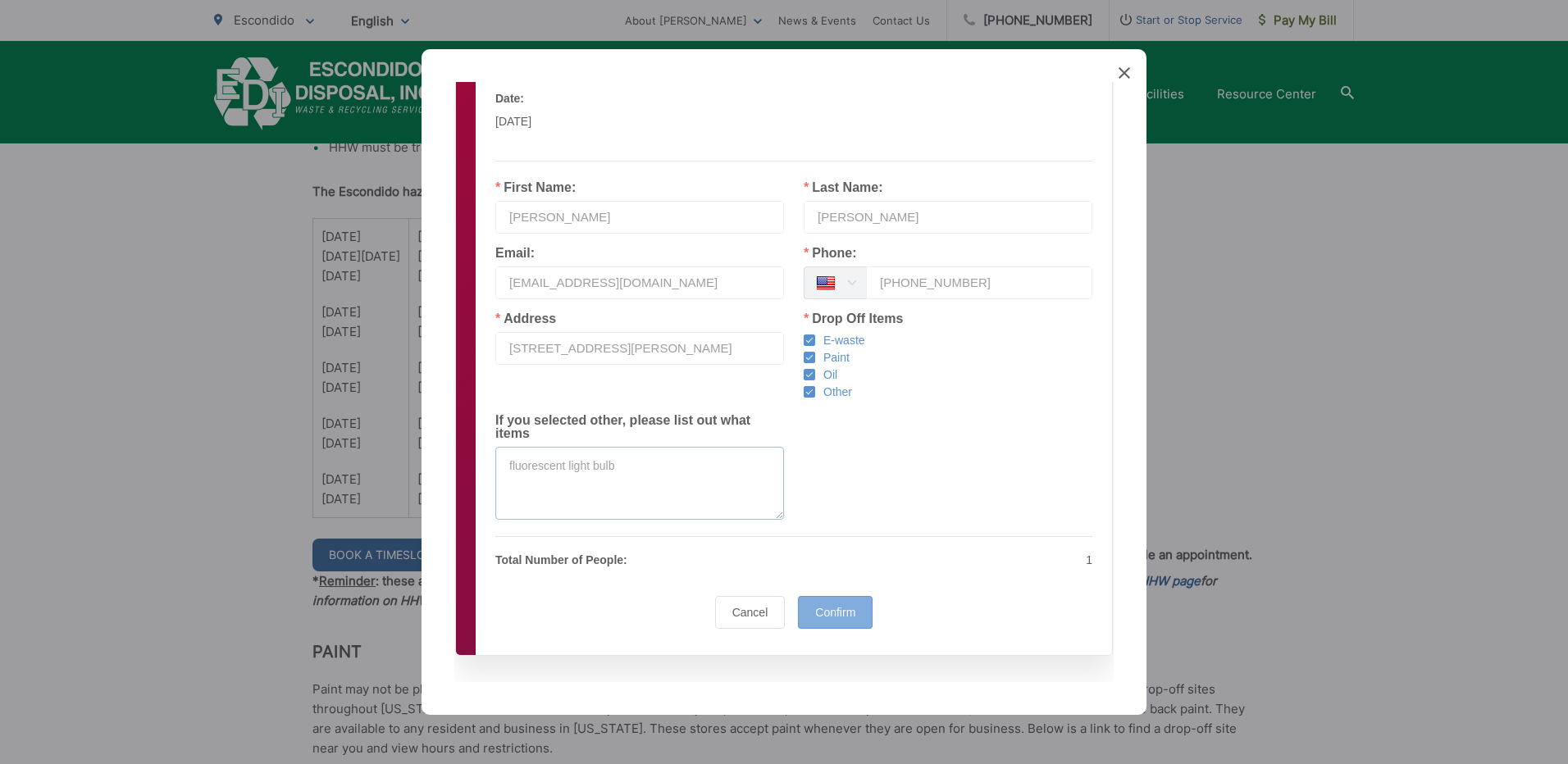
type textarea "fluorescent light bulb"
click at [828, 606] on span "Confirm" at bounding box center [835, 613] width 41 height 14
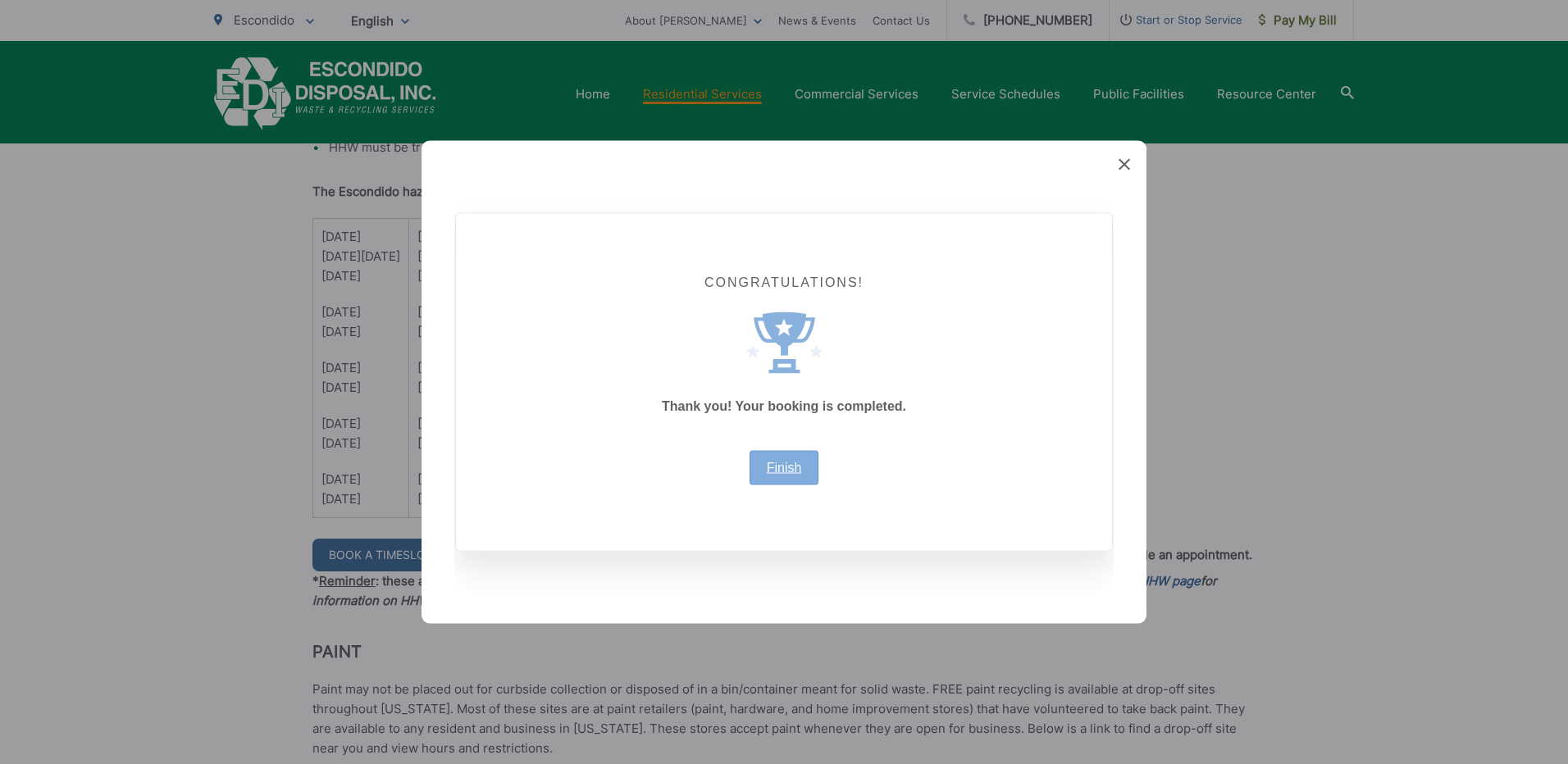
click at [786, 462] on link "Finish" at bounding box center [784, 469] width 36 height 14
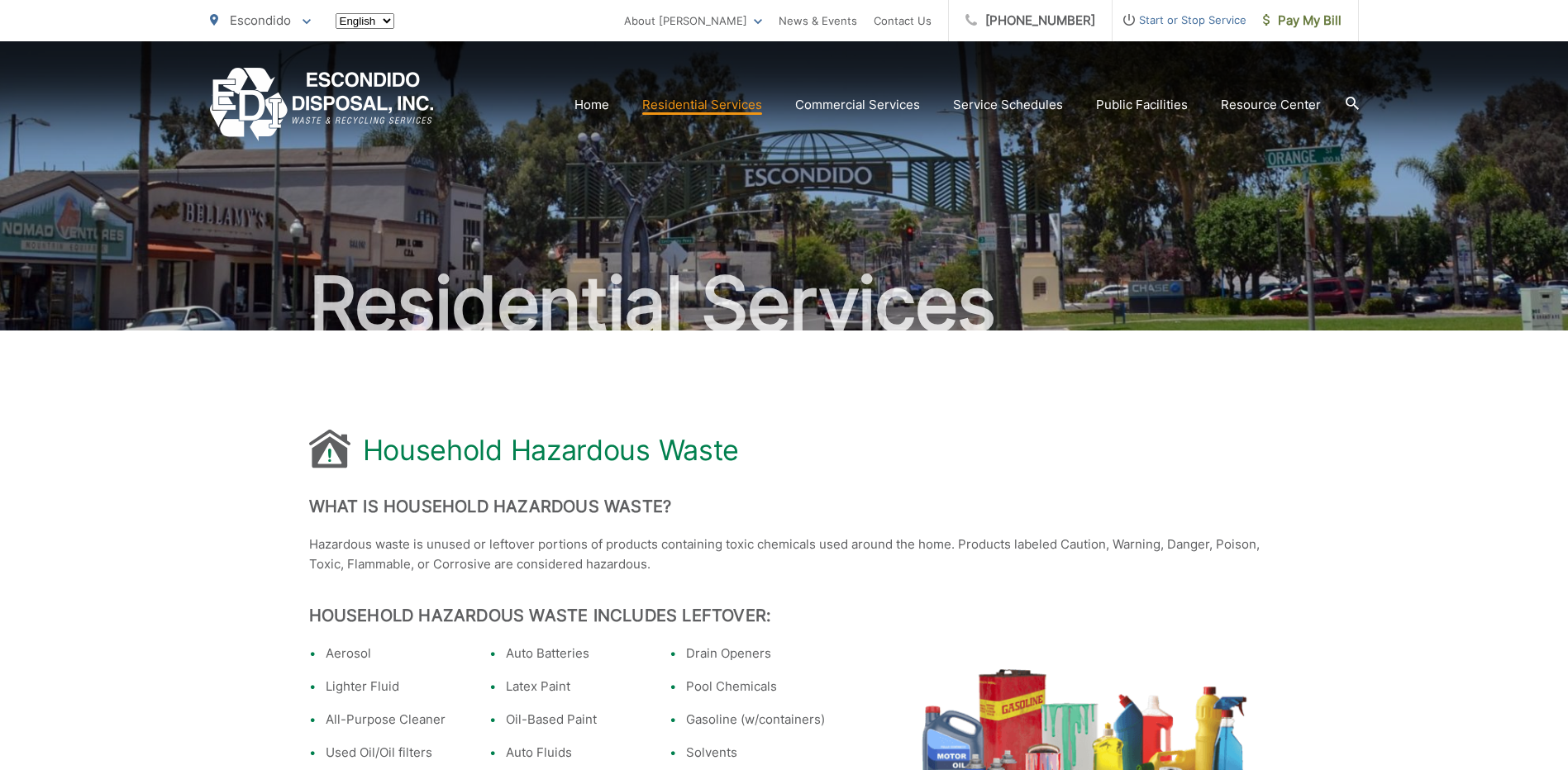
scroll to position [1203, 0]
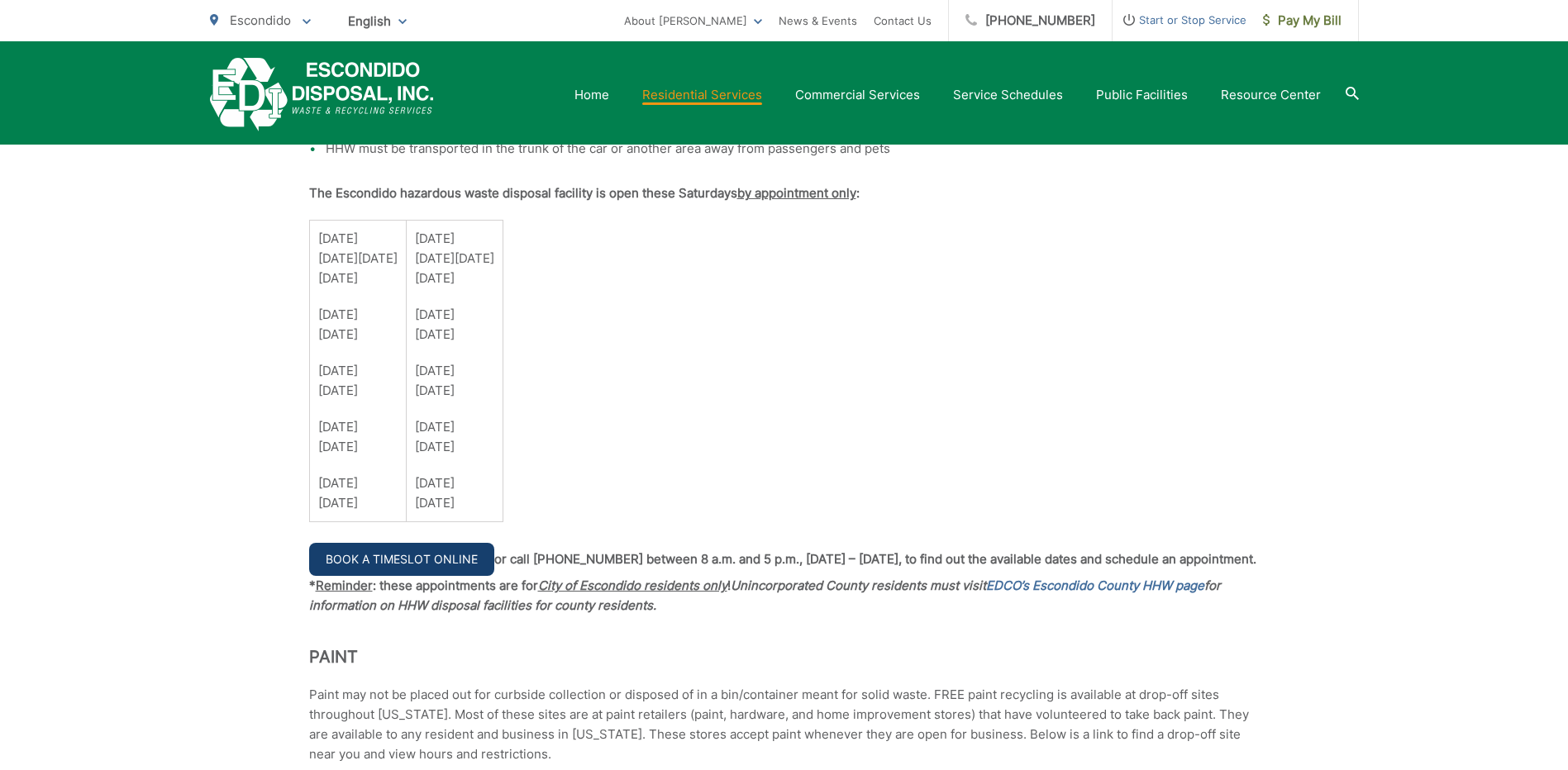
click at [395, 554] on link "Book a Timeslot Online" at bounding box center [401, 560] width 185 height 33
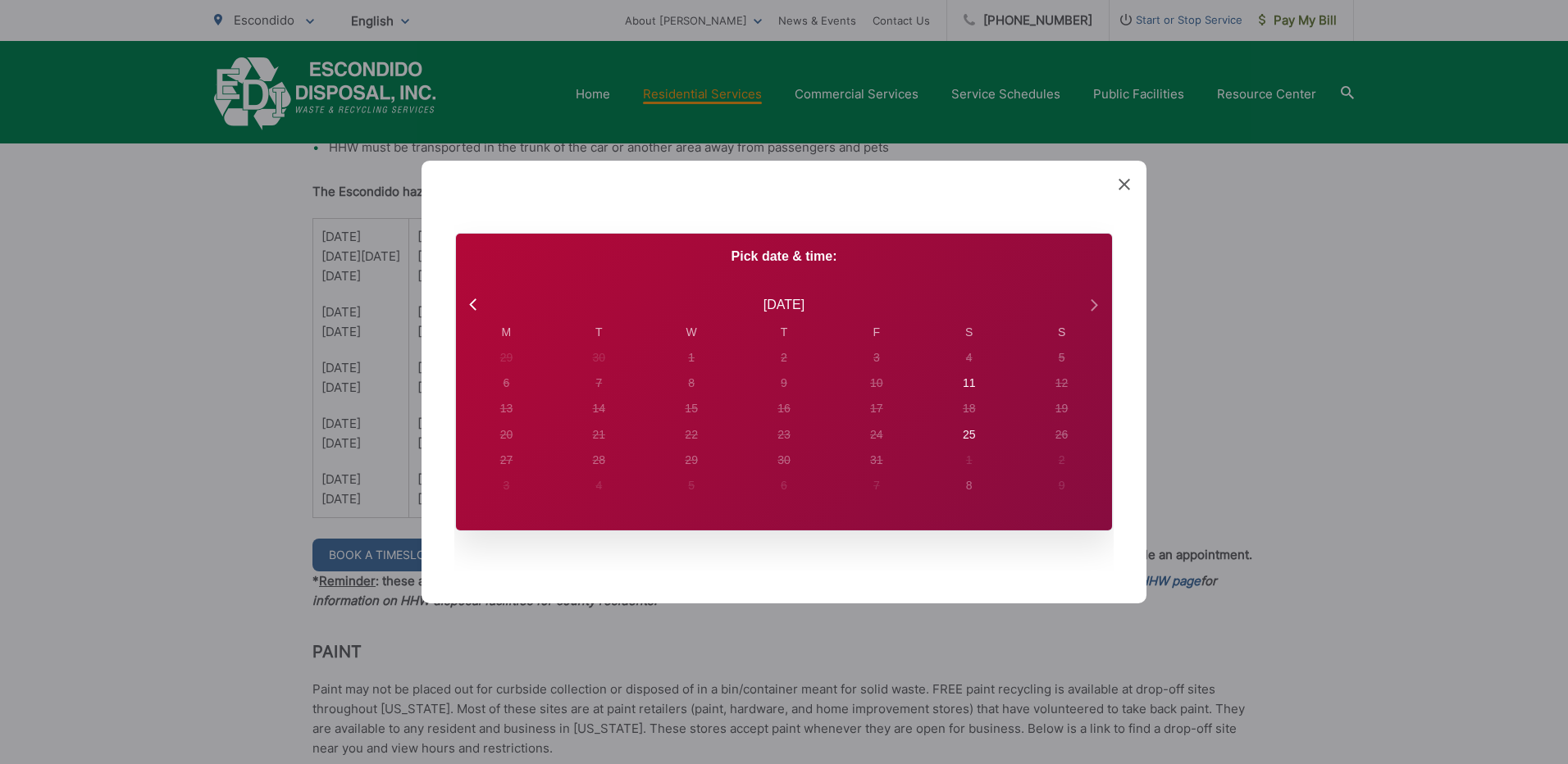
click at [1092, 304] on icon at bounding box center [1093, 305] width 21 height 21
click at [967, 353] on div "6" at bounding box center [969, 358] width 7 height 17
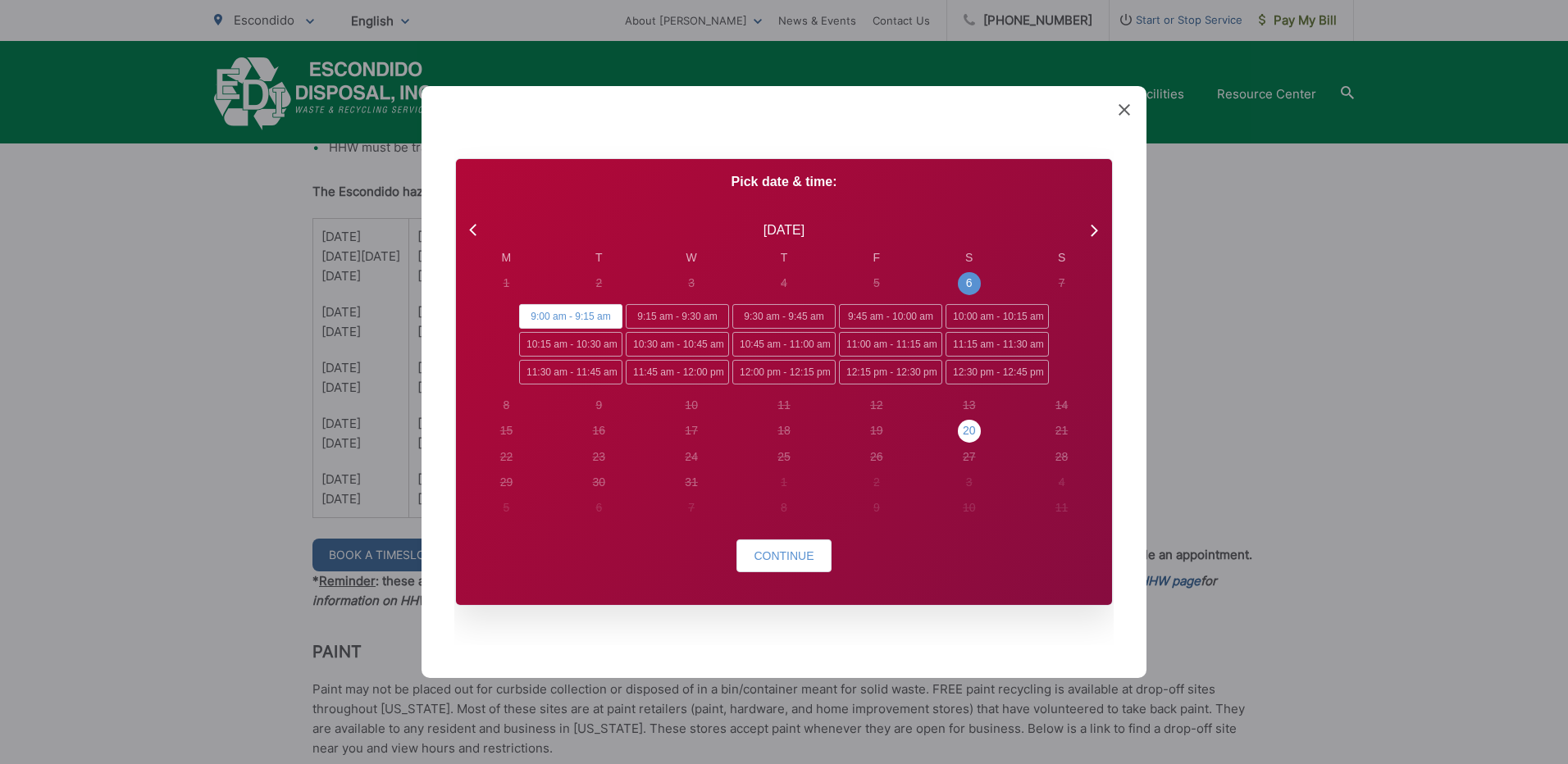
click at [963, 429] on div "20" at bounding box center [969, 431] width 14 height 17
radio input "false"
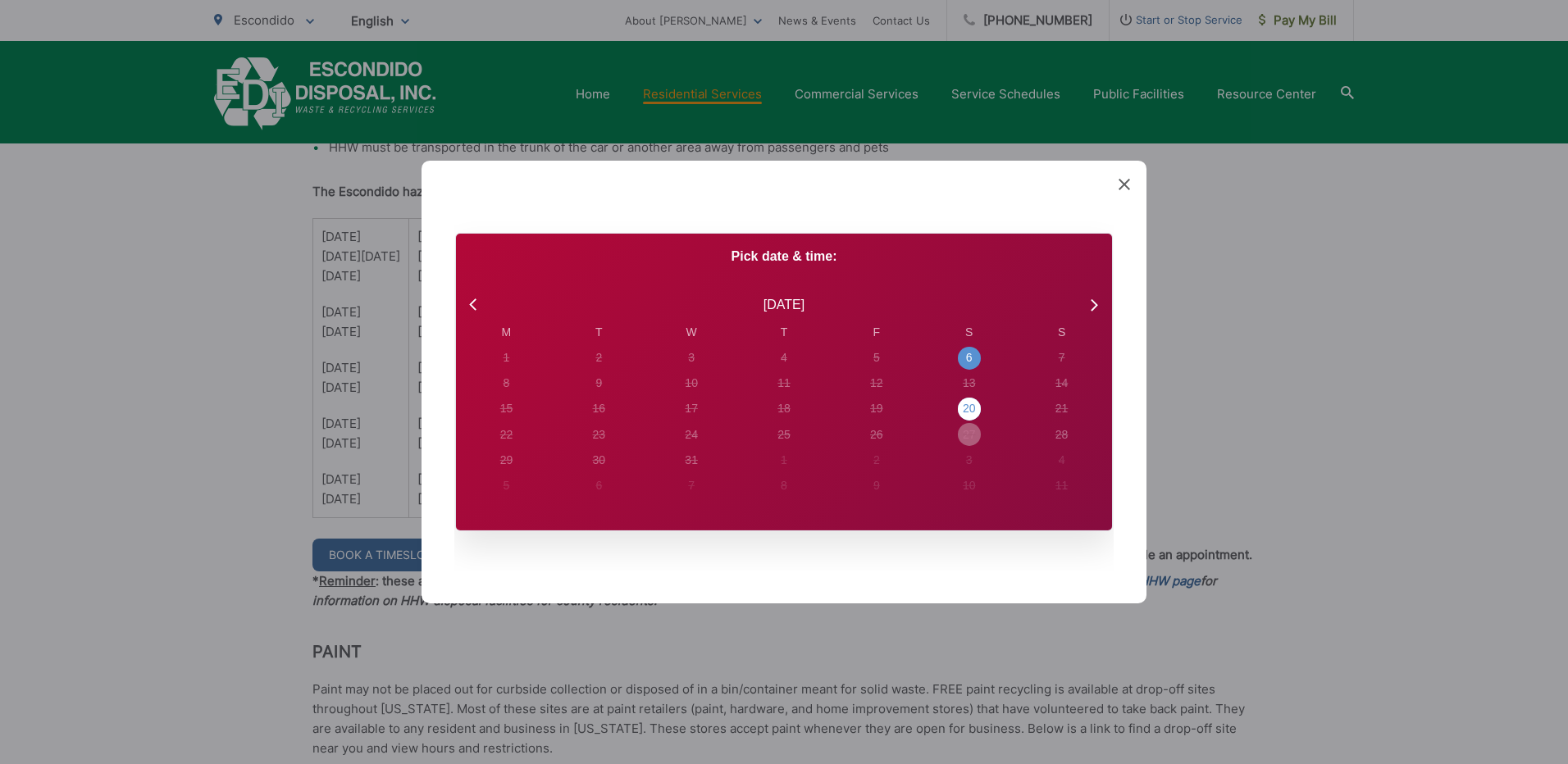
radio input "true"
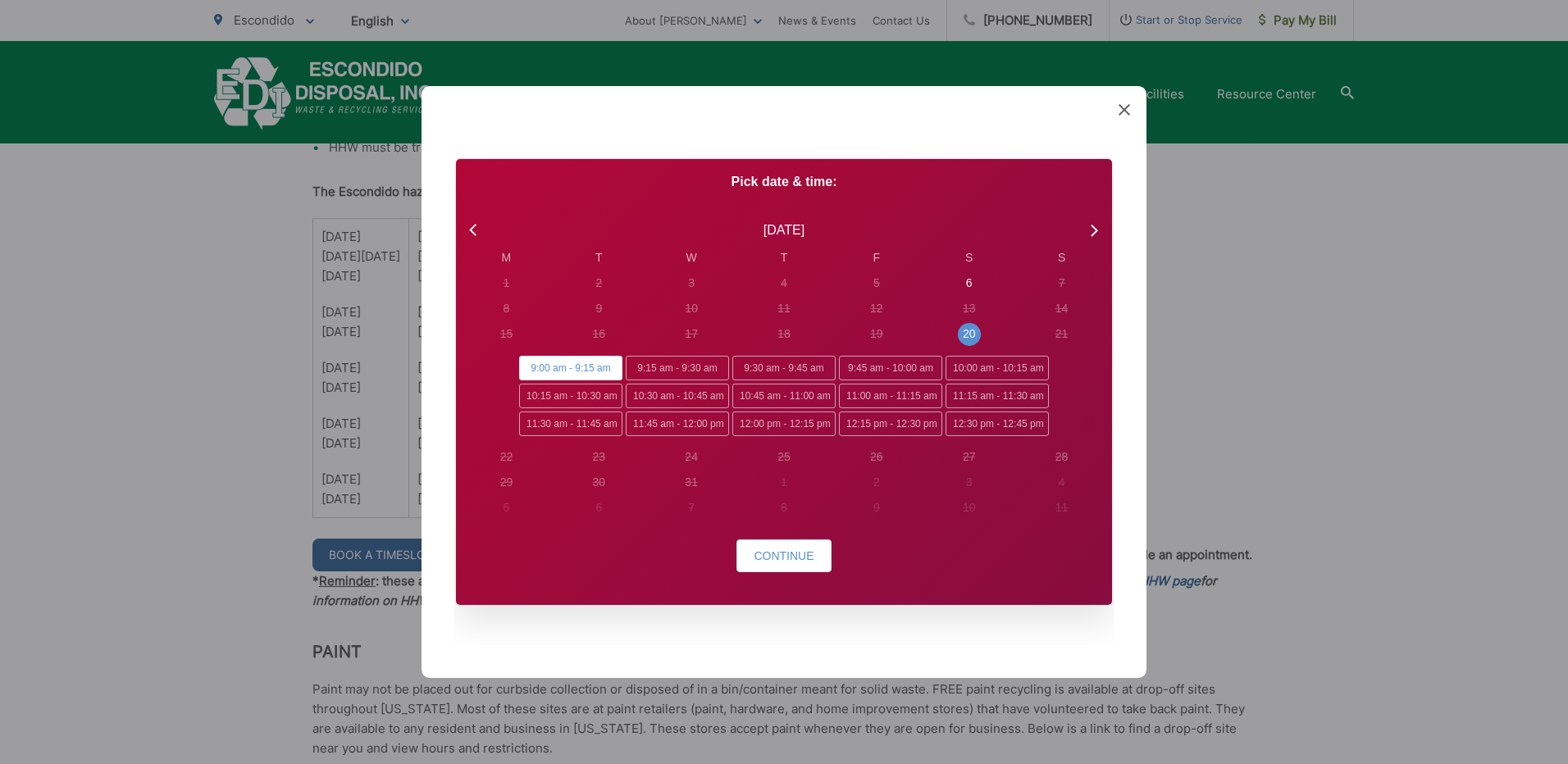
click at [1124, 107] on icon at bounding box center [1124, 110] width 12 height 12
